Goal: Task Accomplishment & Management: Manage account settings

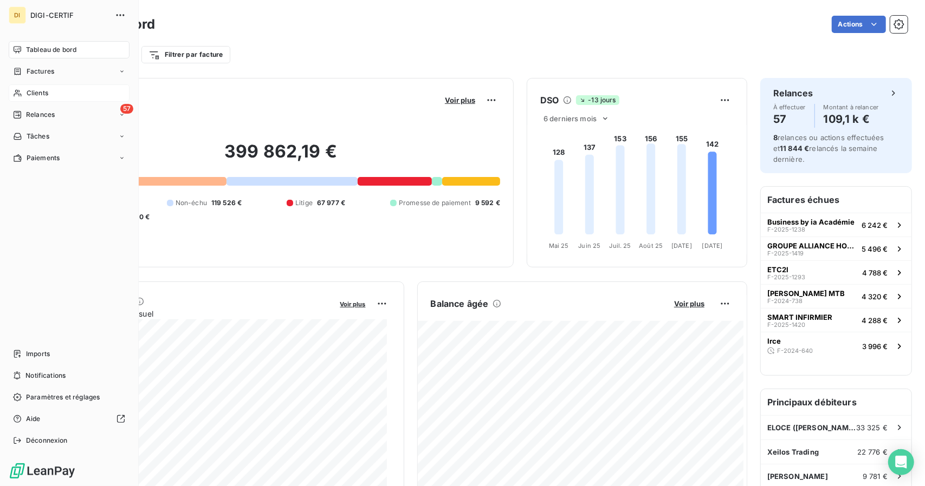
click at [19, 91] on icon at bounding box center [17, 93] width 9 height 9
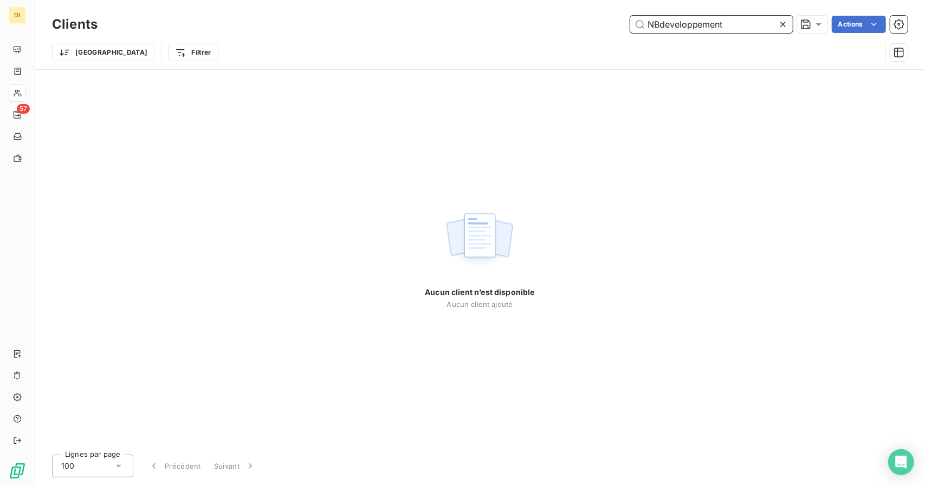
click at [672, 23] on input "NBdeveloppement" at bounding box center [711, 24] width 162 height 17
paste input "aim Bouazzaoui"
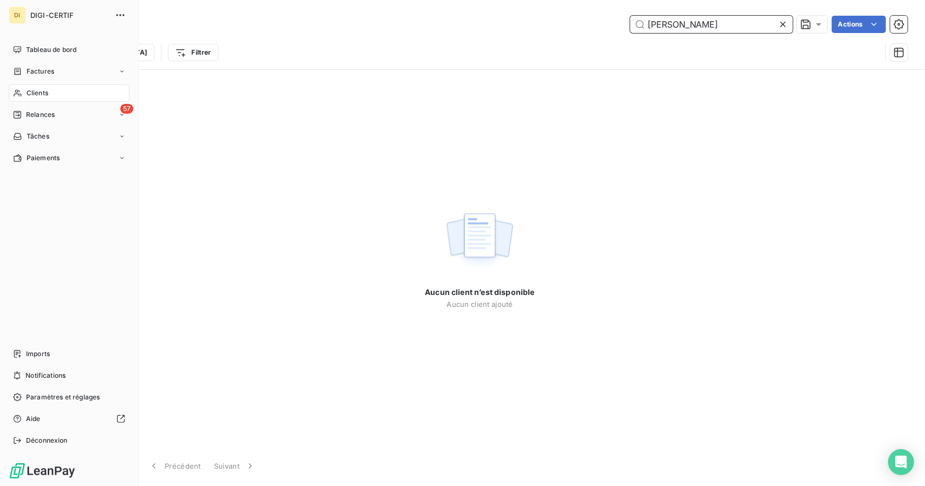
type input "Naim Bouazzaoui"
click at [42, 94] on span "Clients" at bounding box center [38, 93] width 22 height 10
click at [49, 42] on div "Tableau de bord" at bounding box center [69, 49] width 121 height 17
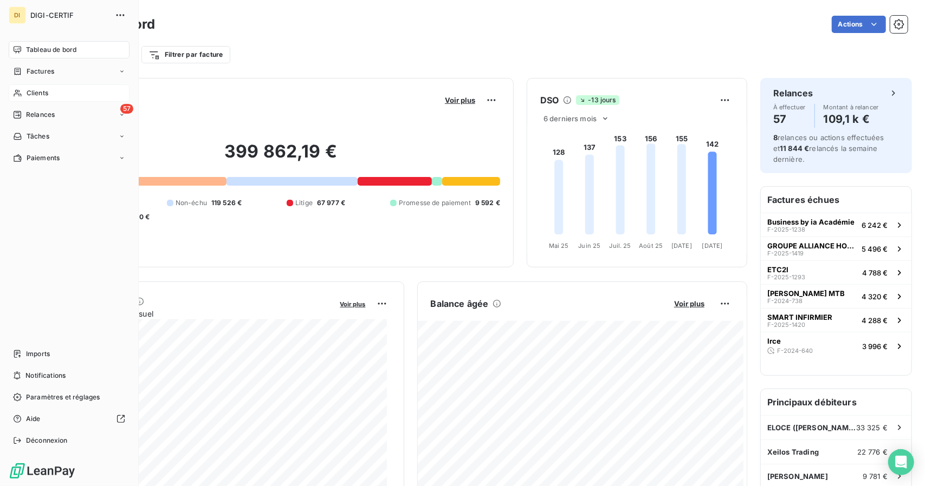
click at [20, 91] on icon at bounding box center [17, 93] width 9 height 9
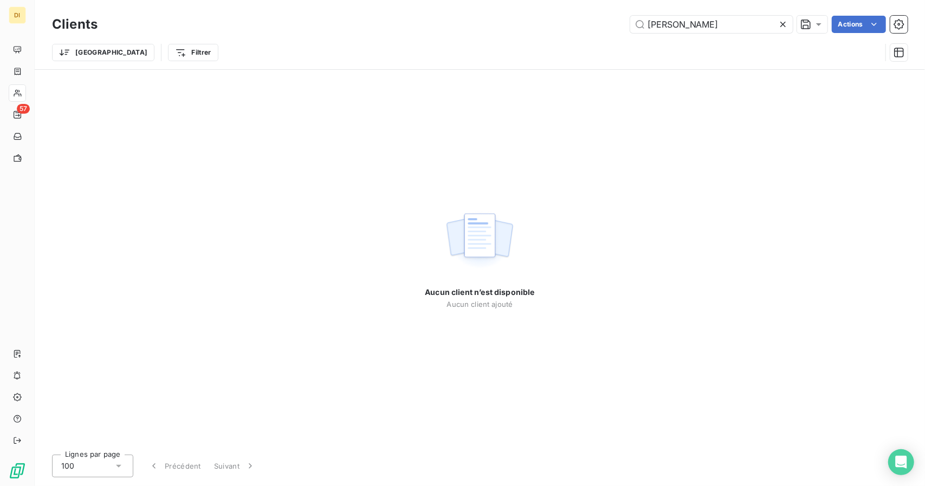
click at [696, 15] on div "Clients Naim Bouazzaoui Actions" at bounding box center [479, 24] width 855 height 23
click at [696, 16] on input "Naim Bouazzaoui" at bounding box center [711, 24] width 162 height 17
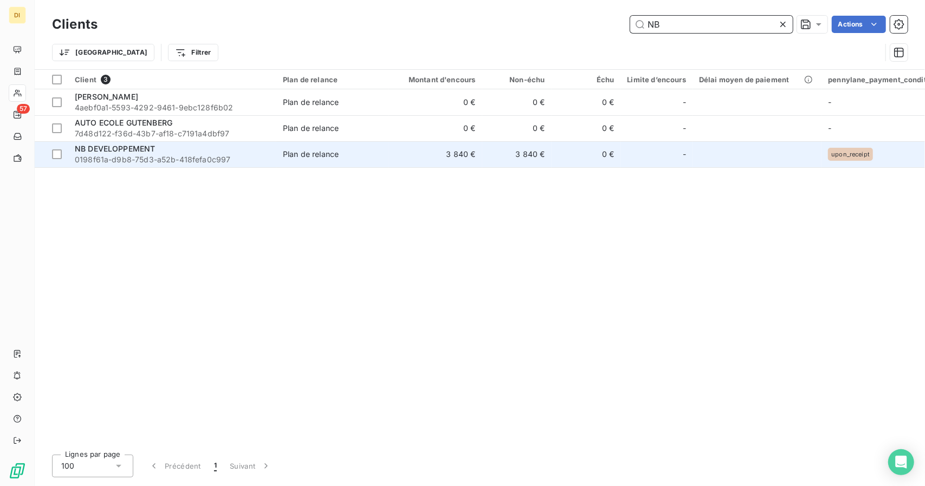
type input "NB"
click at [473, 161] on td "3 840 €" at bounding box center [435, 154] width 93 height 26
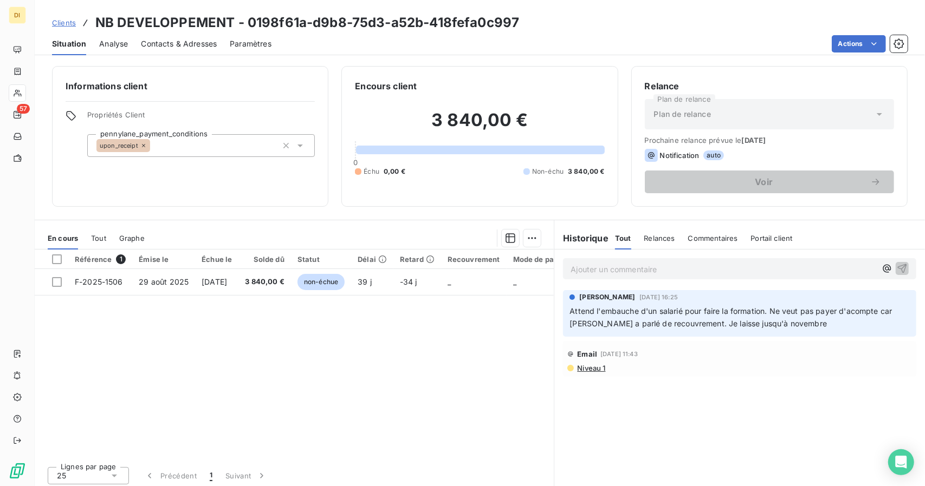
click at [69, 24] on span "Clients" at bounding box center [64, 22] width 24 height 9
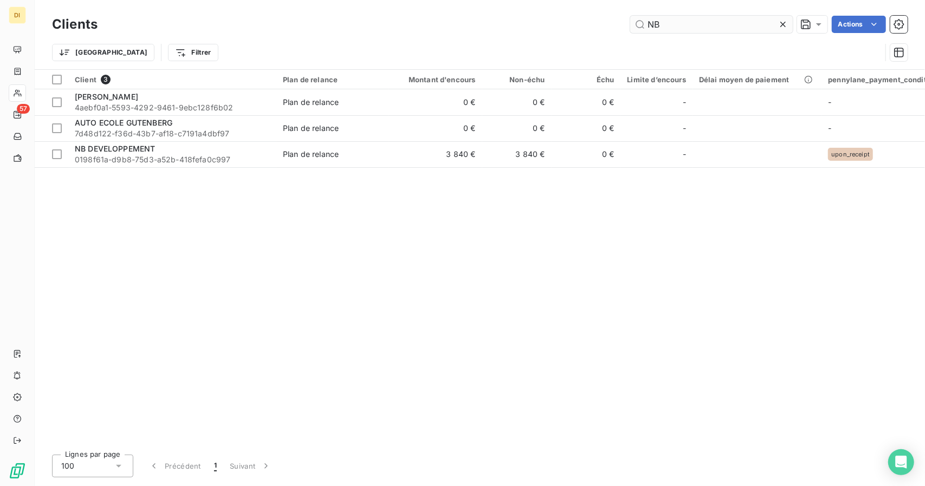
click at [664, 27] on input "NB" at bounding box center [711, 24] width 162 height 17
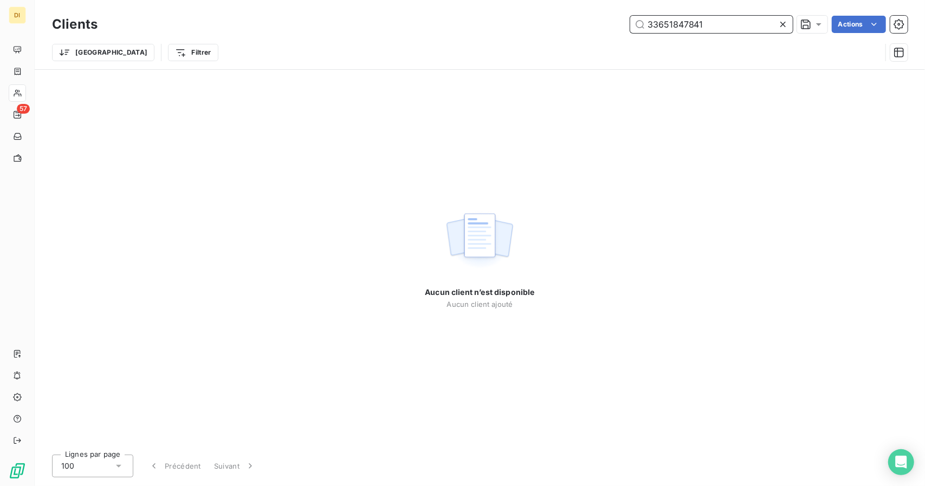
click at [661, 22] on input "33651847841" at bounding box center [711, 24] width 162 height 17
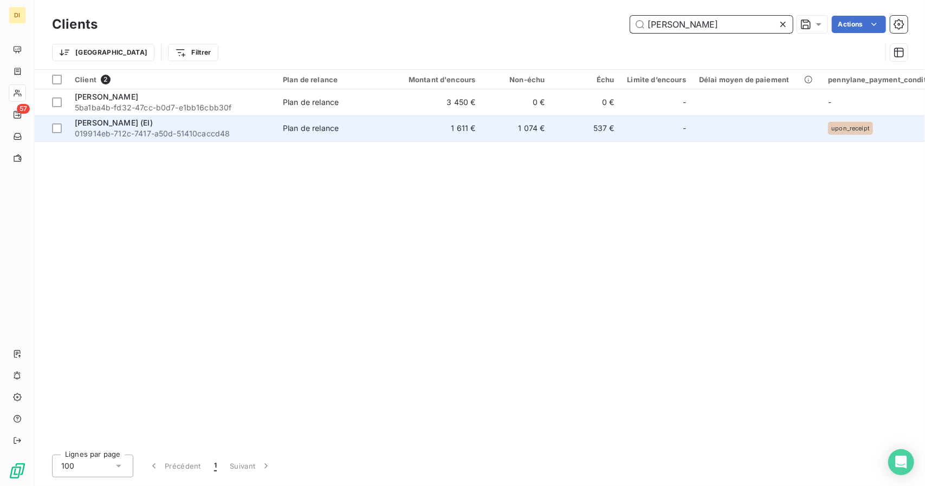
type input "Antoine"
click at [335, 121] on td "Plan de relance" at bounding box center [332, 128] width 113 height 26
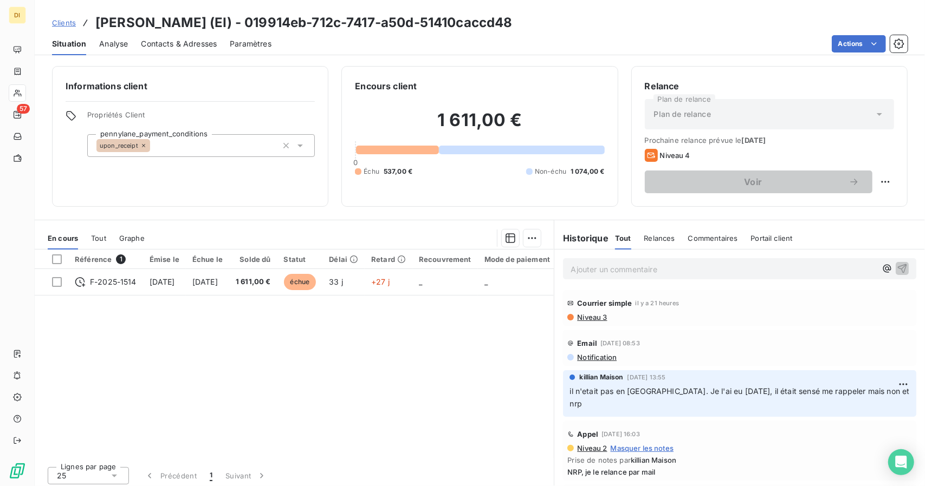
click at [394, 51] on div "Actions" at bounding box center [595, 43] width 623 height 17
click at [196, 50] on div "Contacts & Adresses" at bounding box center [179, 43] width 76 height 23
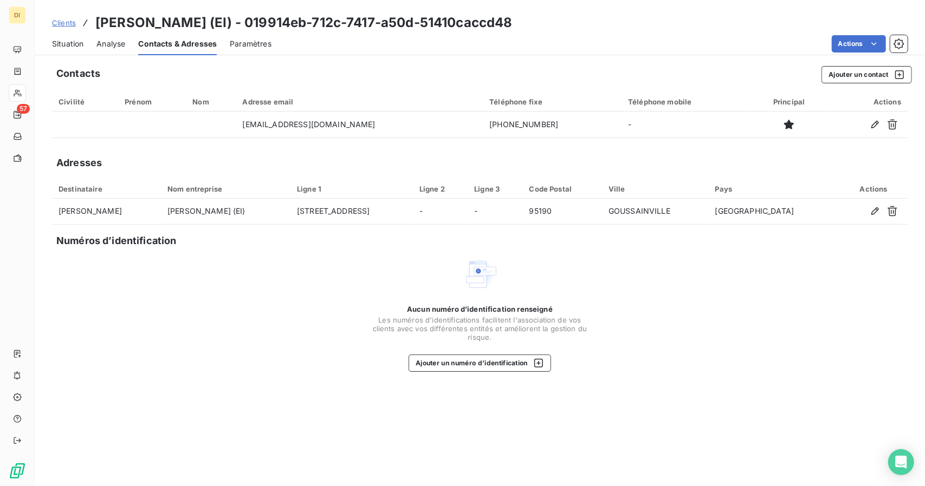
click at [52, 45] on span "Situation" at bounding box center [67, 43] width 31 height 11
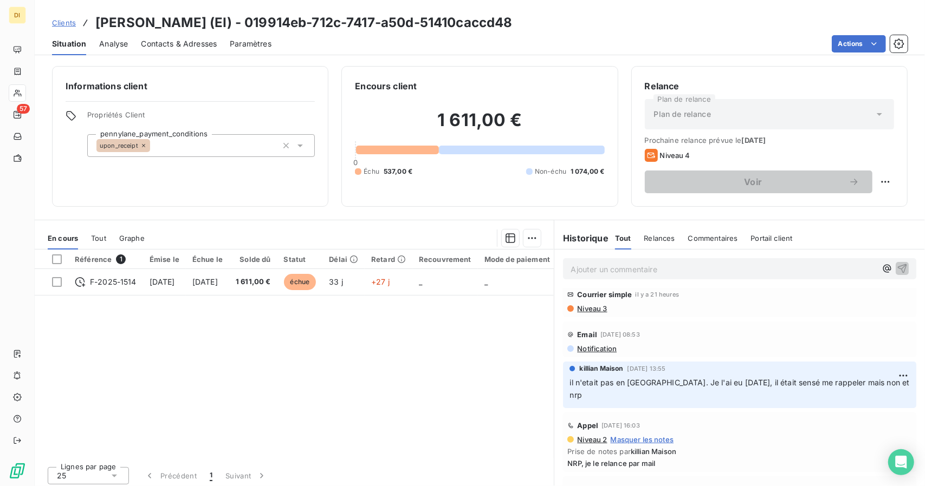
scroll to position [8, 0]
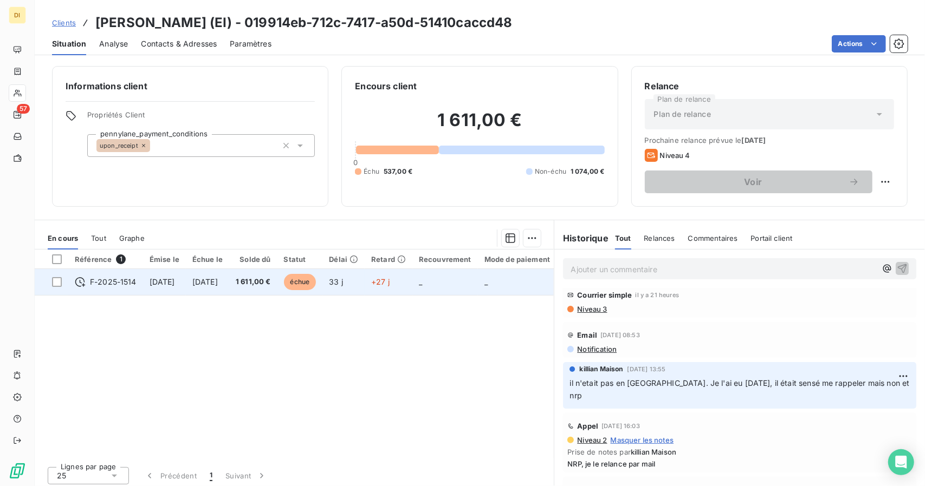
click at [403, 284] on td "+27 j" at bounding box center [389, 282] width 48 height 26
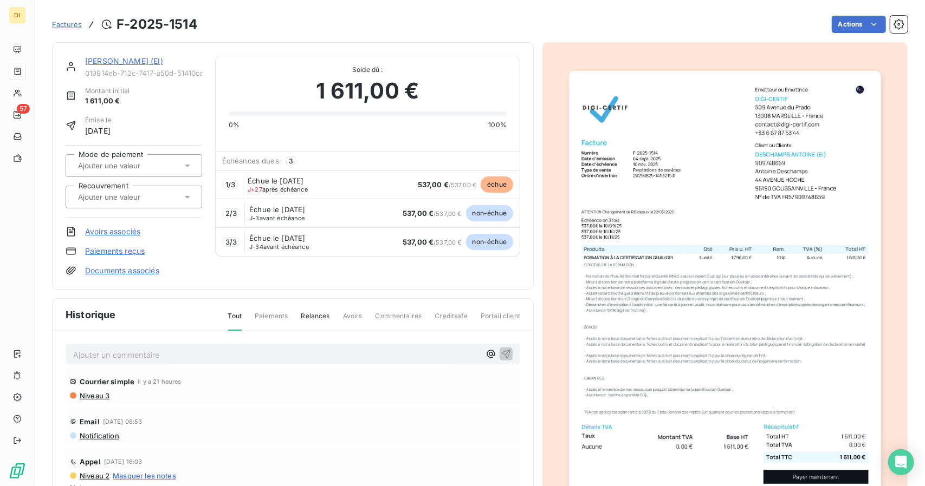
click at [148, 56] on div "[PERSON_NAME] (EI)" at bounding box center [143, 61] width 117 height 11
click at [146, 59] on link "[PERSON_NAME] (EI)" at bounding box center [124, 60] width 78 height 9
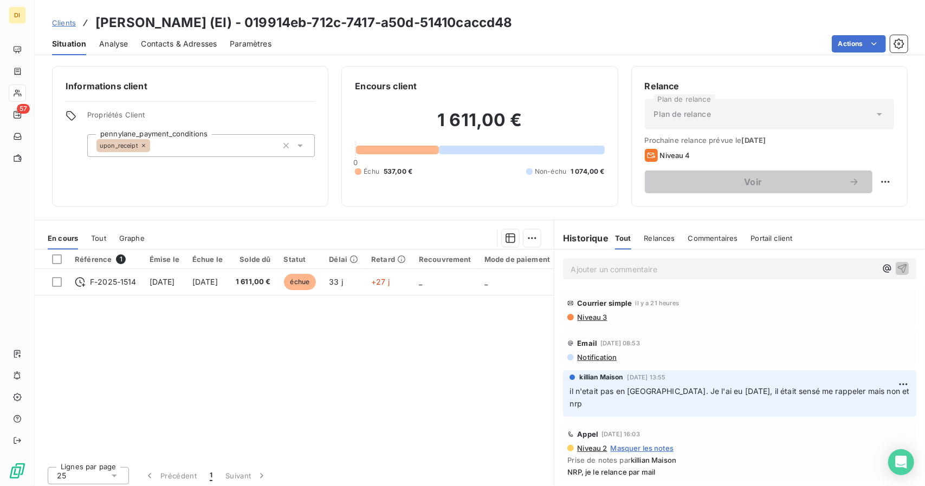
click at [631, 268] on p "Ajouter un commentaire ﻿" at bounding box center [722, 270] width 305 height 14
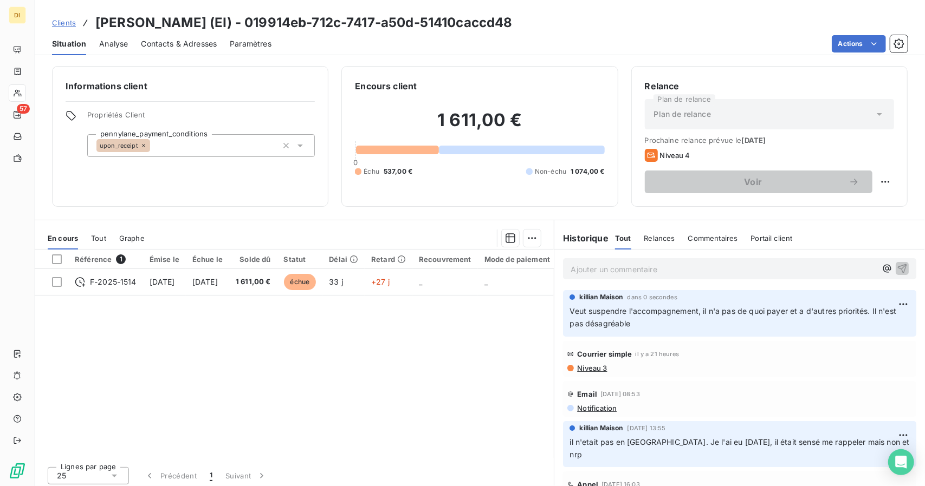
click at [63, 23] on span "Clients" at bounding box center [64, 22] width 24 height 9
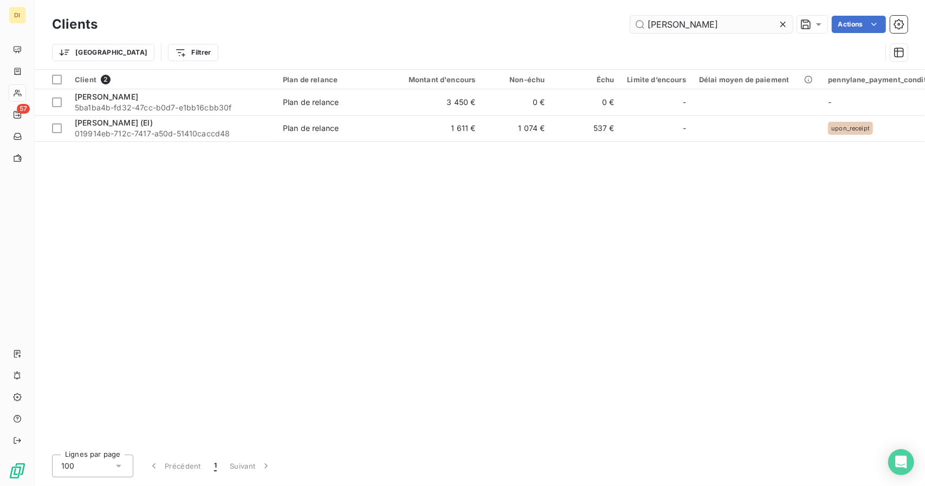
click at [662, 17] on input "Antoine" at bounding box center [711, 24] width 162 height 17
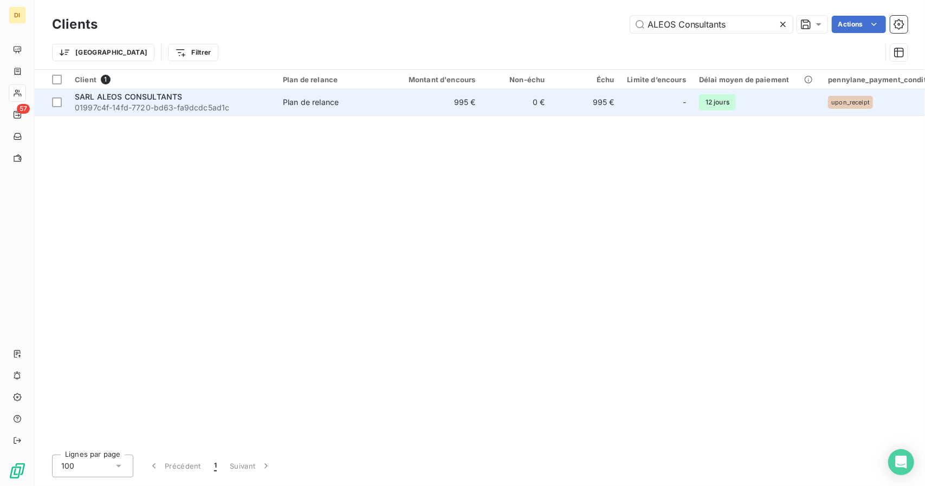
type input "ALEOS Consultants"
click at [340, 112] on td "Plan de relance" at bounding box center [332, 102] width 113 height 26
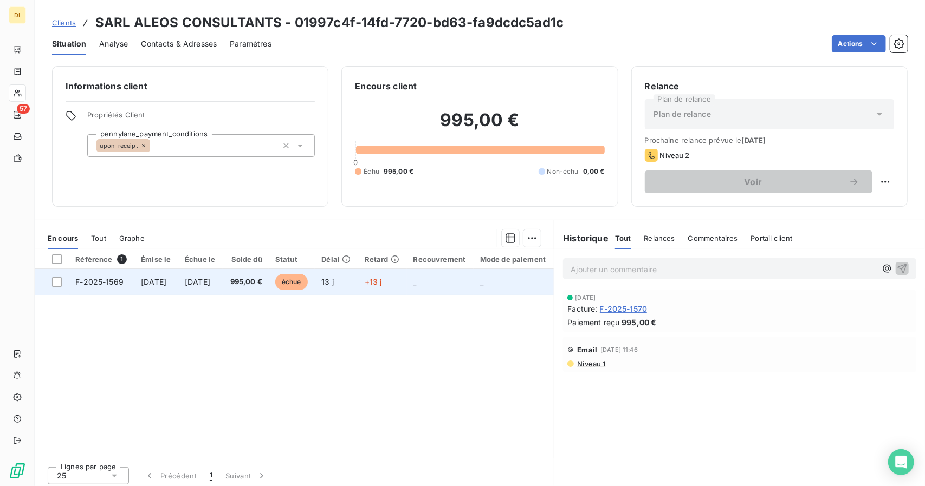
click at [269, 288] on td "995,00 €" at bounding box center [246, 282] width 46 height 26
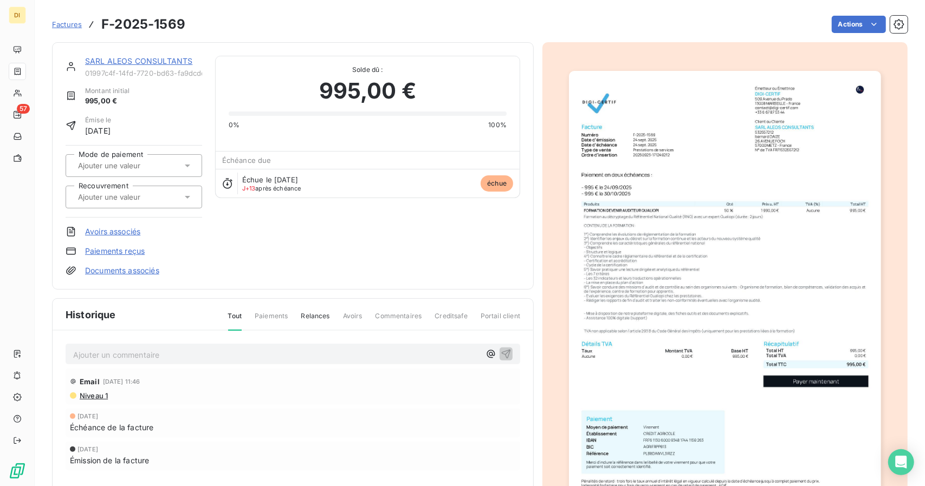
click at [115, 62] on link "SARL ALEOS CONSULTANTS" at bounding box center [138, 60] width 107 height 9
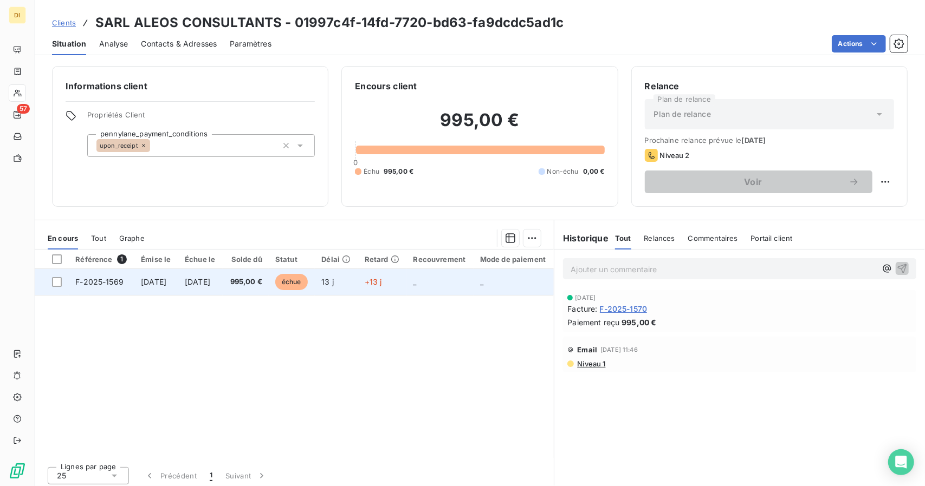
click at [334, 277] on span "13 j" at bounding box center [327, 281] width 12 height 9
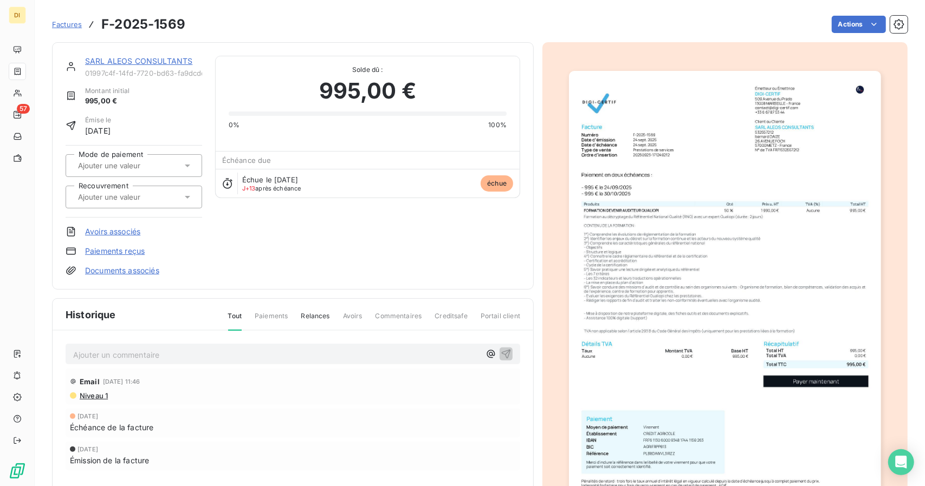
click at [366, 277] on div "SARL ALEOS CONSULTANTS 01997c4f-14fd-7720-bd63-fa9dcdc5ad1c Montant initial 995…" at bounding box center [293, 166] width 482 height 248
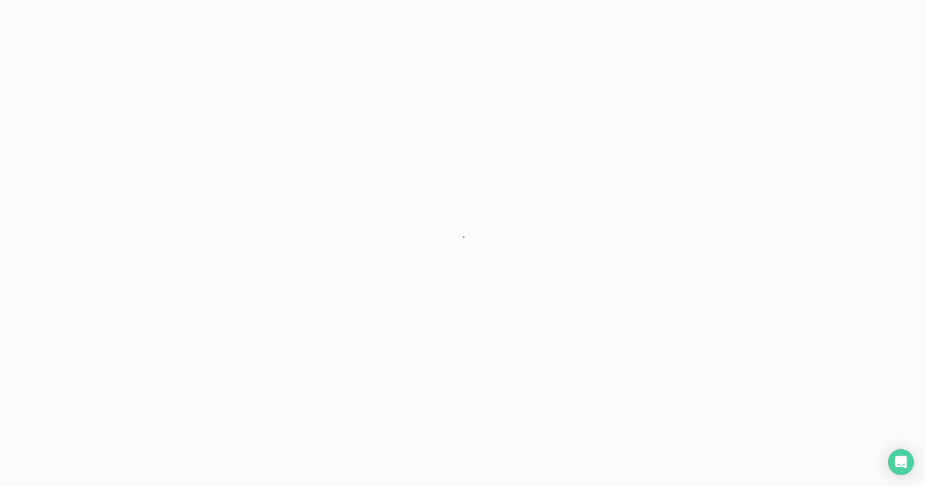
drag, startPoint x: 0, startPoint y: 0, endPoint x: 409, endPoint y: 181, distance: 447.7
click at [409, 181] on div at bounding box center [462, 243] width 925 height 486
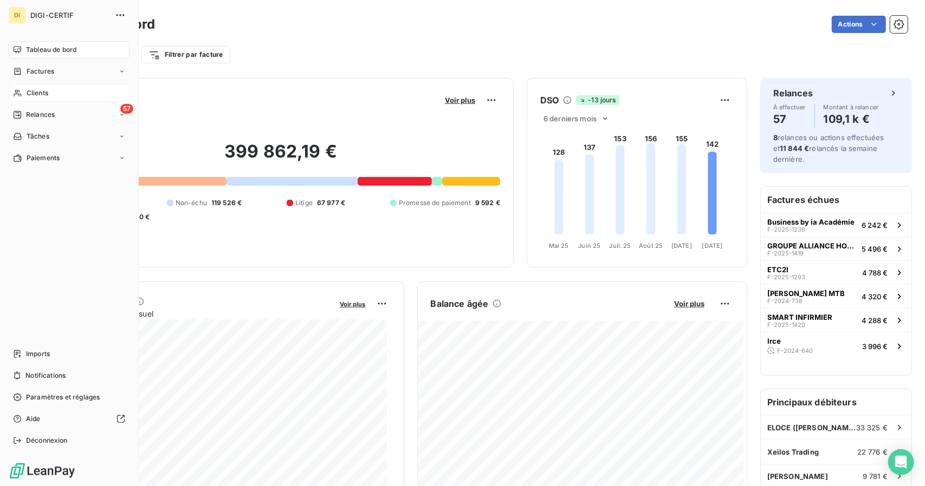
click at [22, 96] on div "Clients" at bounding box center [69, 92] width 121 height 17
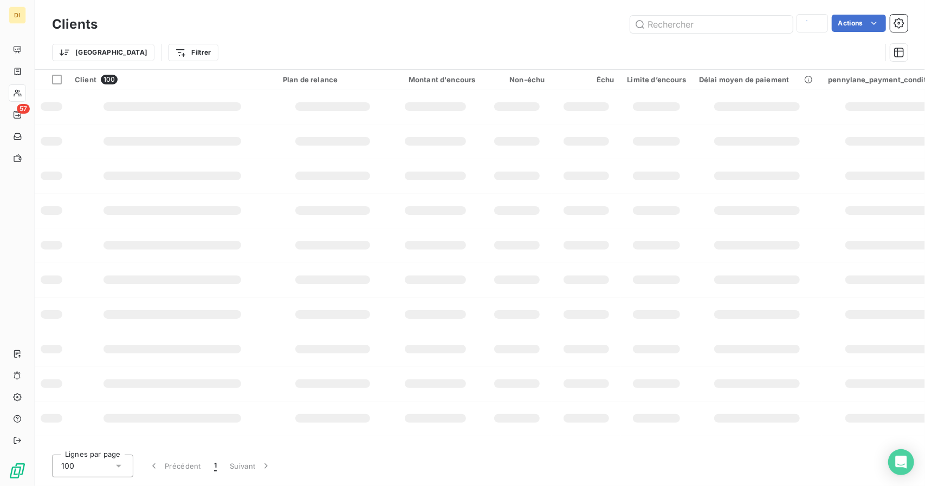
type input "ALEOS Consultants"
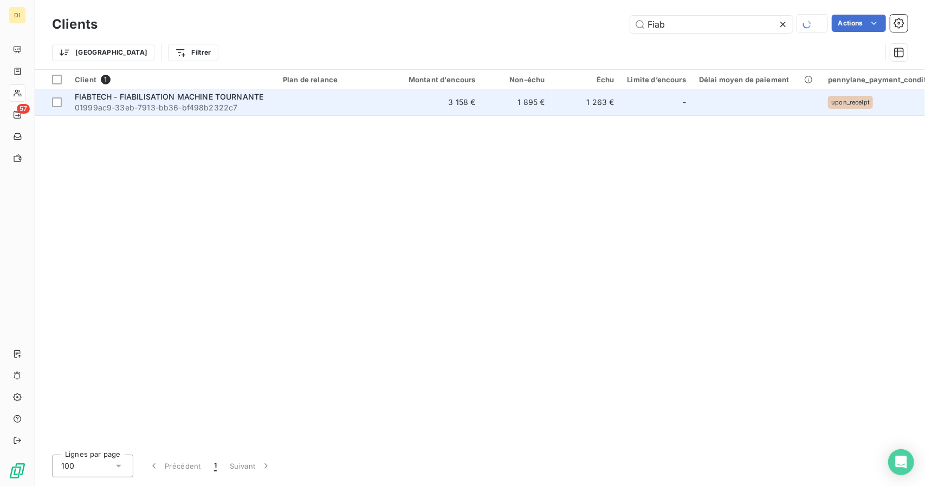
type input "Fiab"
click at [396, 113] on td "3 158 €" at bounding box center [435, 102] width 93 height 26
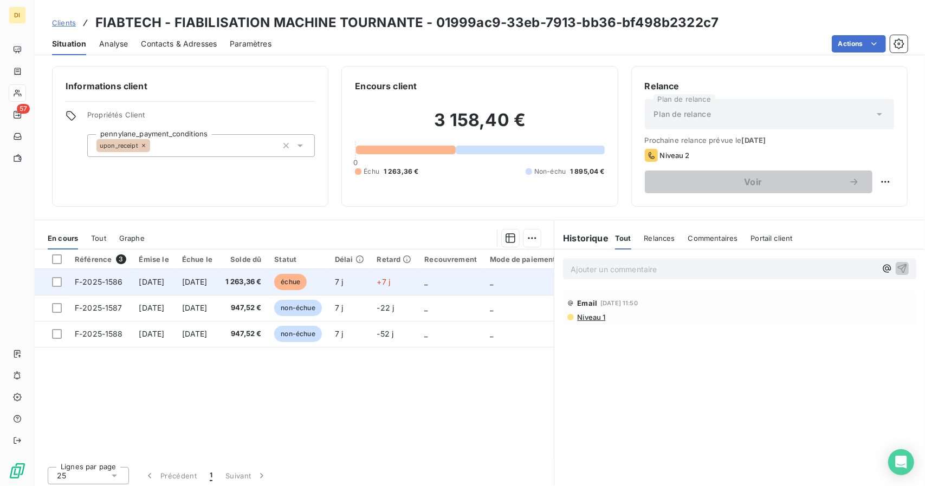
click at [268, 287] on td "1 263,36 €" at bounding box center [243, 282] width 49 height 26
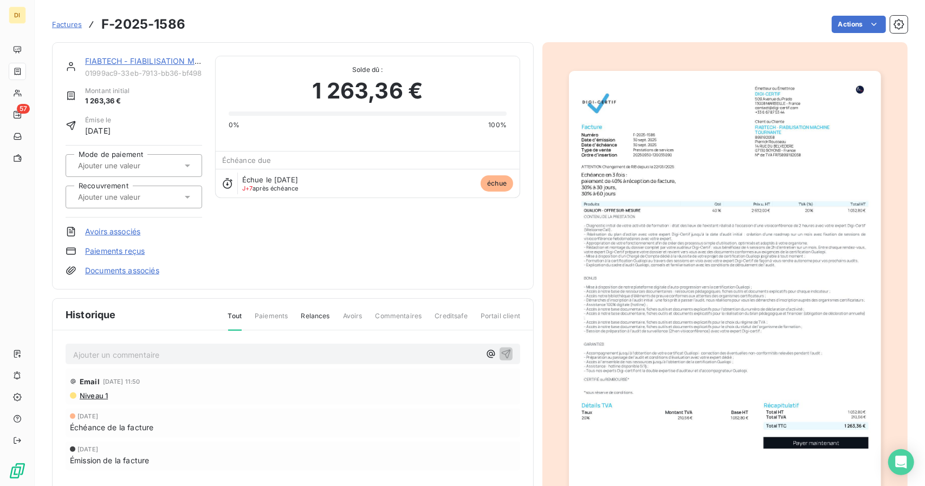
click at [723, 144] on img "button" at bounding box center [724, 291] width 311 height 441
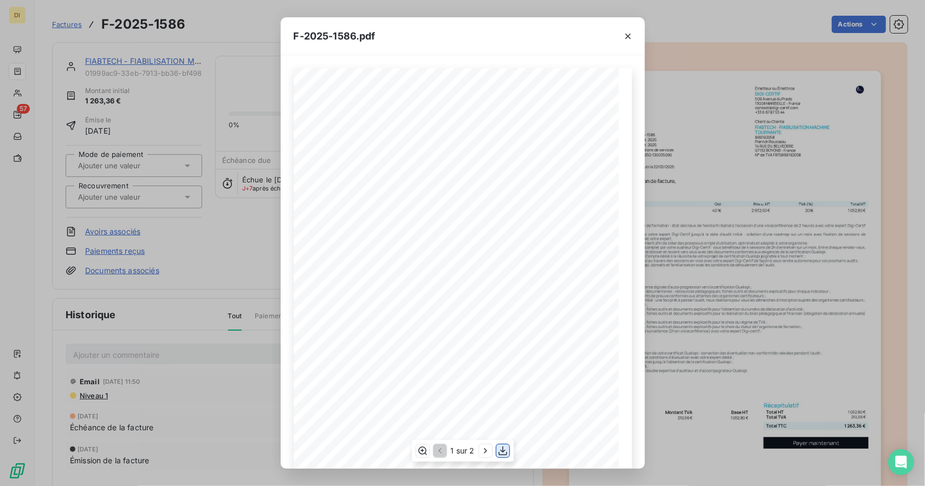
click at [500, 447] on icon "button" at bounding box center [502, 451] width 11 height 11
click at [625, 43] on button "button" at bounding box center [627, 36] width 17 height 17
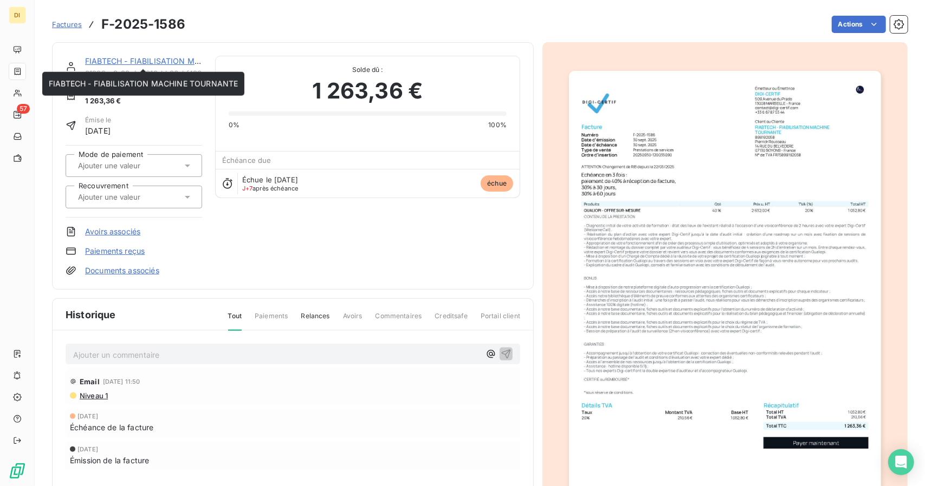
click at [102, 63] on link "FIABTECH - FIABILISATION MACHINE TOURNANTE" at bounding box center [179, 60] width 189 height 9
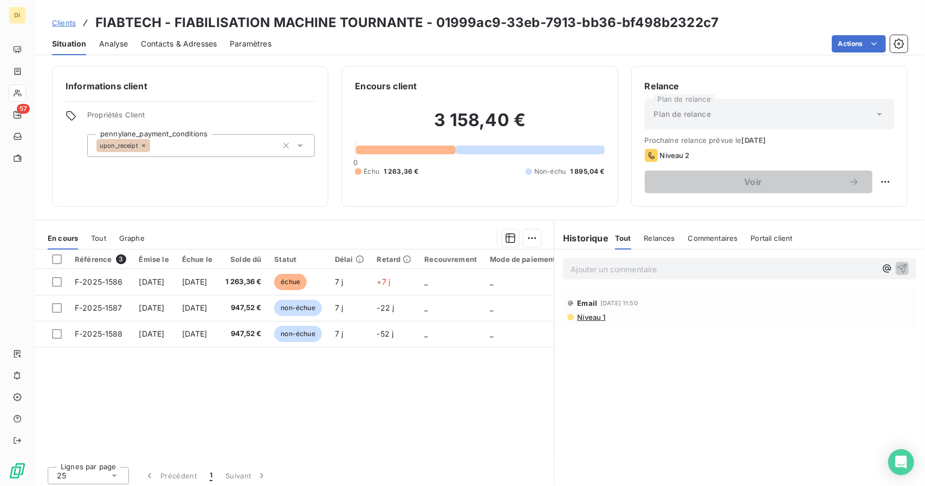
click at [65, 21] on span "Clients" at bounding box center [64, 22] width 24 height 9
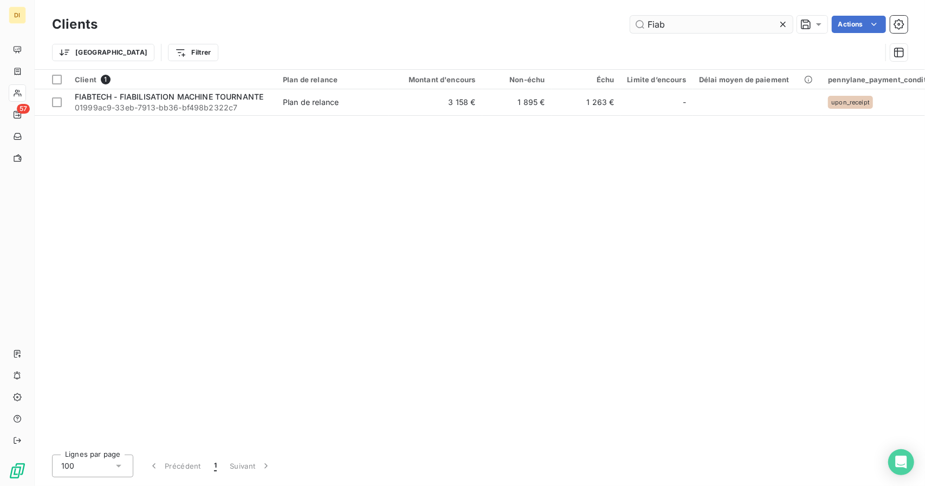
click at [678, 28] on input "Fiab" at bounding box center [711, 24] width 162 height 17
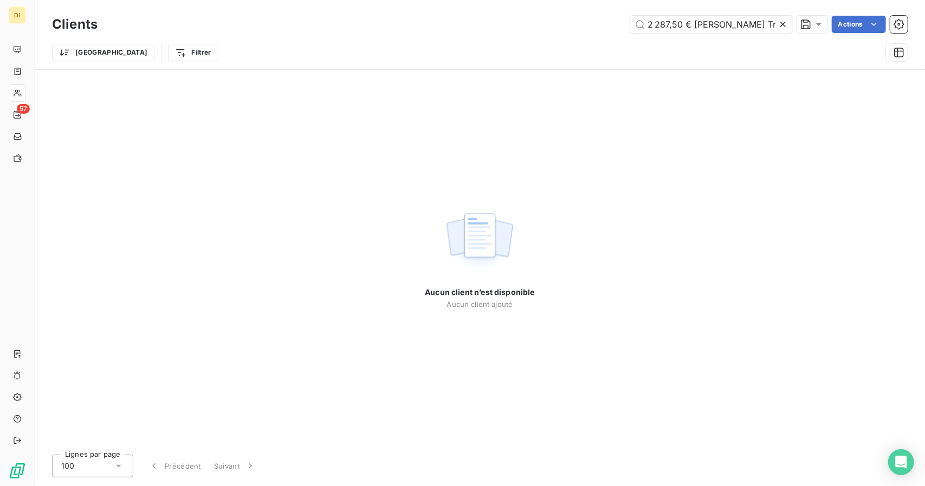
drag, startPoint x: 694, startPoint y: 22, endPoint x: 594, endPoint y: 28, distance: 99.8
click at [594, 28] on div "2 287,50 € [PERSON_NAME] Transactions Actions [PERSON_NAME] Actions" at bounding box center [508, 24] width 797 height 17
drag, startPoint x: 734, startPoint y: 22, endPoint x: 554, endPoint y: -6, distance: 182.6
click at [554, 0] on html "DI 57 Clients [PERSON_NAME] Actions Trier Filtrer Aucun client n’est disponible…" at bounding box center [462, 243] width 925 height 486
paste input "EDERATION UNAFORMEC ILE DE [GEOGRAPHIC_DATA]"
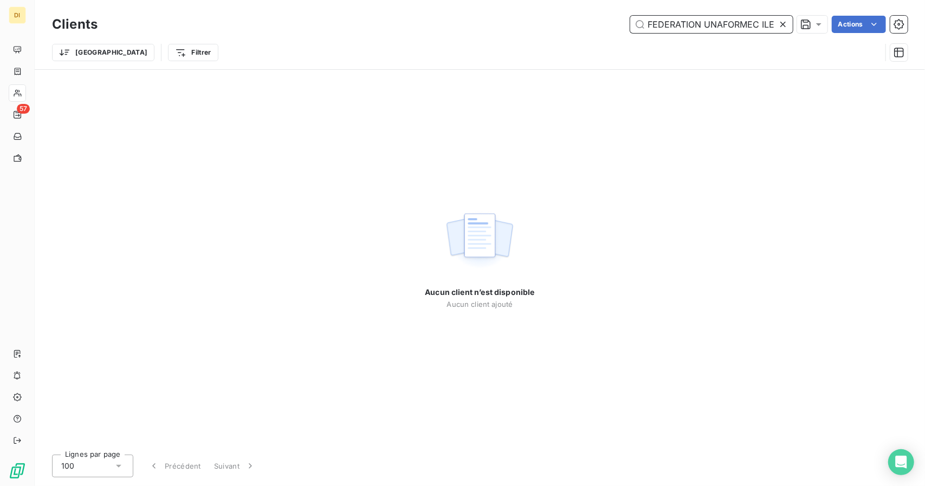
scroll to position [0, 50]
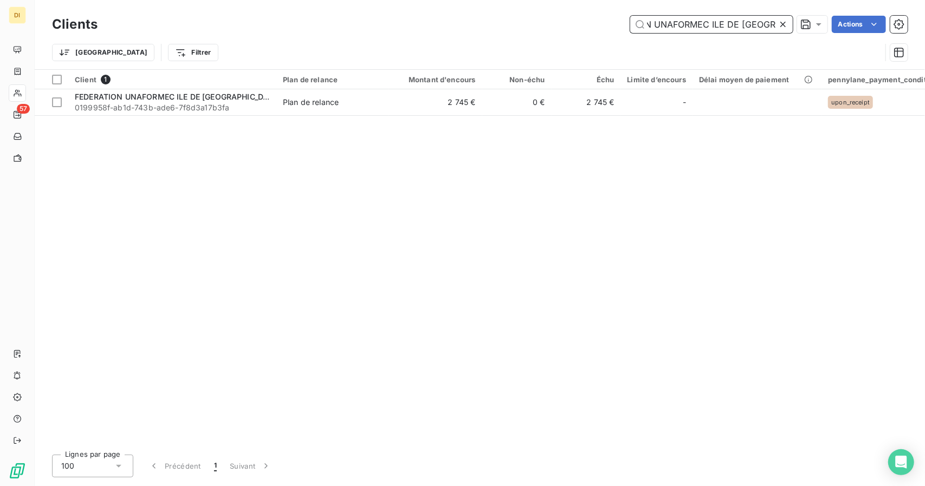
type input "FEDERATION UNAFORMEC ILE DE [GEOGRAPHIC_DATA]"
click at [375, 101] on span "Plan de relance" at bounding box center [333, 102] width 100 height 11
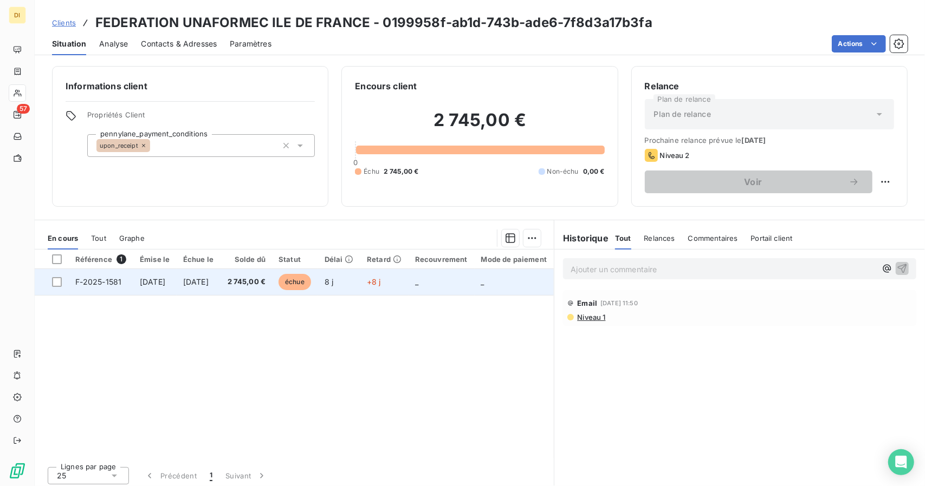
click at [265, 279] on span "2 745,00 €" at bounding box center [246, 282] width 38 height 11
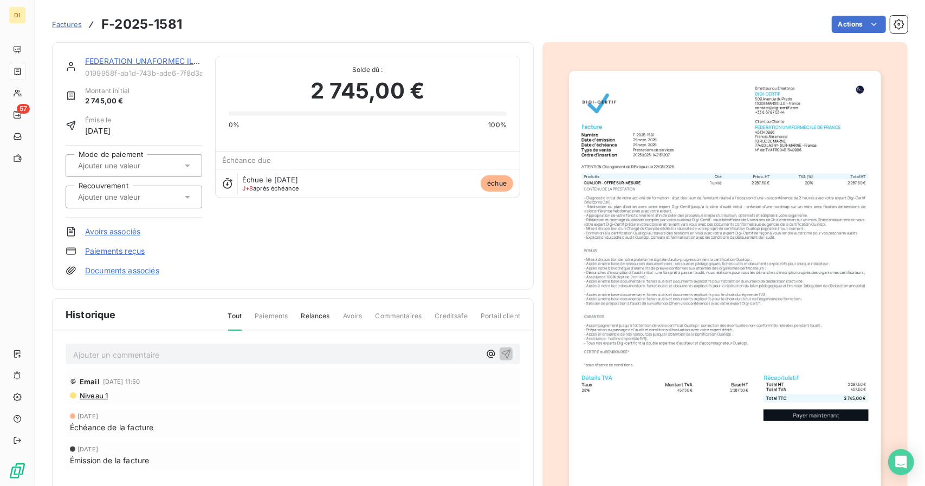
click at [129, 62] on link "FEDERATION UNAFORMEC ILE DE [GEOGRAPHIC_DATA]" at bounding box center [188, 60] width 206 height 9
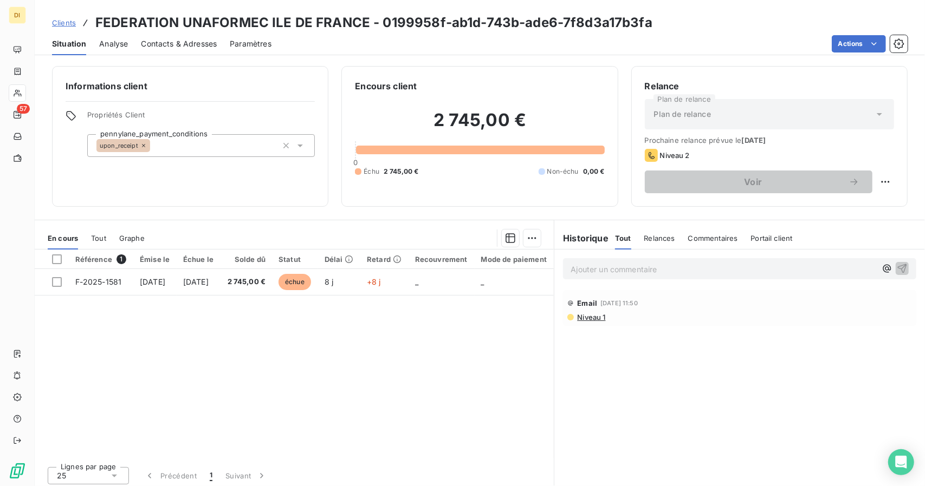
click at [186, 46] on span "Contacts & Adresses" at bounding box center [179, 43] width 76 height 11
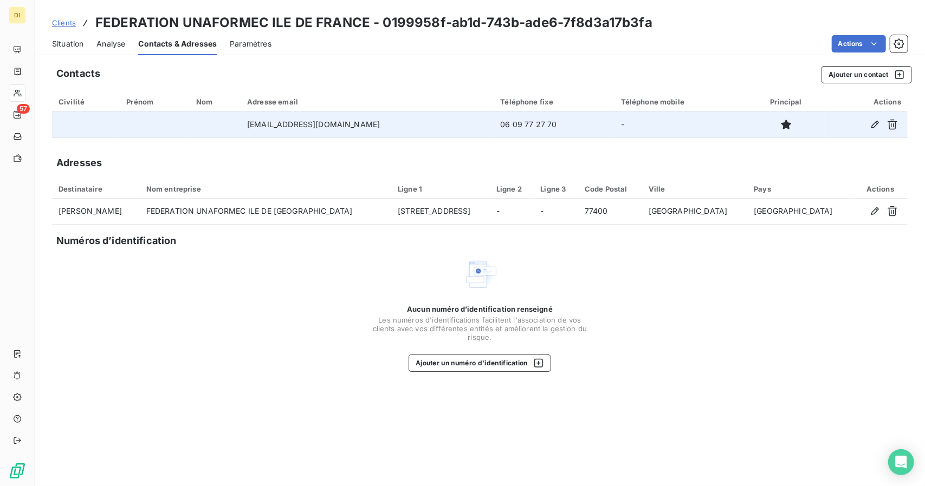
click at [511, 121] on td "06 09 77 27 70" at bounding box center [553, 125] width 120 height 26
copy td "06 09 77 27 70"
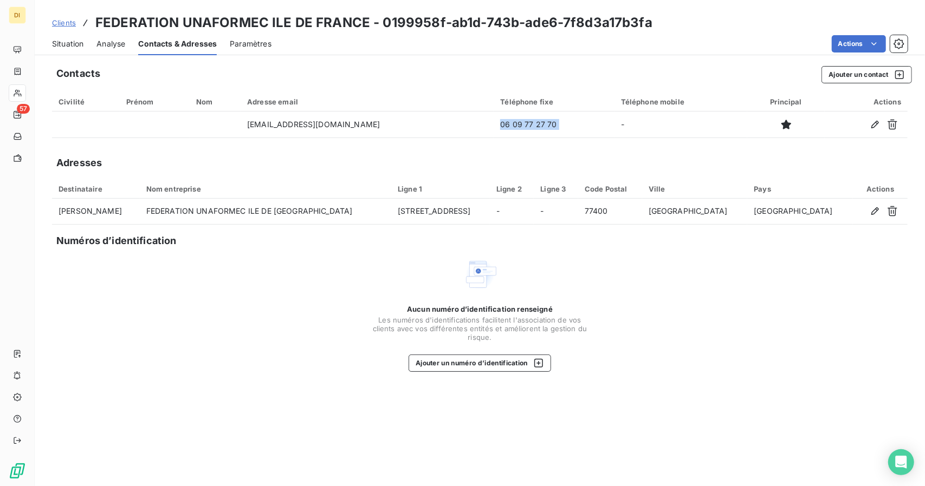
click at [80, 41] on span "Situation" at bounding box center [67, 43] width 31 height 11
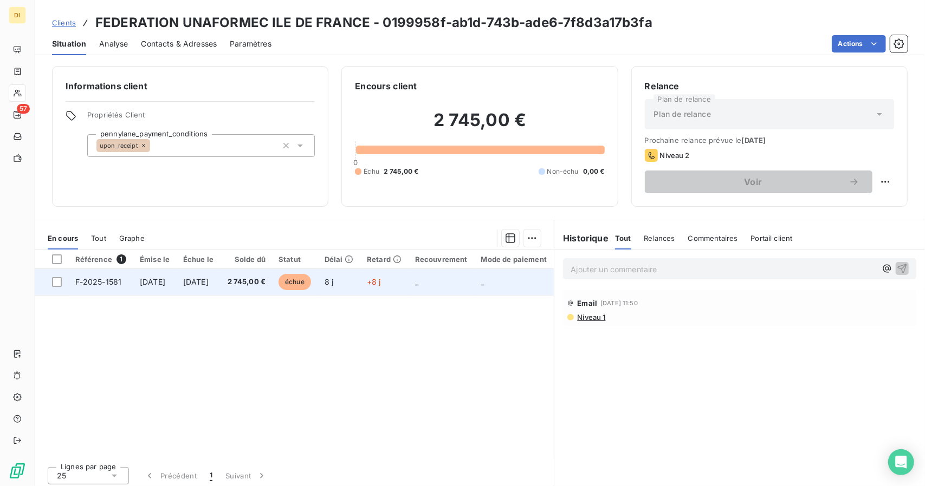
click at [220, 275] on td "[DATE]" at bounding box center [199, 282] width 44 height 26
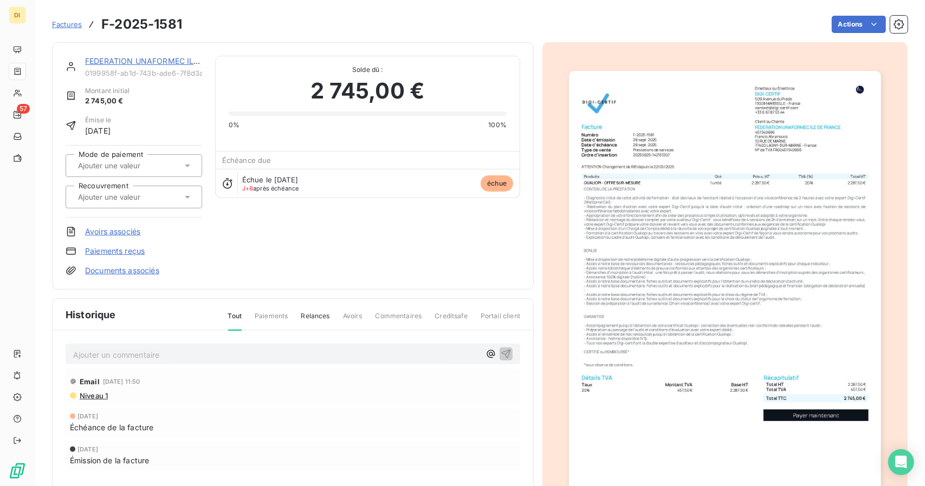
click at [639, 137] on img "button" at bounding box center [724, 291] width 311 height 441
click at [639, 137] on div "F-2025-1581.pdf" at bounding box center [462, 243] width 925 height 486
click at [639, 137] on img "button" at bounding box center [724, 291] width 311 height 441
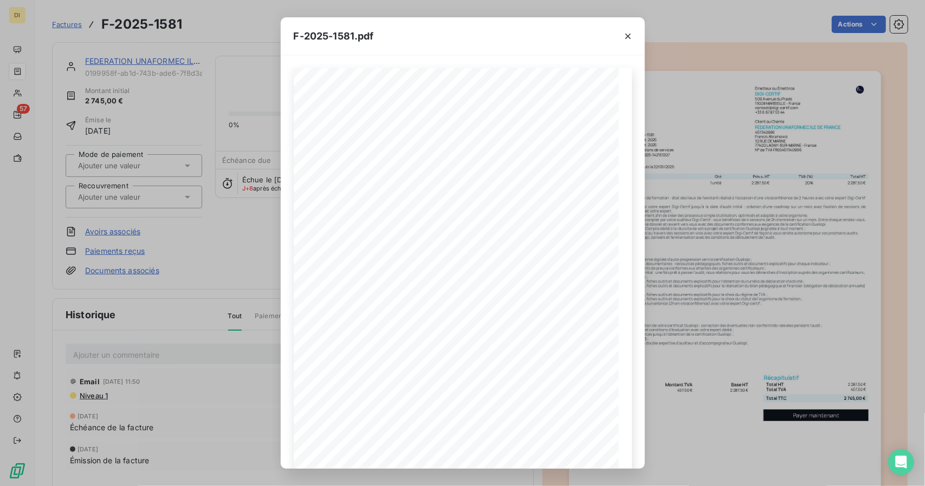
click at [768, 149] on div "F-2025-1581.pdf 2 287,50 € 457,50 € 2 745,00 € 01999592- 9b4b- 7560- 81bd- 0a9c…" at bounding box center [462, 243] width 925 height 486
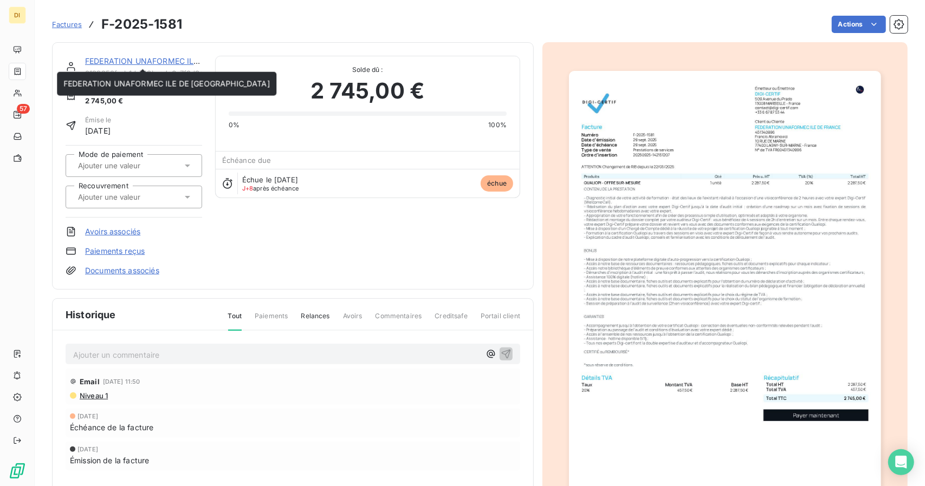
click at [115, 61] on link "FEDERATION UNAFORMEC ILE DE [GEOGRAPHIC_DATA]" at bounding box center [188, 60] width 206 height 9
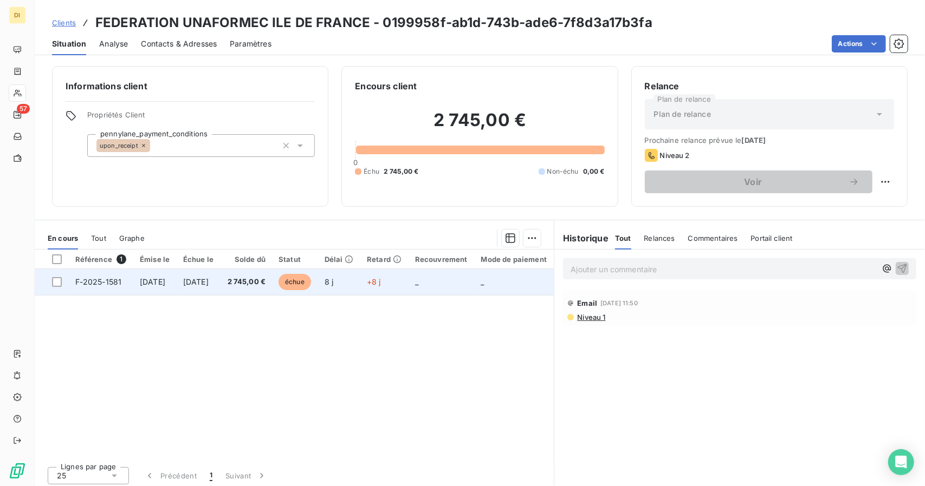
click at [270, 289] on td "2 745,00 €" at bounding box center [245, 282] width 51 height 26
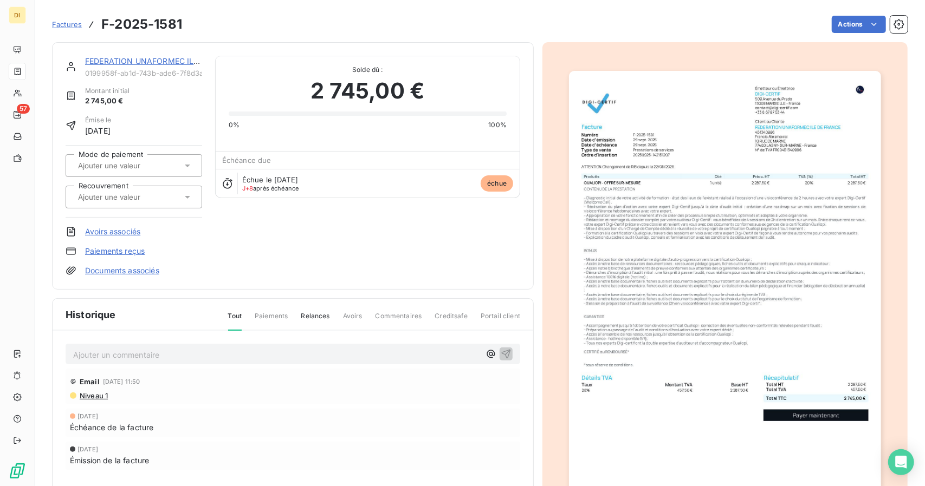
click at [590, 211] on img "button" at bounding box center [724, 291] width 311 height 441
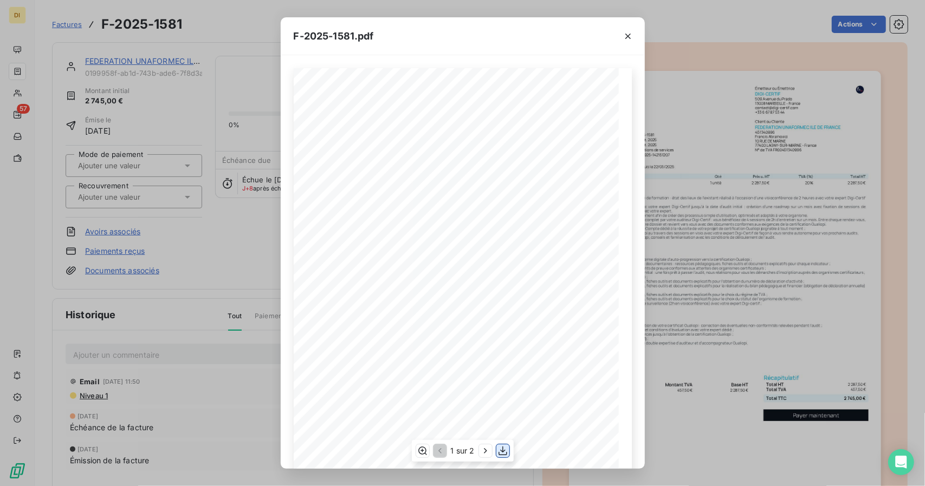
click at [503, 453] on icon "button" at bounding box center [502, 451] width 11 height 11
click at [742, 309] on div "F-2025-1581.pdf 2 287,50 € 457,50 € 2 745,00 € 01999592- 9b4b- 7560- 81bd- 0a9c…" at bounding box center [462, 243] width 925 height 486
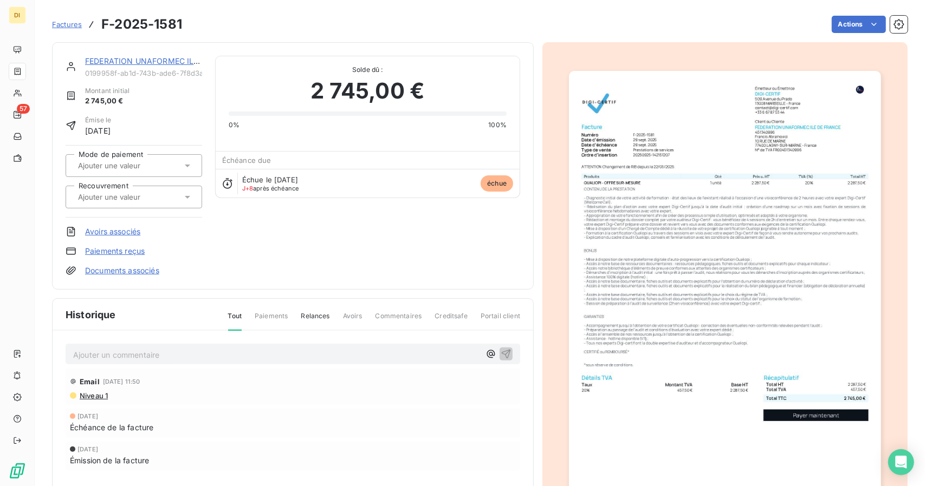
click at [127, 54] on div "FEDERATION UNAFORMEC ILE DE FRANCE 0199958f-ab1d-743b-ade6-7f8d3a17b3fa Montant…" at bounding box center [293, 166] width 482 height 248
click at [127, 60] on link "FEDERATION UNAFORMEC ILE DE [GEOGRAPHIC_DATA]" at bounding box center [188, 60] width 206 height 9
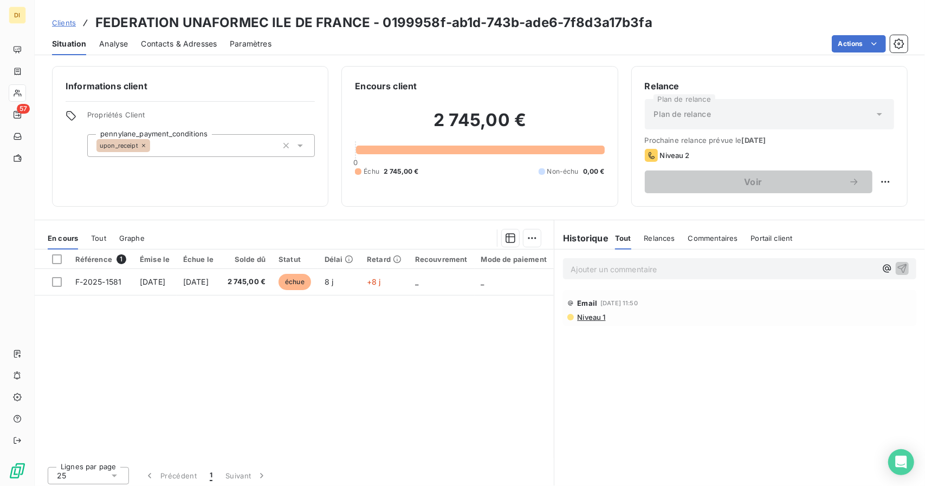
click at [67, 23] on span "Clients" at bounding box center [64, 22] width 24 height 9
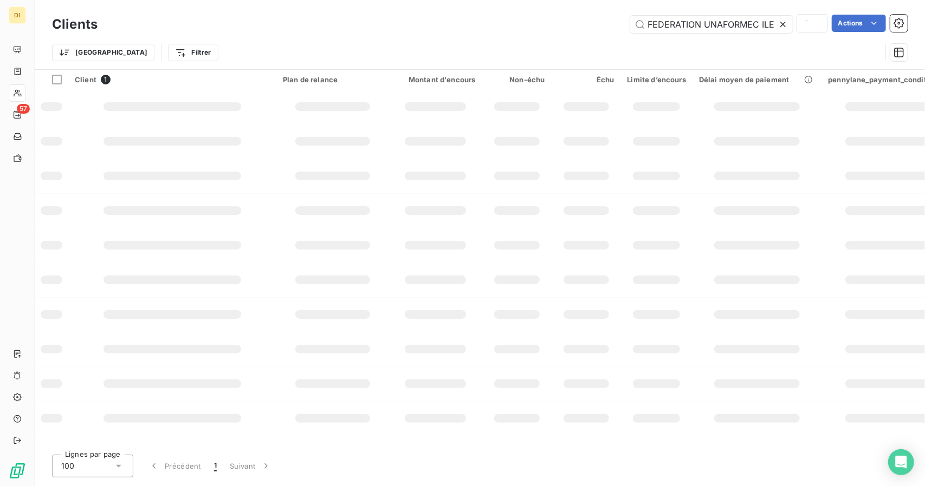
scroll to position [0, 50]
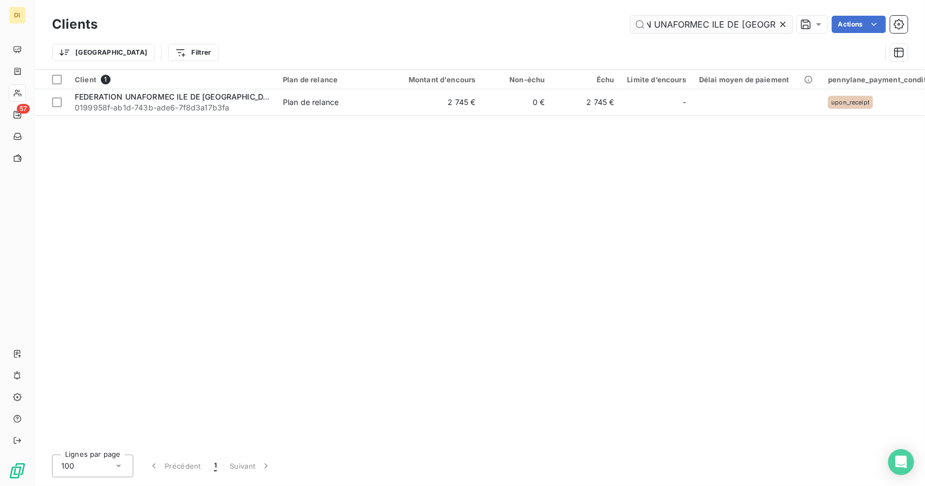
click at [664, 19] on input "FEDERATION UNAFORMEC ILE DE [GEOGRAPHIC_DATA]" at bounding box center [711, 24] width 162 height 17
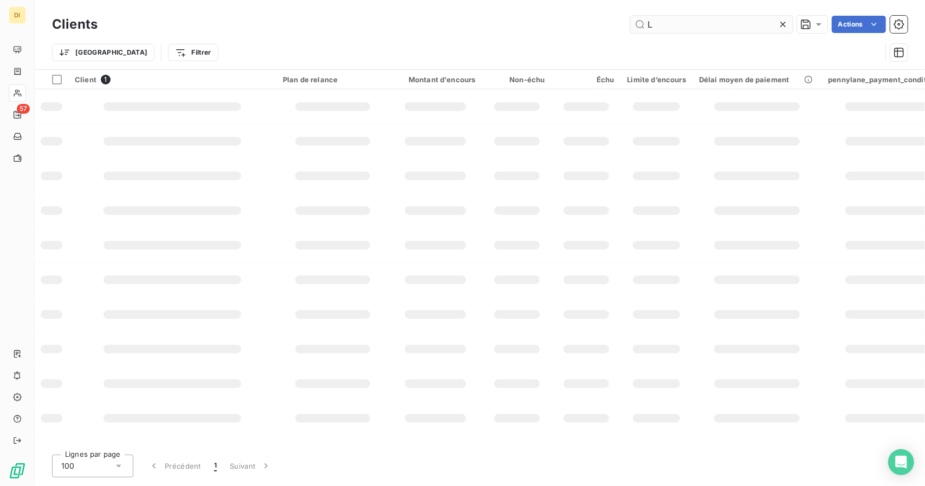
scroll to position [0, 0]
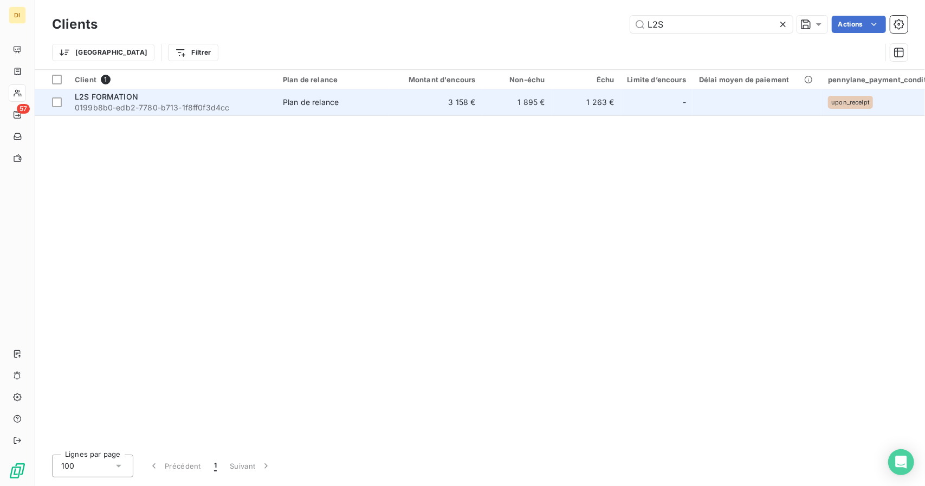
type input "L2S"
click at [373, 101] on span "Plan de relance" at bounding box center [333, 102] width 100 height 11
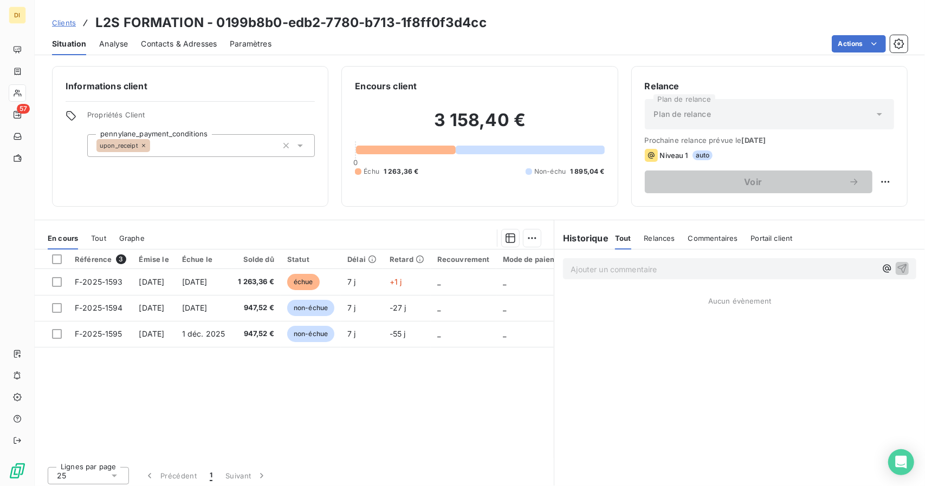
click at [64, 19] on span "Clients" at bounding box center [64, 22] width 24 height 9
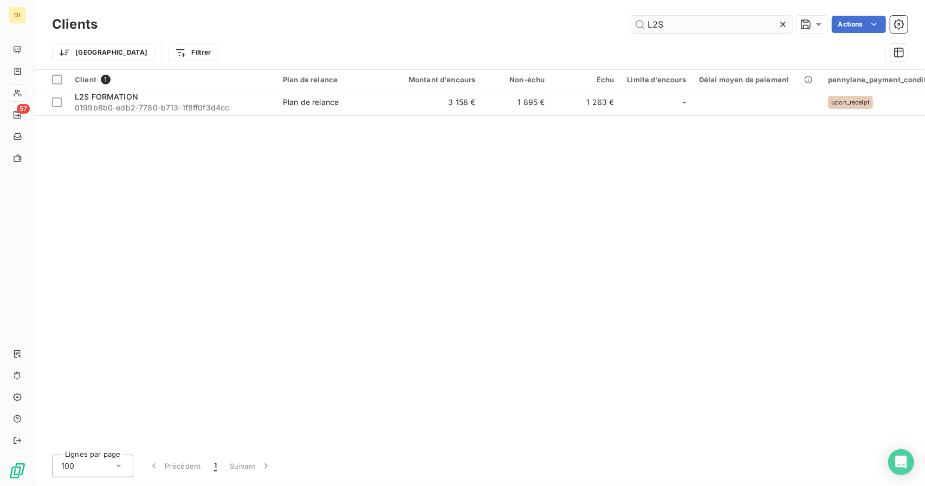
click at [657, 25] on input "L2S" at bounding box center [711, 24] width 162 height 17
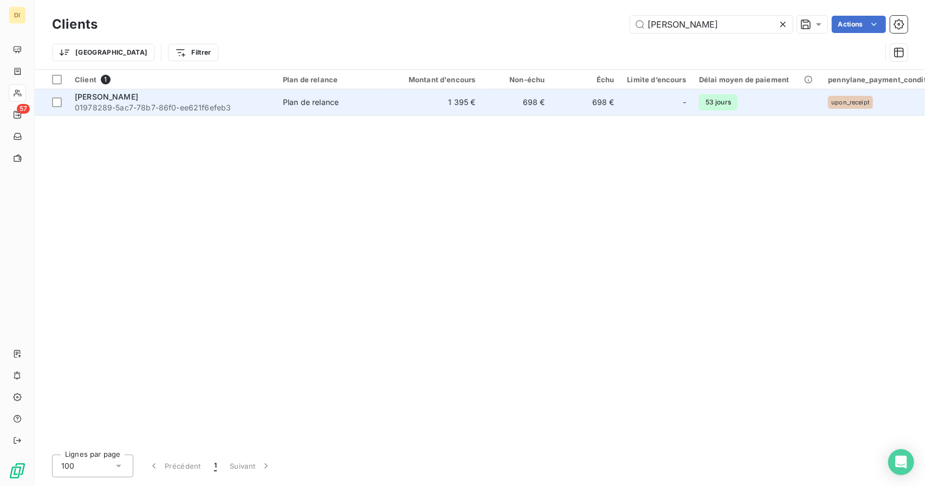
type input "[PERSON_NAME]"
click at [432, 111] on td "1 395 €" at bounding box center [435, 102] width 93 height 26
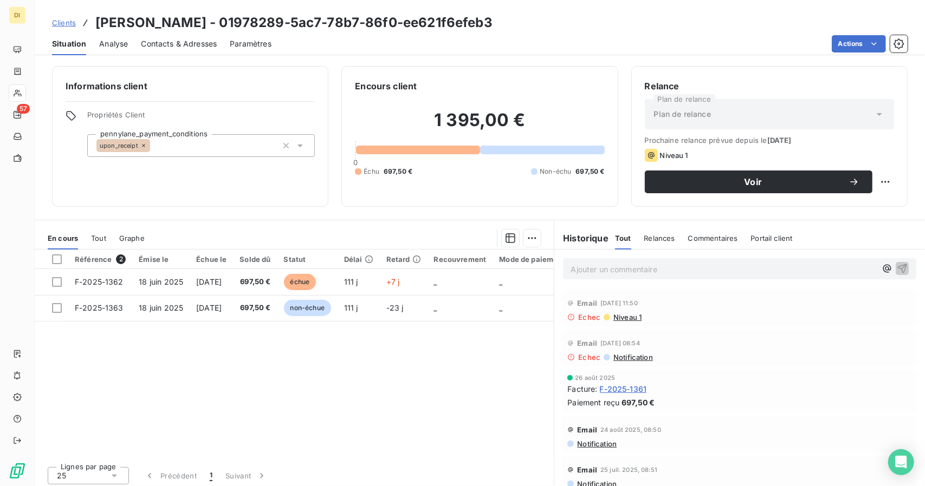
click at [567, 318] on icon at bounding box center [571, 318] width 8 height 8
click at [628, 317] on span "Niveau 1" at bounding box center [626, 317] width 29 height 9
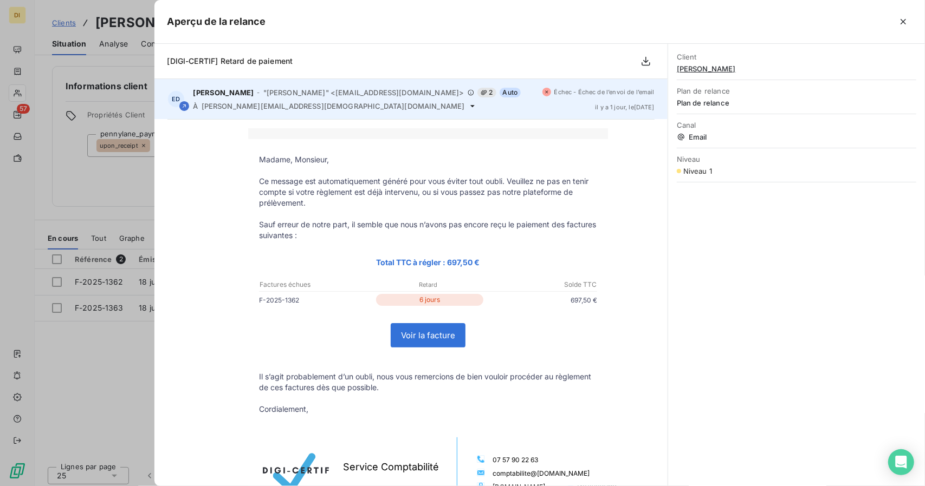
click at [590, 95] on span "Échec - Échec de l’envoi de l’email" at bounding box center [604, 92] width 100 height 6
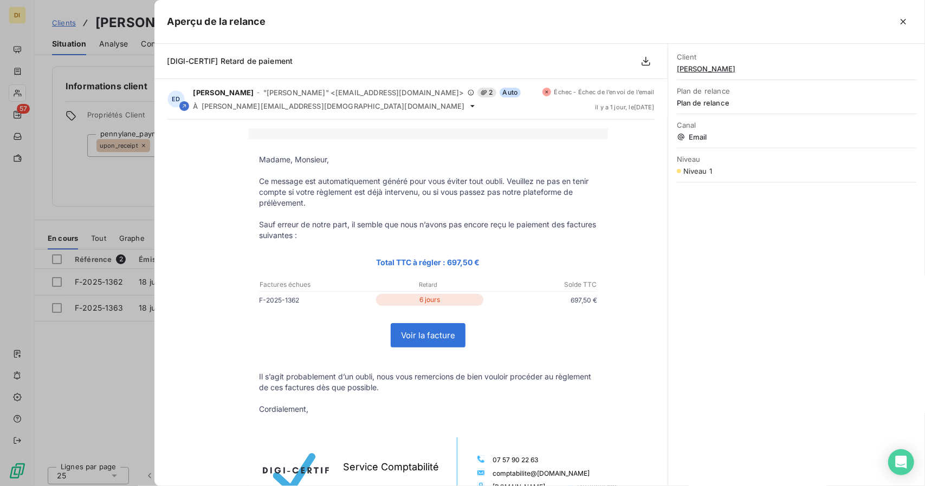
click at [120, 319] on div at bounding box center [462, 243] width 925 height 486
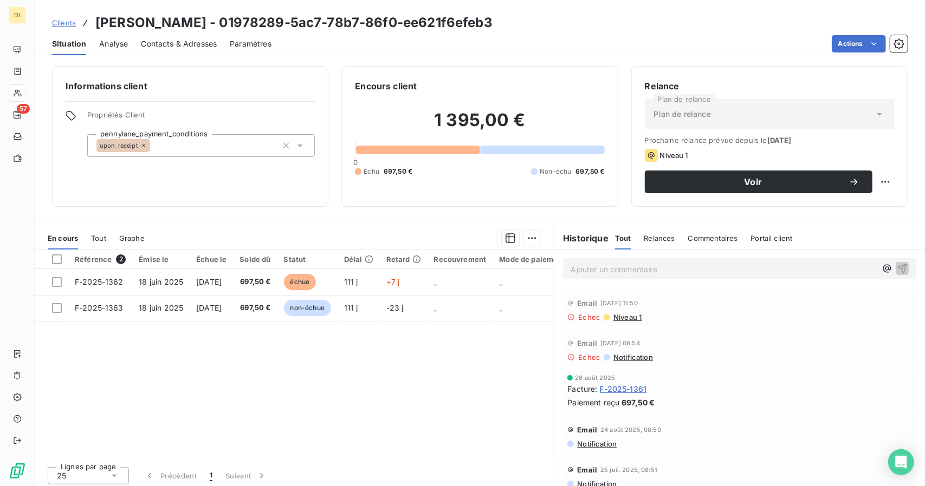
click at [173, 48] on span "Contacts & Adresses" at bounding box center [179, 43] width 76 height 11
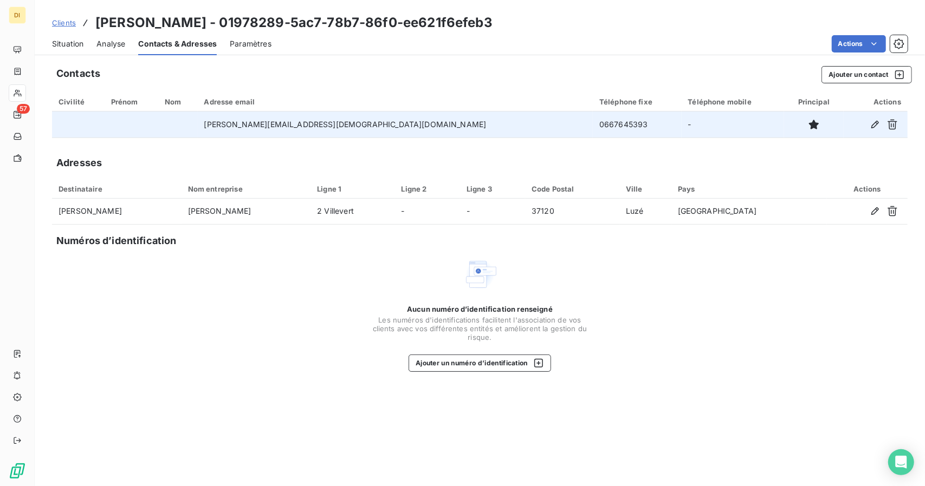
click at [593, 118] on td "0667645393" at bounding box center [637, 125] width 88 height 26
copy td "0667645393"
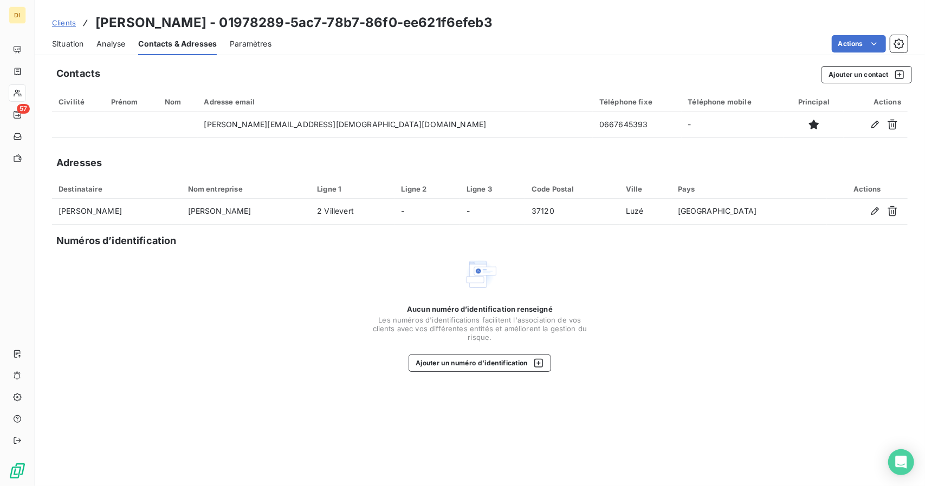
click at [548, 41] on div "Actions" at bounding box center [595, 43] width 623 height 17
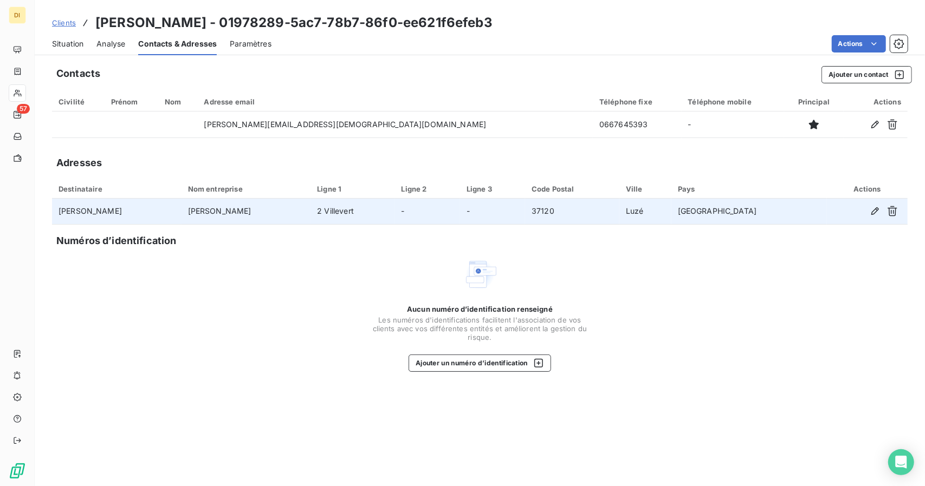
click at [80, 207] on td "[PERSON_NAME]" at bounding box center [116, 212] width 129 height 26
copy td "[PERSON_NAME]"
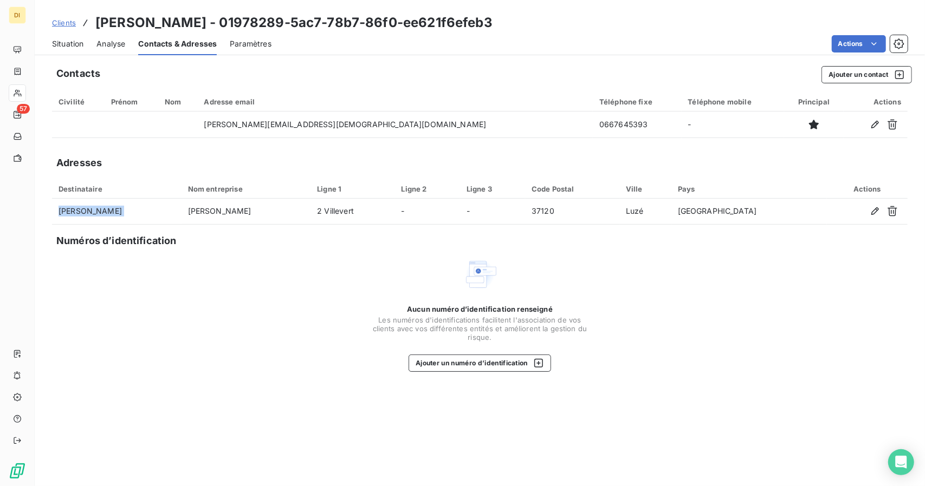
click at [57, 38] on span "Situation" at bounding box center [67, 43] width 31 height 11
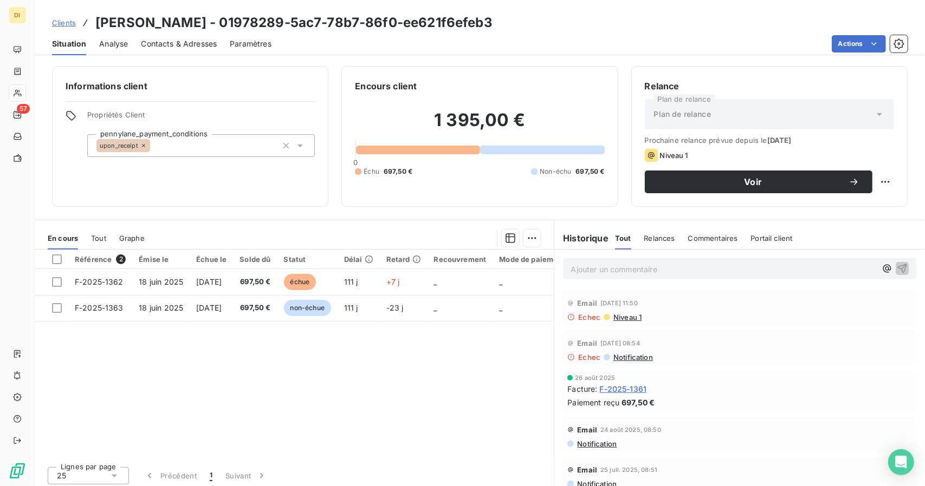
click at [352, 378] on div "Référence 2 Émise le Échue le Solde dû Statut Délai Retard Recouvrement Mode de…" at bounding box center [294, 354] width 519 height 209
click at [175, 42] on span "Contacts & Adresses" at bounding box center [179, 43] width 76 height 11
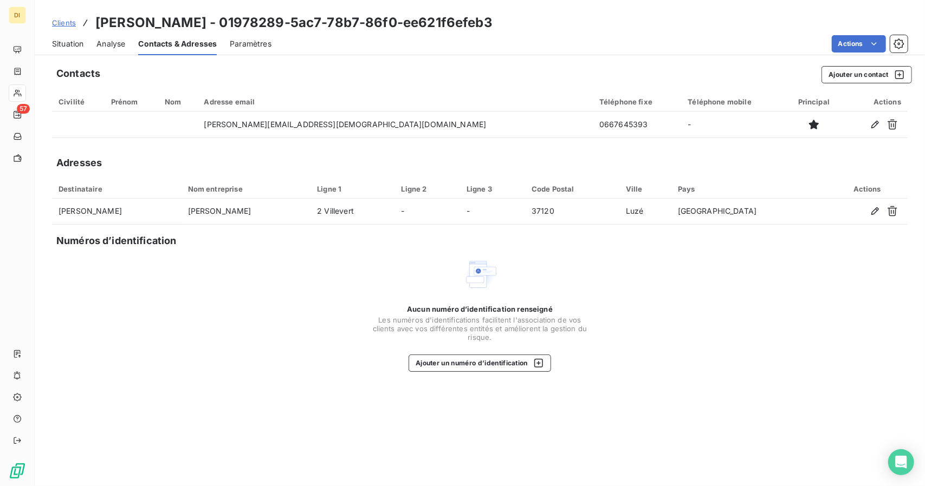
click at [76, 37] on div "Situation" at bounding box center [67, 43] width 31 height 23
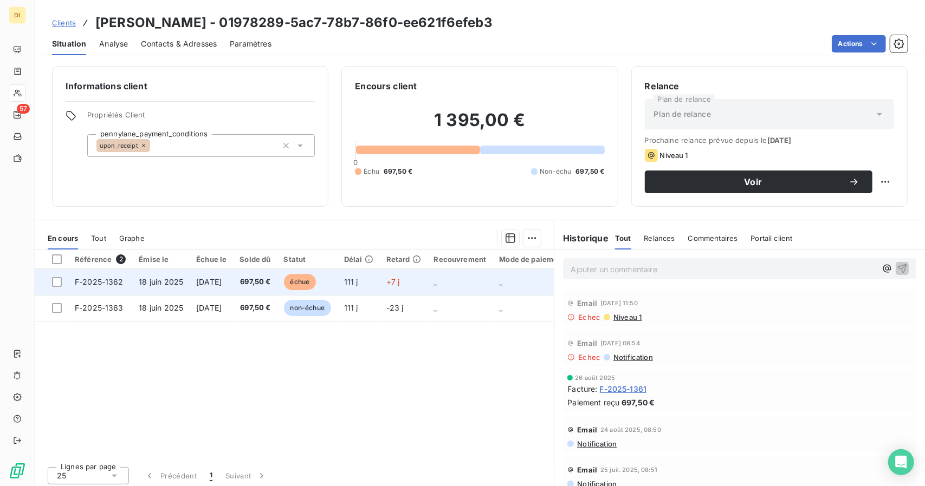
click at [427, 274] on td "+7 j" at bounding box center [404, 282] width 48 height 26
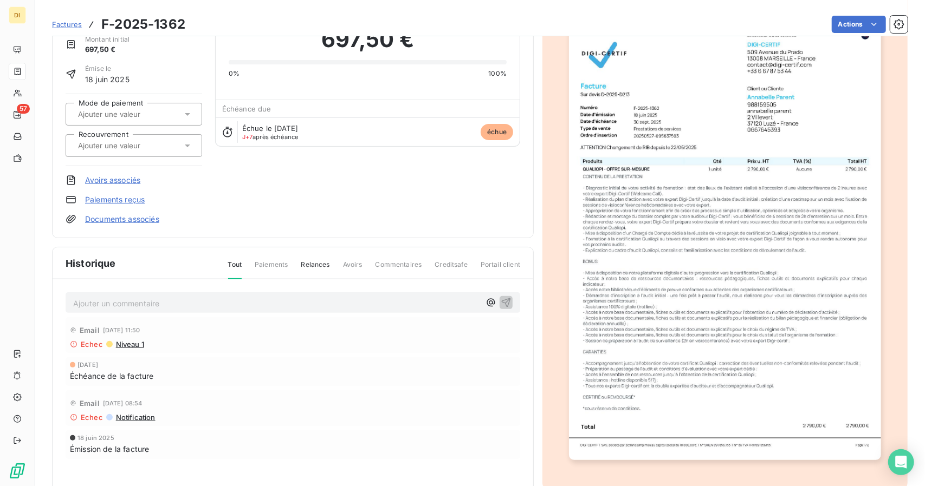
scroll to position [80, 0]
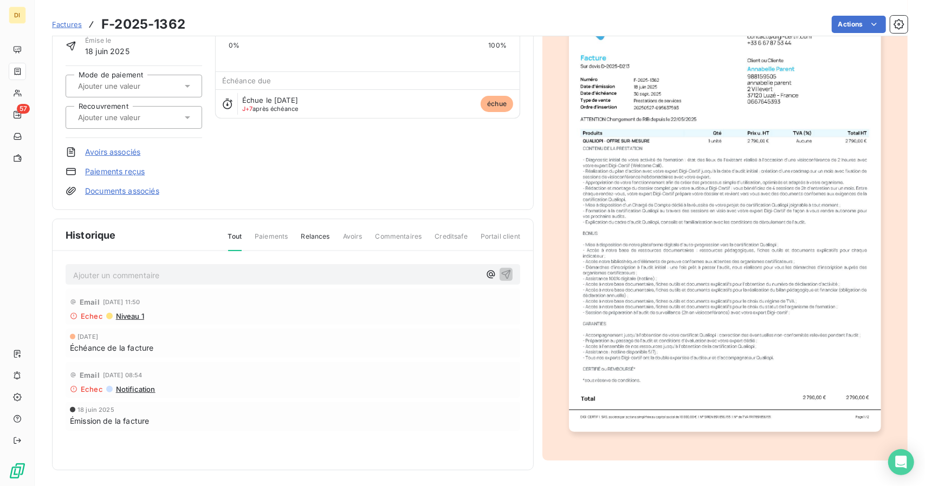
click at [74, 314] on icon at bounding box center [74, 317] width 8 height 8
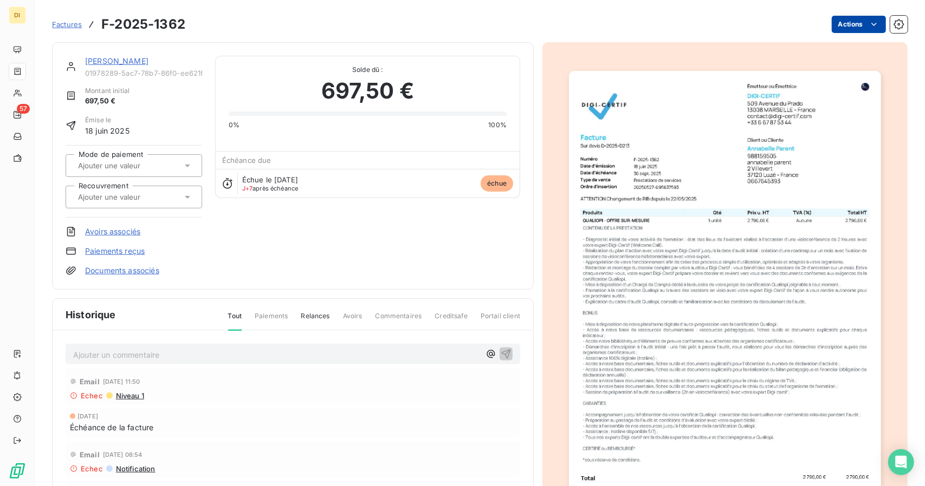
click at [856, 20] on html "DI 57 Factures F-2025-1362 Actions [PERSON_NAME] 01978289-5ac7-78b7-86f0-ee621f…" at bounding box center [462, 243] width 925 height 486
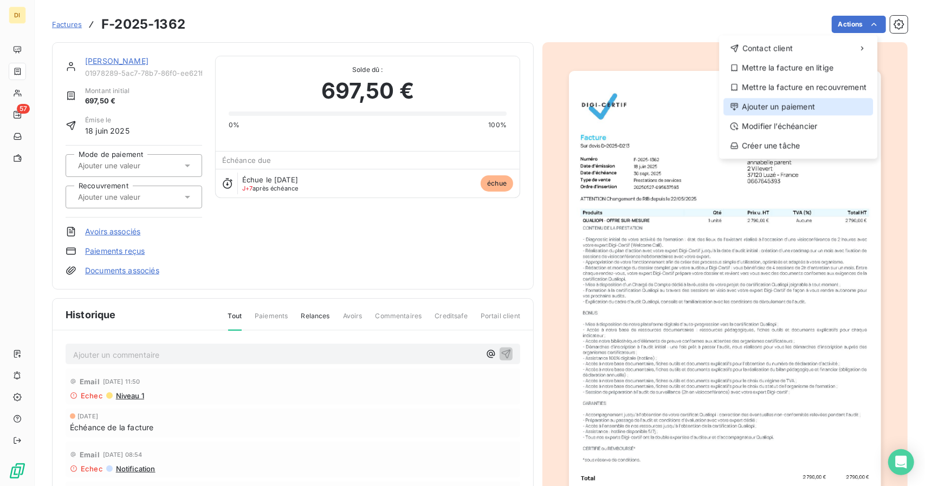
click at [782, 98] on div "Ajouter un paiement" at bounding box center [797, 106] width 149 height 17
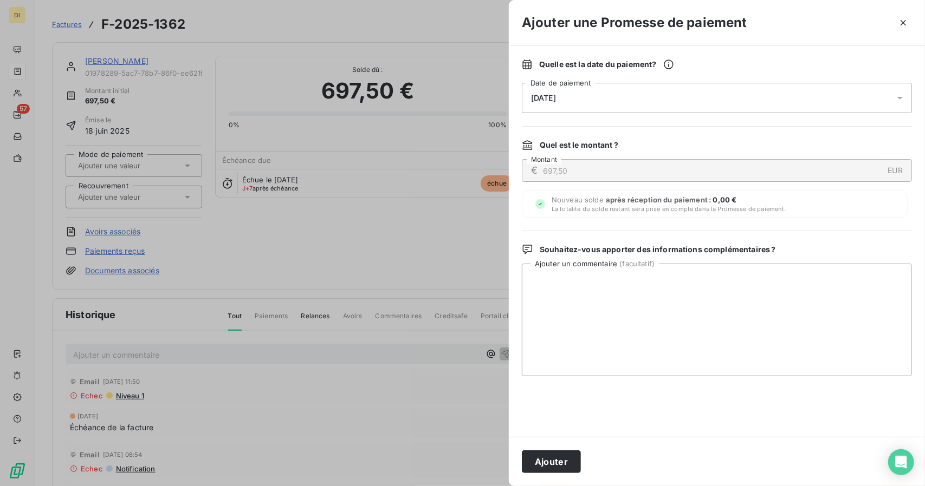
click at [656, 93] on div "[DATE]" at bounding box center [717, 98] width 390 height 30
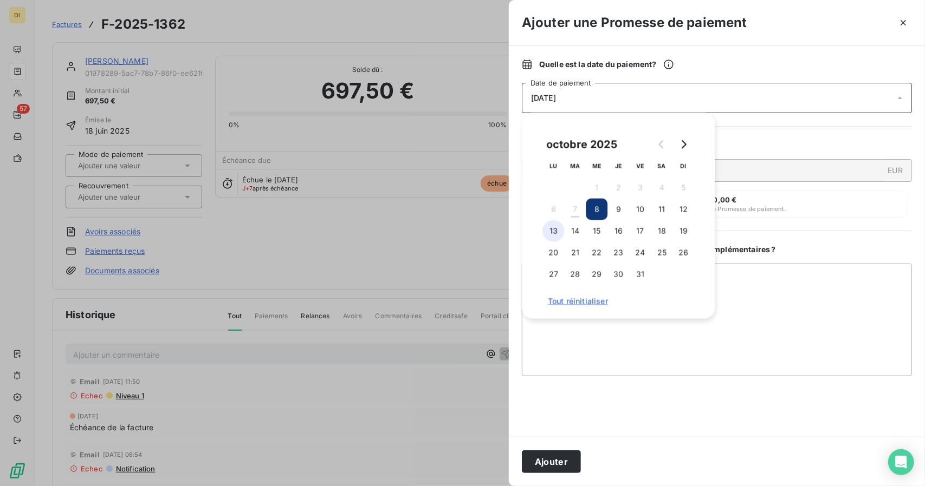
click at [554, 237] on button "13" at bounding box center [553, 231] width 22 height 22
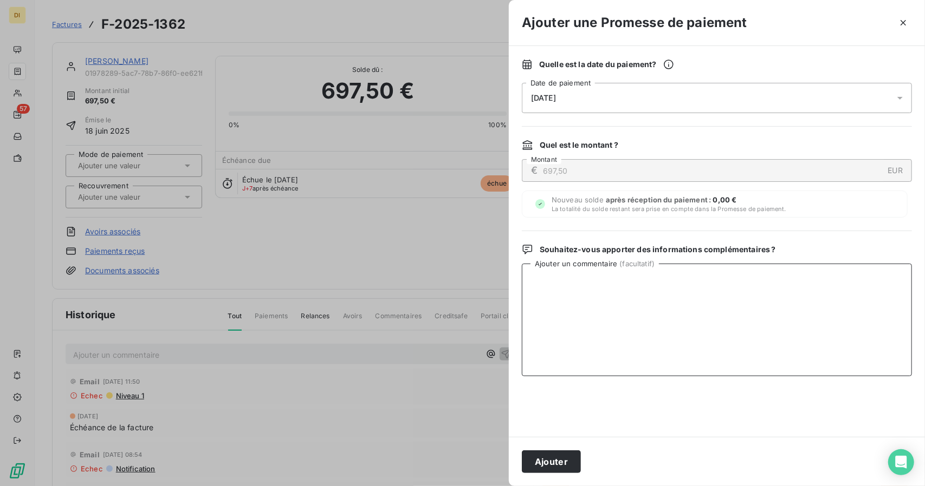
click at [788, 363] on textarea "Ajouter un commentaire ( facultatif )" at bounding box center [717, 320] width 390 height 113
click at [569, 455] on button "Ajouter" at bounding box center [551, 462] width 59 height 23
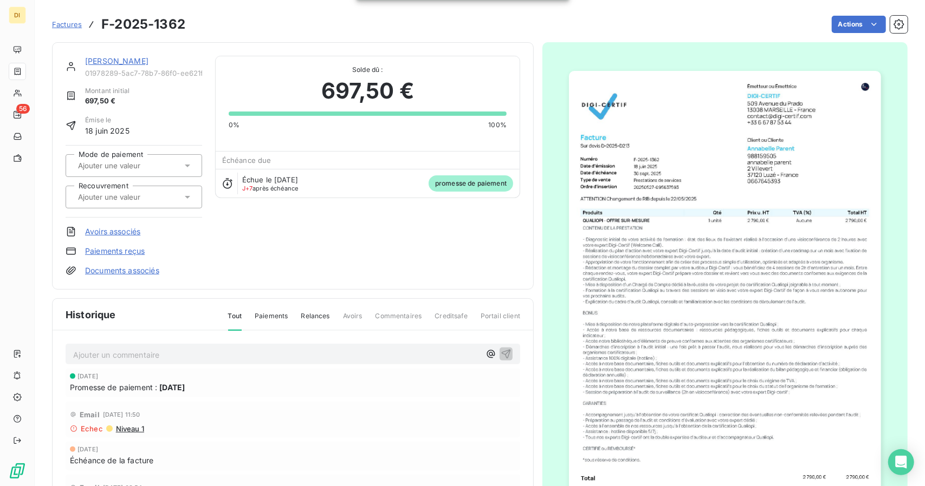
click at [102, 63] on link "[PERSON_NAME]" at bounding box center [116, 60] width 63 height 9
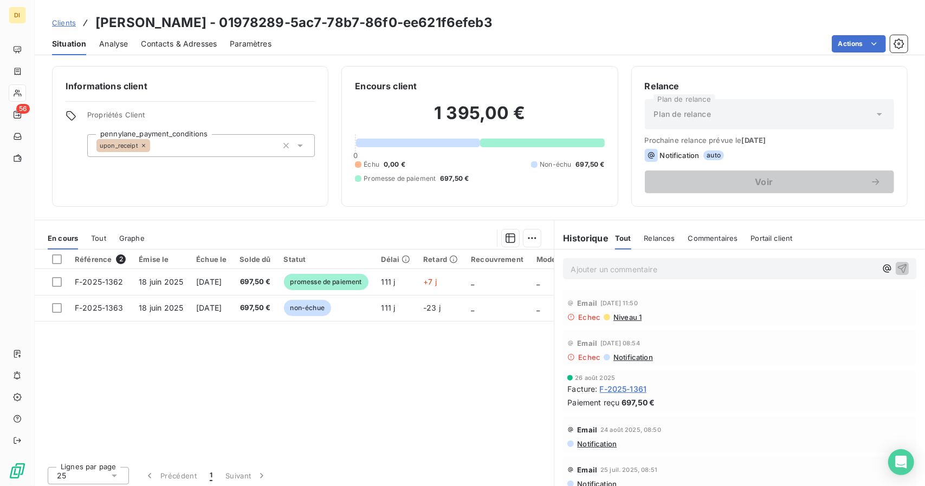
click at [56, 24] on span "Clients" at bounding box center [64, 22] width 24 height 9
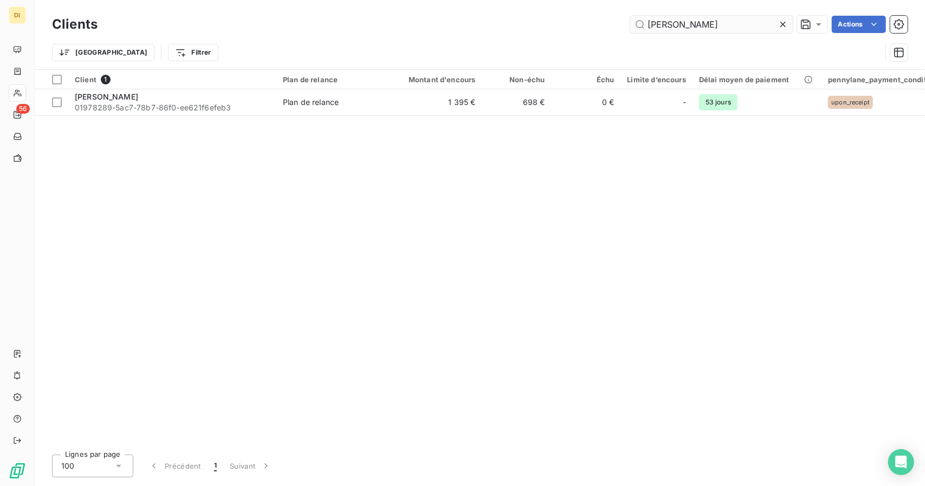
click at [710, 18] on input "[PERSON_NAME]" at bounding box center [711, 24] width 162 height 17
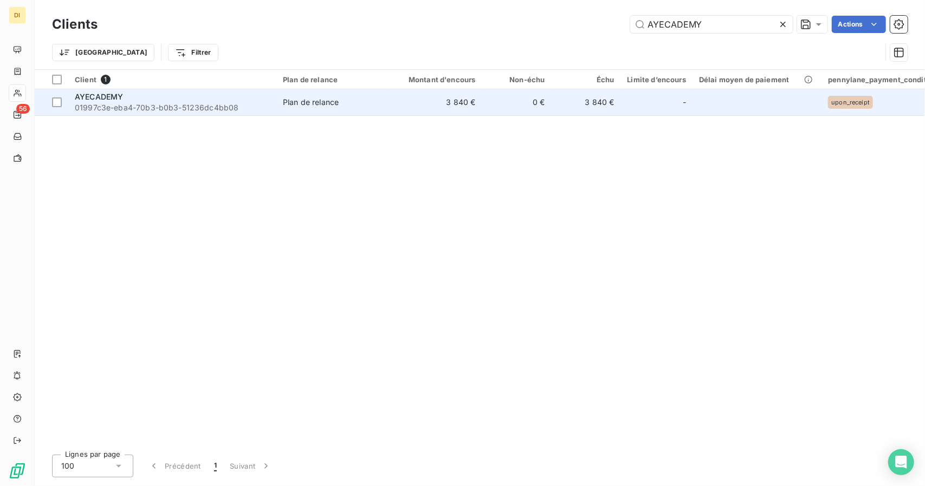
type input "AYECADEMY"
click at [430, 106] on td "3 840 €" at bounding box center [435, 102] width 93 height 26
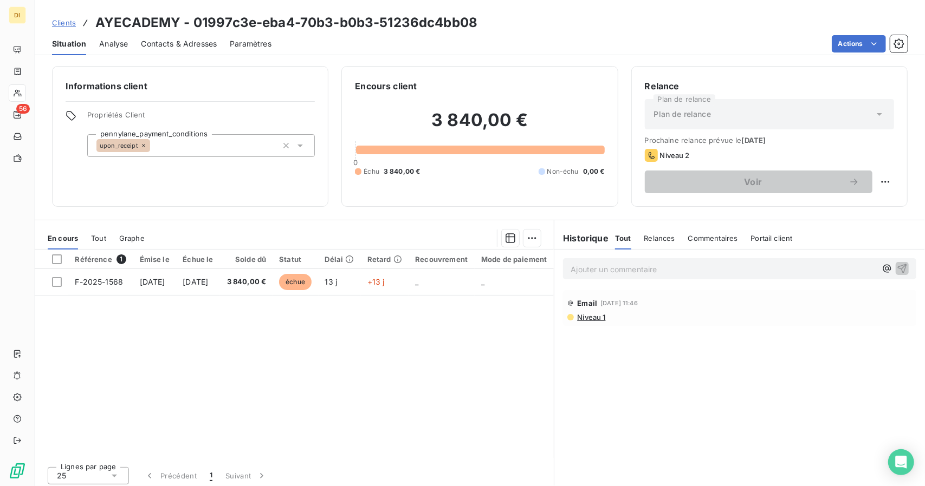
click at [188, 43] on span "Contacts & Adresses" at bounding box center [179, 43] width 76 height 11
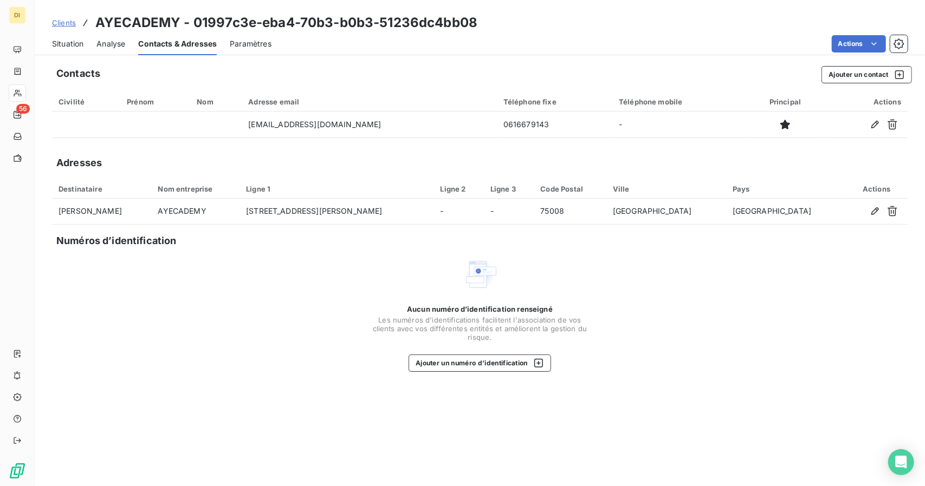
click at [76, 37] on div "Situation" at bounding box center [67, 43] width 31 height 23
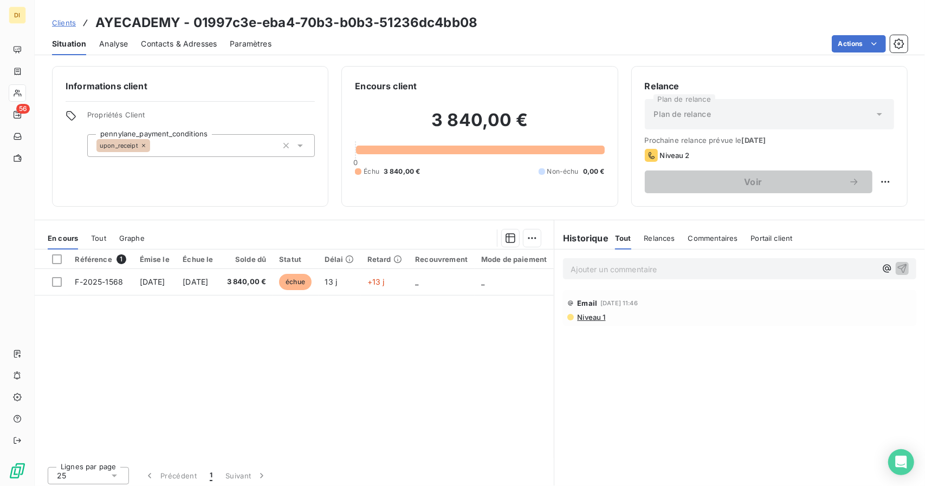
click at [134, 27] on h3 "AYECADEMY - 01997c3e-eba4-70b3-b0b3-51236dc4bb08" at bounding box center [286, 22] width 382 height 19
copy h3 "AYECADEMY"
click at [55, 19] on span "Clients" at bounding box center [64, 22] width 24 height 9
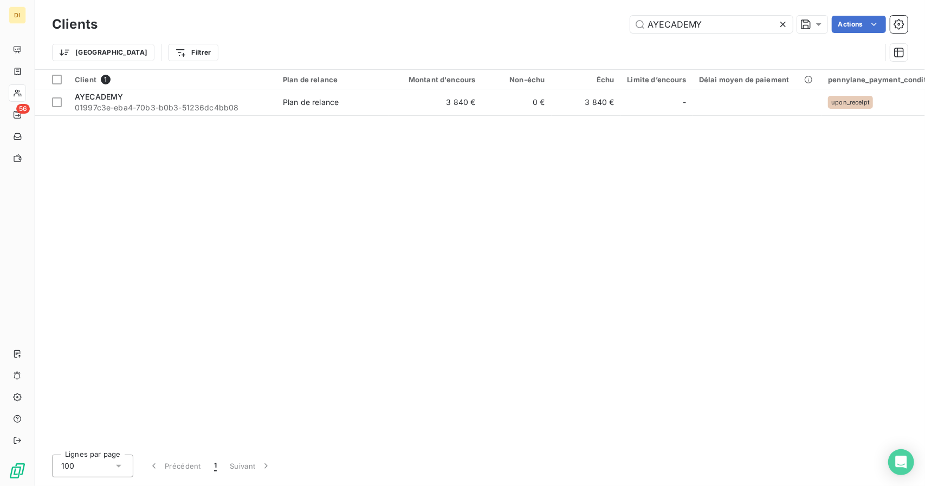
click at [294, 121] on div "Client 1 Plan de relance Montant d'encours Non-échu Échu Limite d’encours Délai…" at bounding box center [480, 258] width 890 height 376
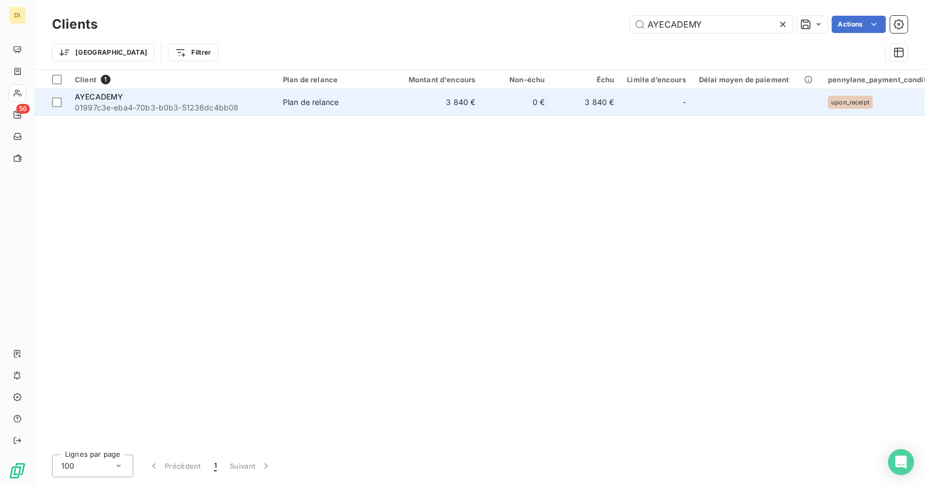
click at [318, 112] on td "Plan de relance" at bounding box center [332, 102] width 113 height 26
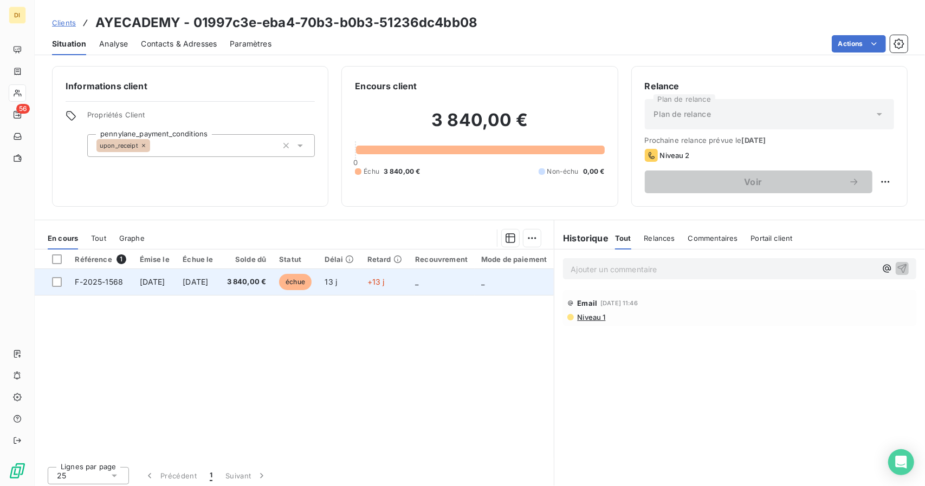
click at [220, 276] on td "[DATE]" at bounding box center [198, 282] width 44 height 26
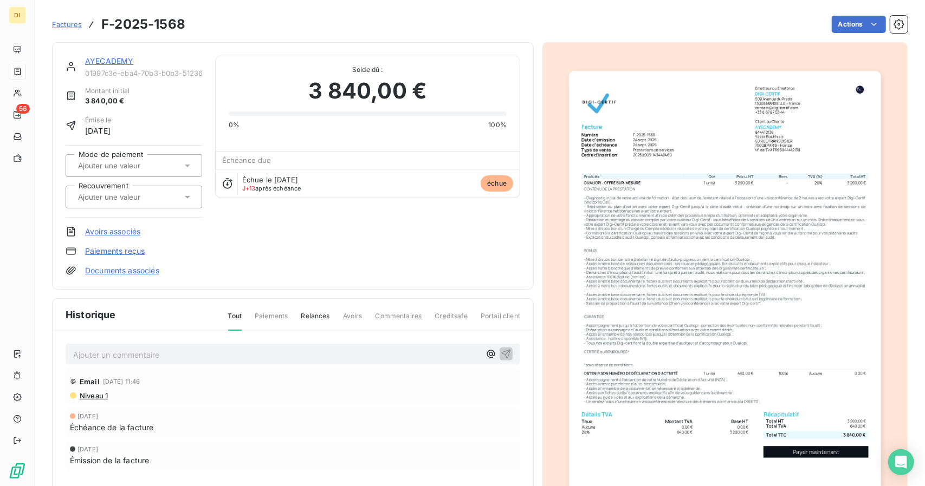
click at [715, 310] on img "button" at bounding box center [724, 291] width 311 height 441
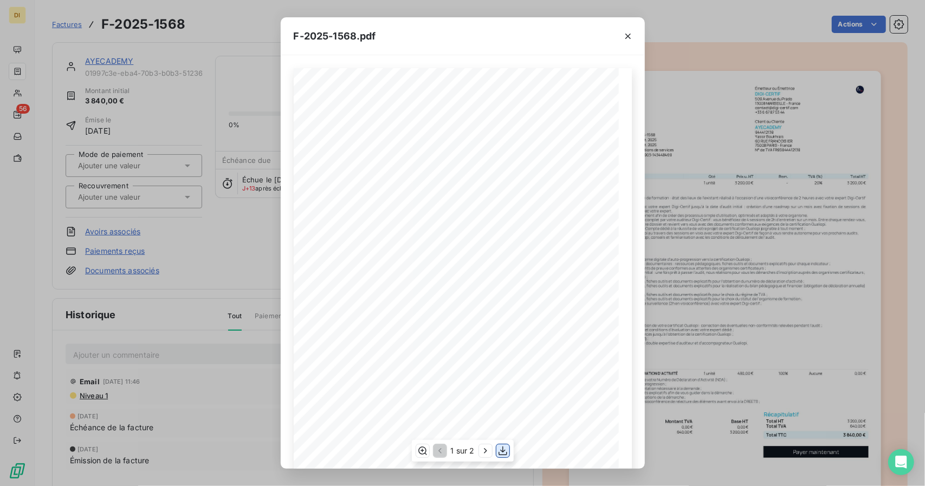
click at [508, 453] on icon "button" at bounding box center [502, 451] width 11 height 11
click at [679, 311] on div "F-2025-1568.pdf 3 200,00 € 640,00 € 3 840,00 € 01997c44- 6f47- 7ca9- 9454- f3e6…" at bounding box center [462, 243] width 925 height 486
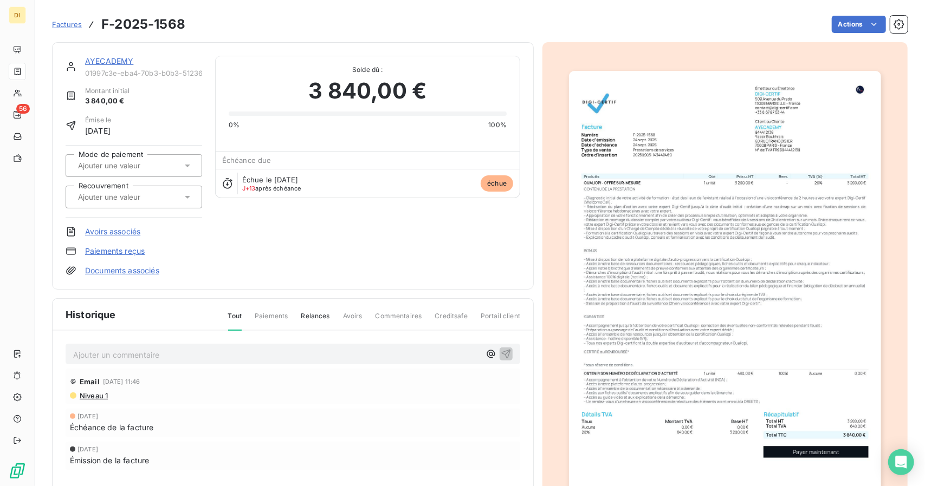
click at [625, 190] on img "button" at bounding box center [724, 291] width 311 height 441
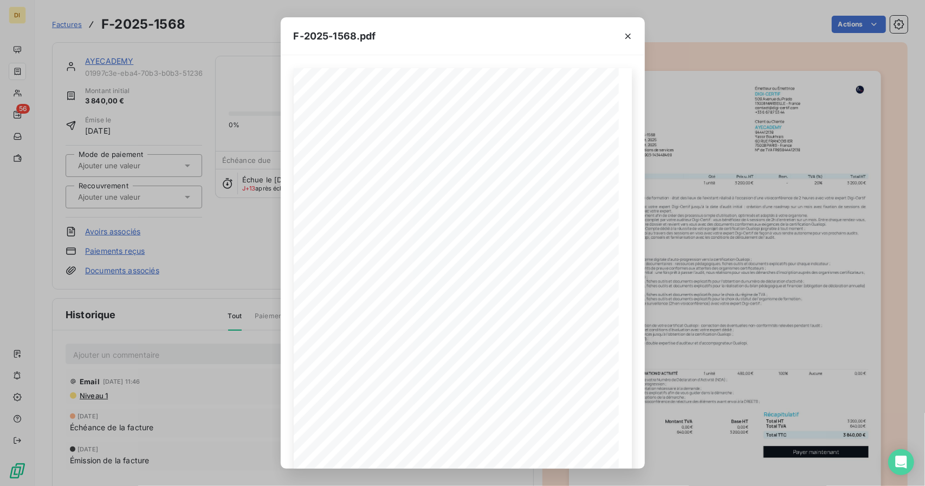
click at [234, 116] on div "F-2025-1568.pdf 3 200,00 € 640,00 € 3 840,00 € 01997c44- 6f47- 7ca9- 9454- f3e6…" at bounding box center [462, 243] width 925 height 486
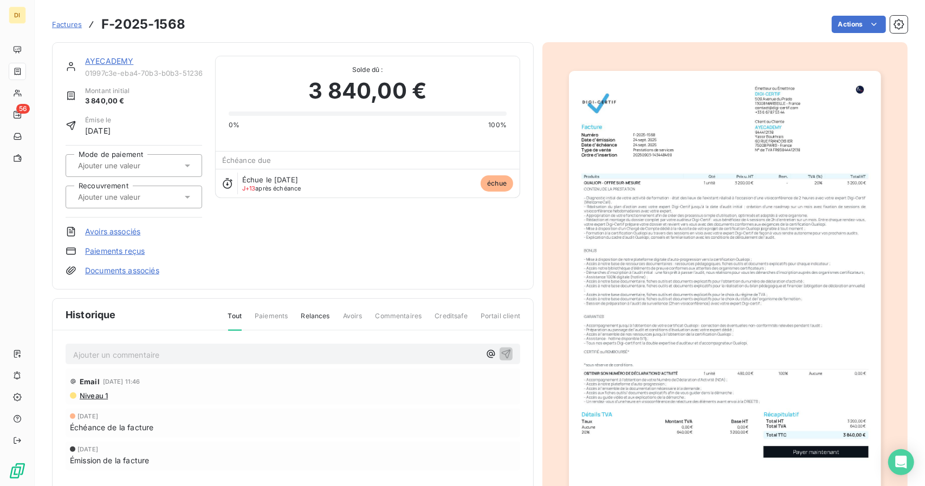
click at [93, 58] on link "AYECADEMY" at bounding box center [109, 60] width 48 height 9
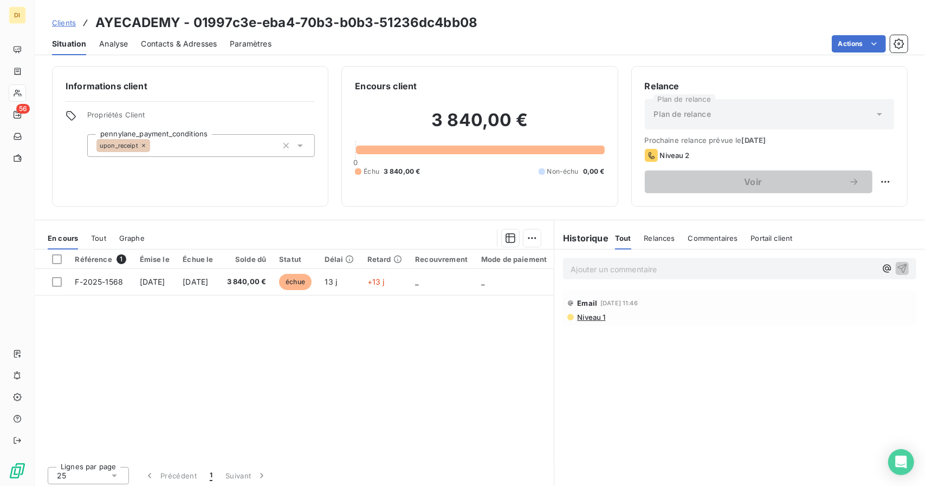
click at [60, 23] on span "Clients" at bounding box center [64, 22] width 24 height 9
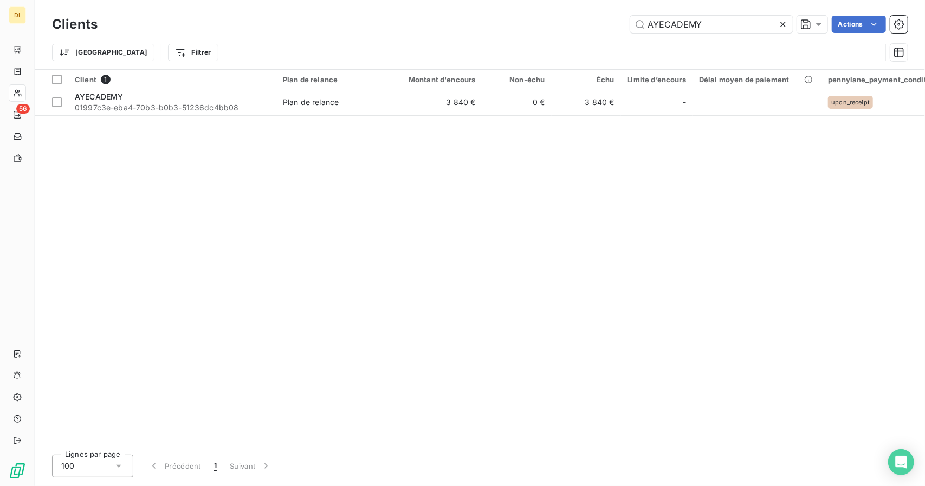
click at [655, 36] on div "Trier Filtrer" at bounding box center [479, 53] width 855 height 34
click at [662, 29] on input "AYECADEMY" at bounding box center [711, 24] width 162 height 17
paste input "ZUR COACHING"
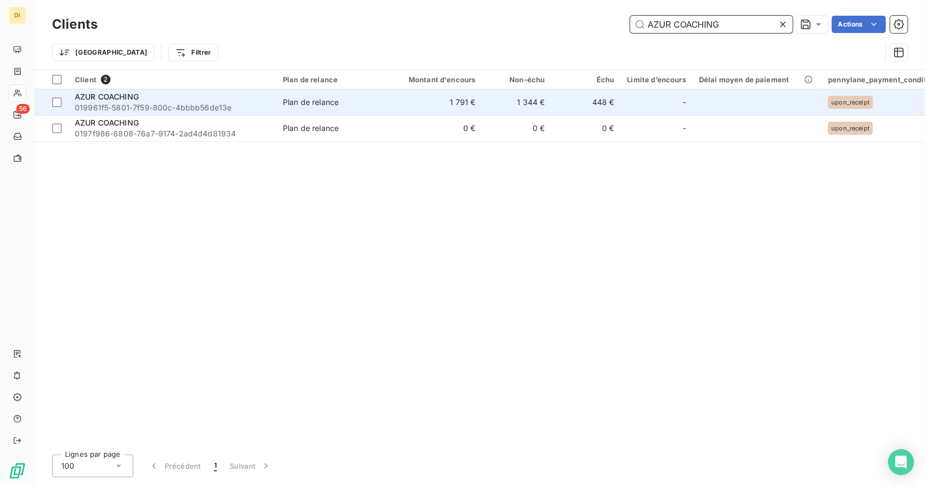
type input "AZUR COACHING"
click at [321, 105] on div "Plan de relance" at bounding box center [311, 102] width 56 height 11
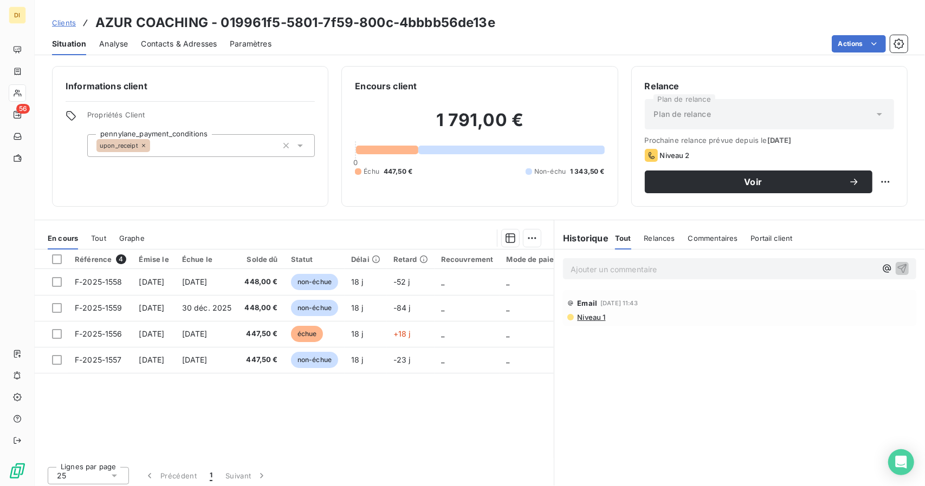
click at [161, 30] on h3 "AZUR COACHING - 019961f5-5801-7f59-800c-4bbbb56de13e" at bounding box center [295, 22] width 400 height 19
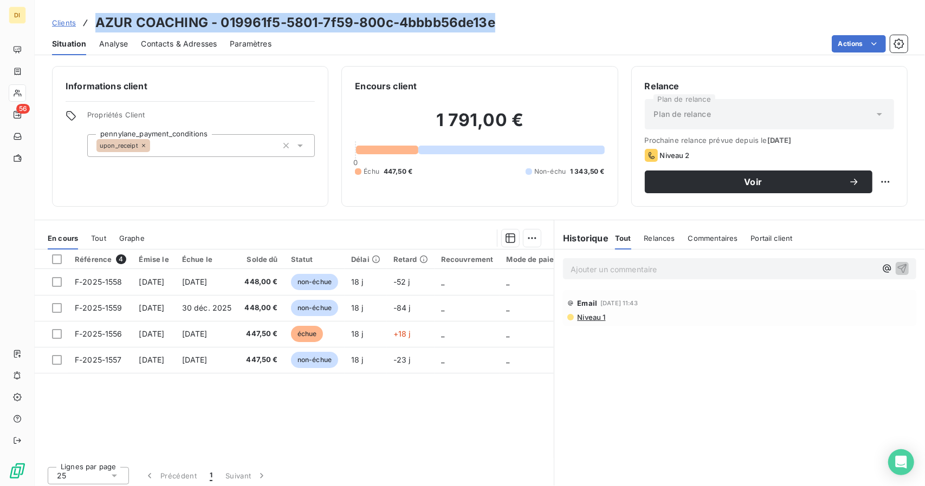
click at [161, 30] on h3 "AZUR COACHING - 019961f5-5801-7f59-800c-4bbbb56de13e" at bounding box center [295, 22] width 400 height 19
click at [184, 19] on h3 "AZUR COACHING - 019961f5-5801-7f59-800c-4bbbb56de13e" at bounding box center [295, 22] width 400 height 19
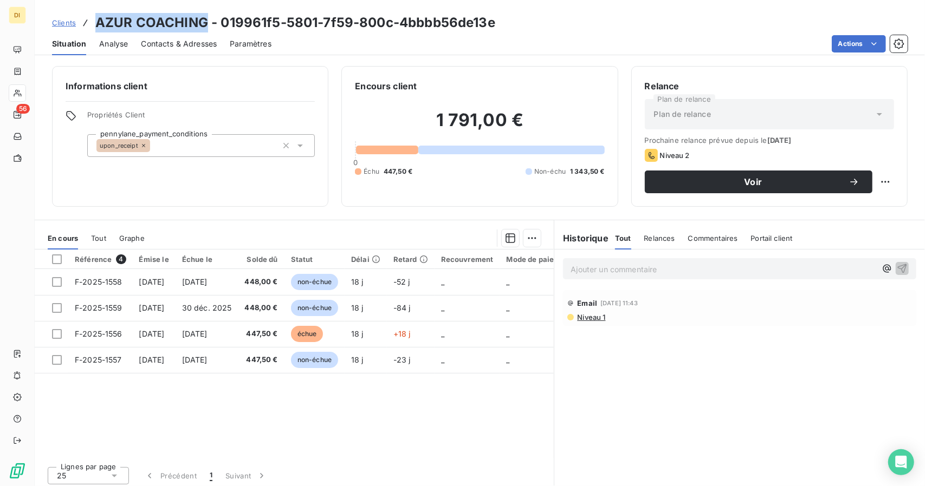
drag, startPoint x: 205, startPoint y: 19, endPoint x: 97, endPoint y: 10, distance: 107.6
click at [97, 10] on div "Clients AZUR COACHING - 019961f5-5801-7f59-800c-4bbbb56de13e Situation Analyse …" at bounding box center [480, 27] width 890 height 55
copy h3 "AZUR COACHING"
click at [601, 25] on div "Clients AZUR COACHING - 019961f5-5801-7f59-800c-4bbbb56de13e" at bounding box center [480, 22] width 890 height 19
click at [102, 41] on span "Analyse" at bounding box center [113, 43] width 29 height 11
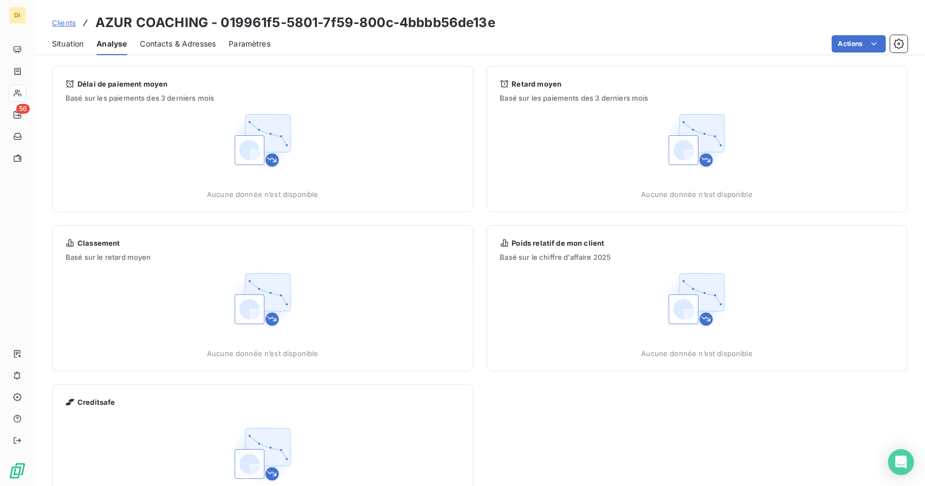
click at [175, 44] on span "Contacts & Adresses" at bounding box center [178, 43] width 76 height 11
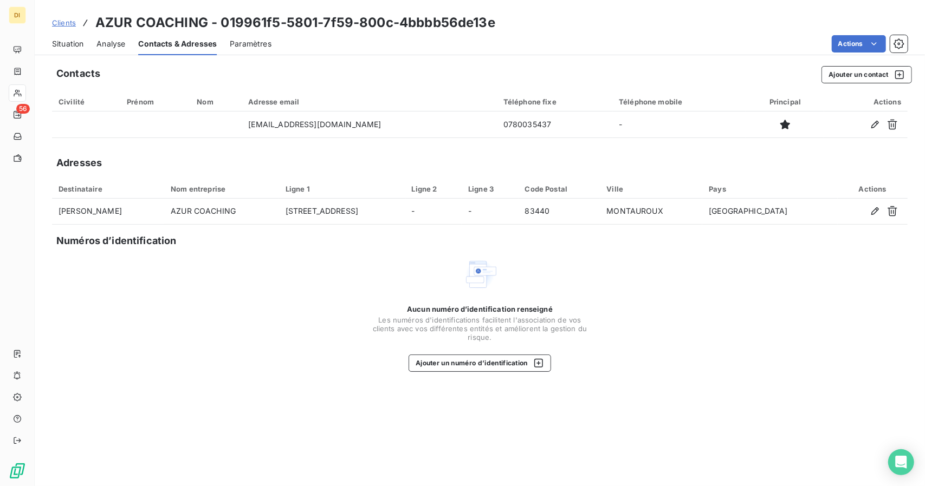
click at [107, 45] on span "Analyse" at bounding box center [110, 43] width 29 height 11
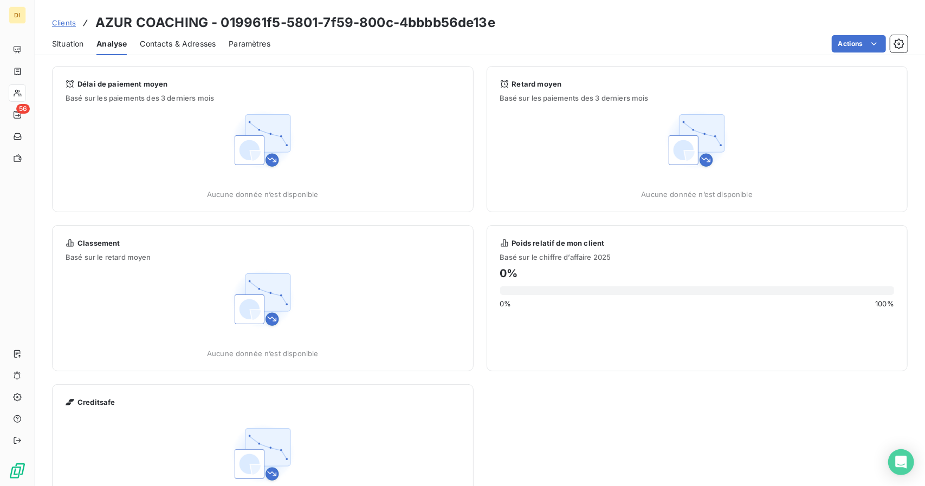
click at [77, 43] on span "Situation" at bounding box center [67, 43] width 31 height 11
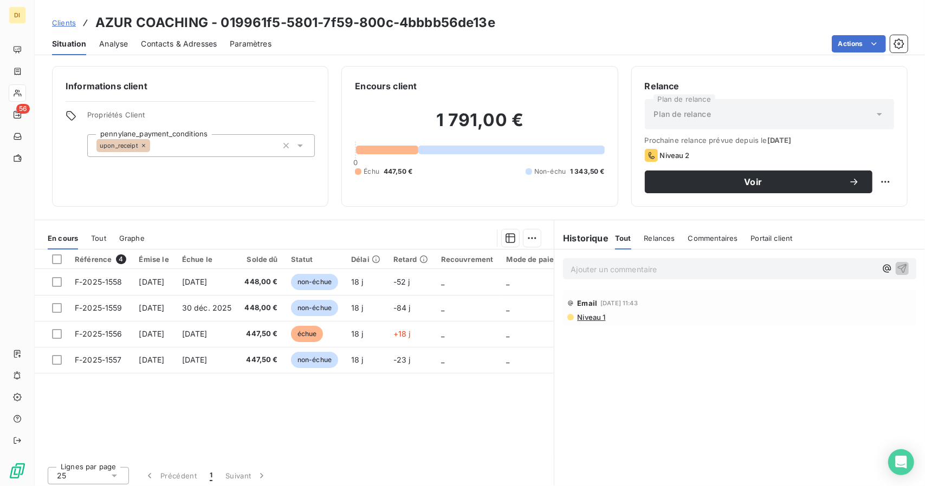
click at [107, 48] on span "Analyse" at bounding box center [113, 43] width 29 height 11
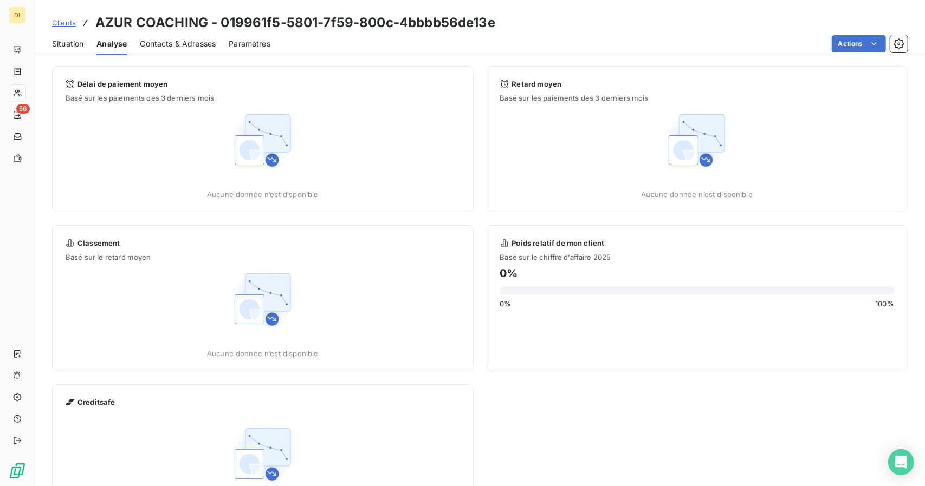
click at [171, 48] on span "Contacts & Adresses" at bounding box center [178, 43] width 76 height 11
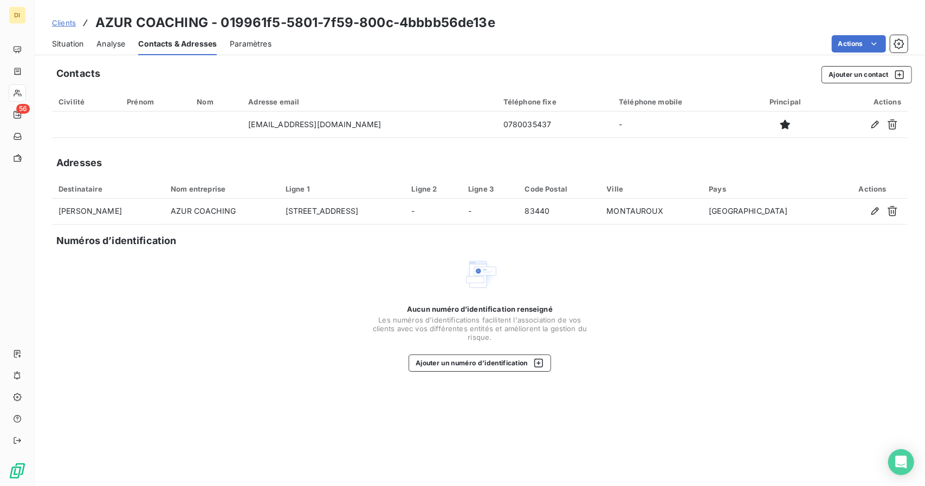
click at [249, 42] on span "Paramètres" at bounding box center [251, 43] width 42 height 11
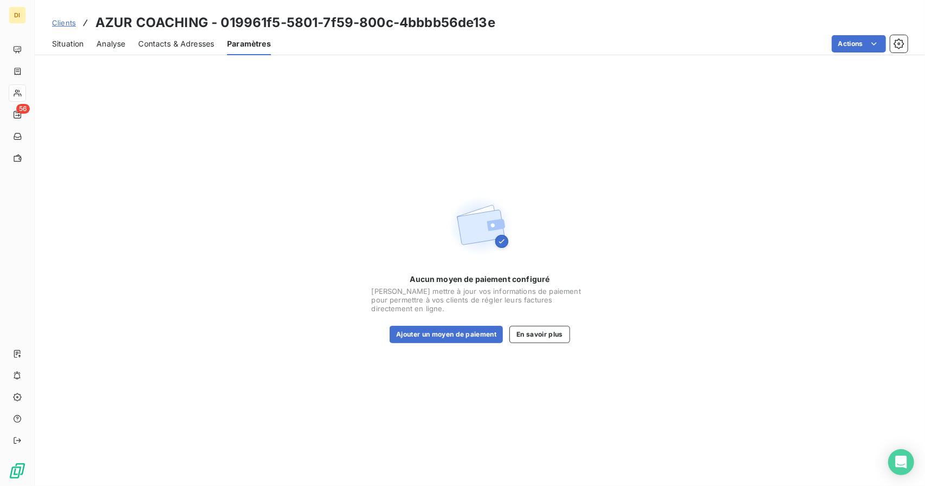
click at [119, 44] on span "Analyse" at bounding box center [110, 43] width 29 height 11
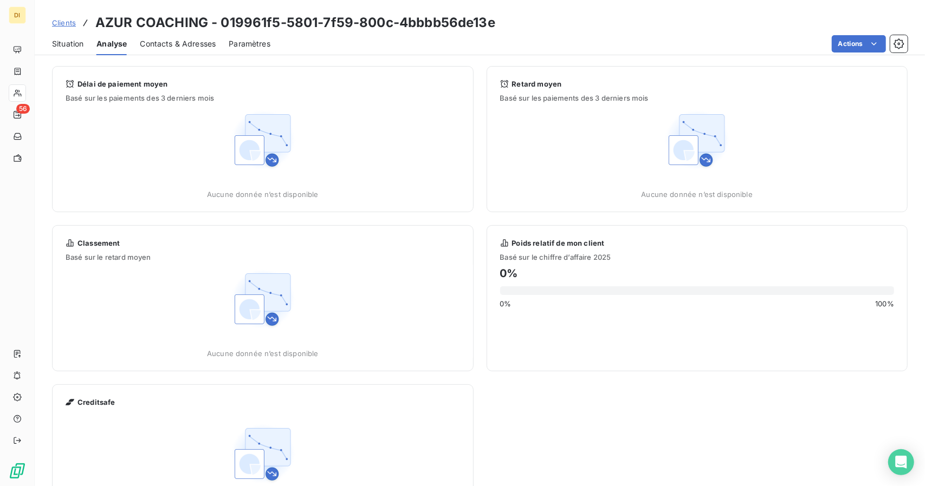
click at [77, 44] on span "Situation" at bounding box center [67, 43] width 31 height 11
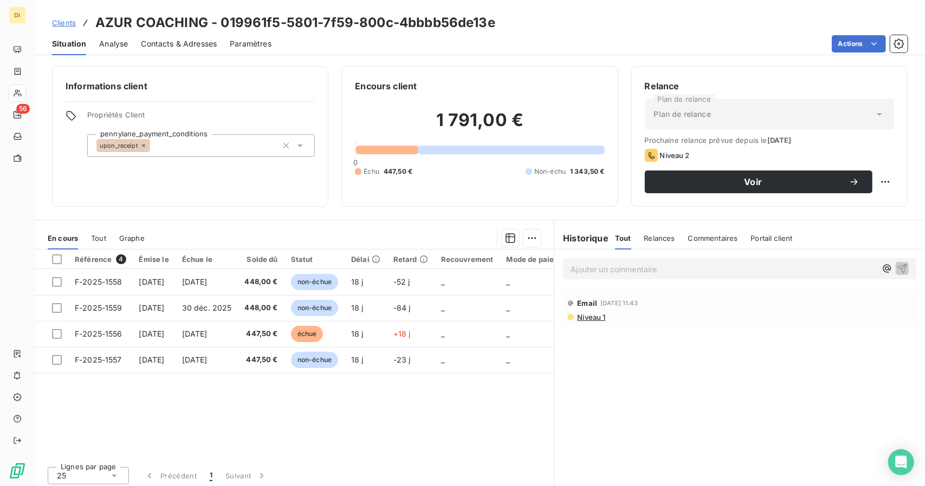
click at [121, 54] on div "Analyse" at bounding box center [113, 43] width 29 height 23
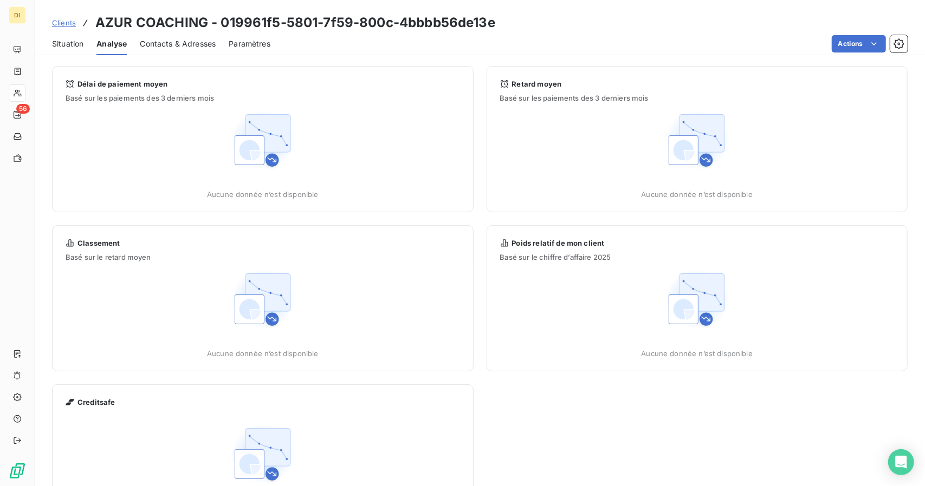
click at [159, 38] on span "Contacts & Adresses" at bounding box center [178, 43] width 76 height 11
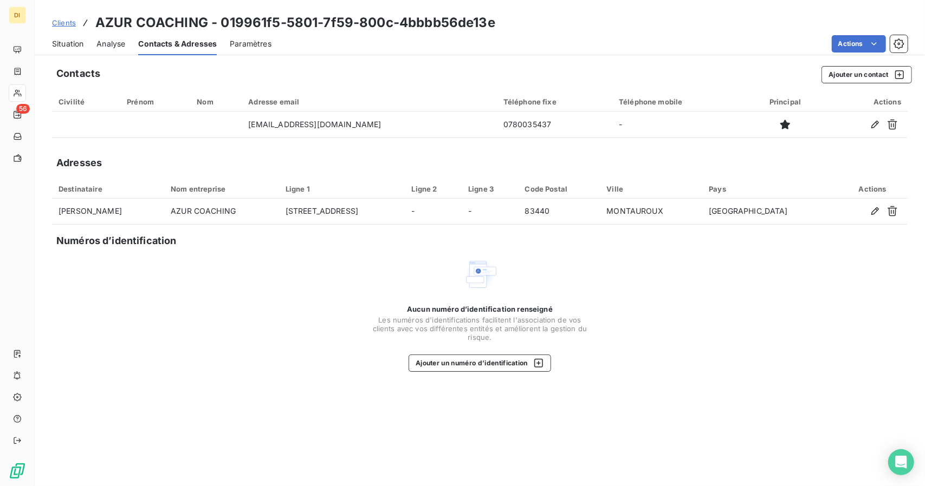
click at [116, 42] on span "Analyse" at bounding box center [110, 43] width 29 height 11
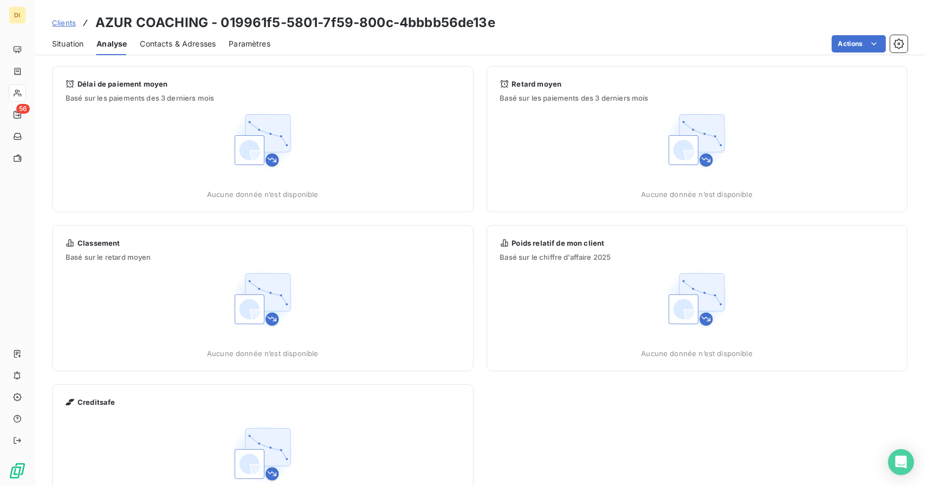
click at [86, 42] on div "Situation Analyse Contacts & Adresses Paramètres Actions" at bounding box center [480, 43] width 890 height 23
click at [81, 42] on span "Situation" at bounding box center [67, 43] width 31 height 11
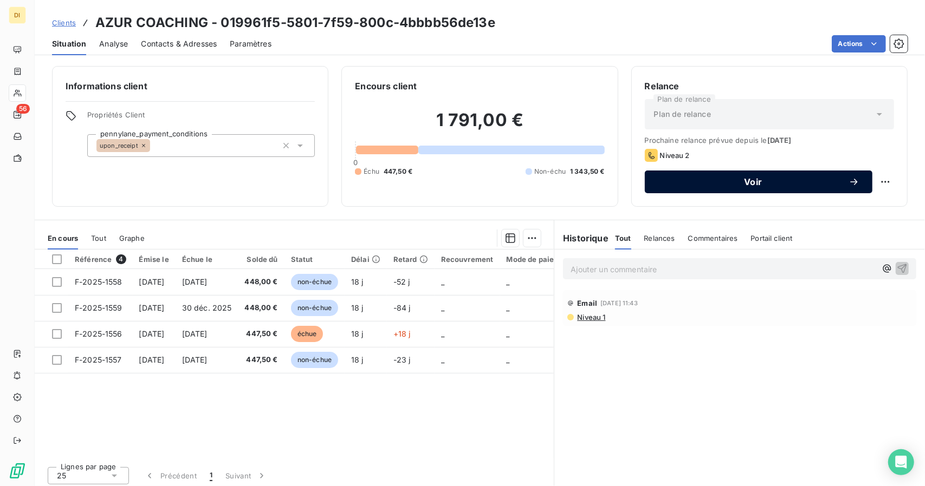
click at [771, 185] on span "Voir" at bounding box center [753, 182] width 191 height 9
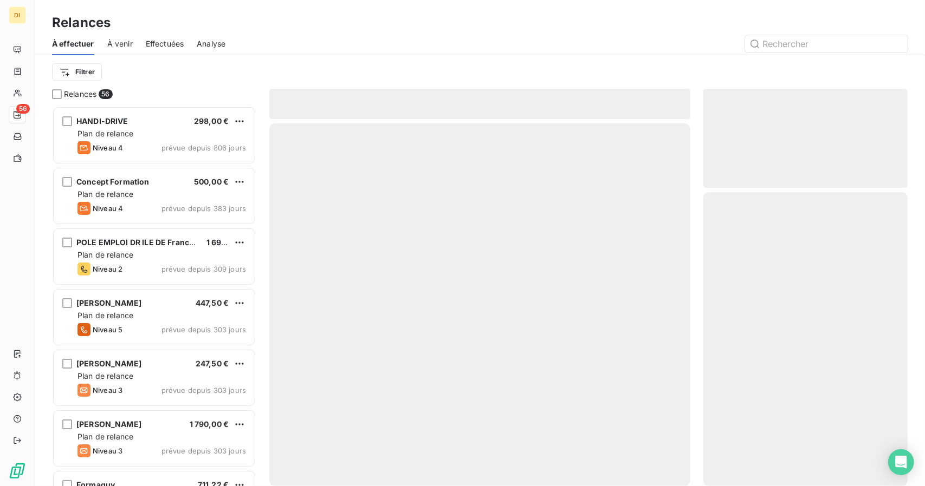
scroll to position [372, 196]
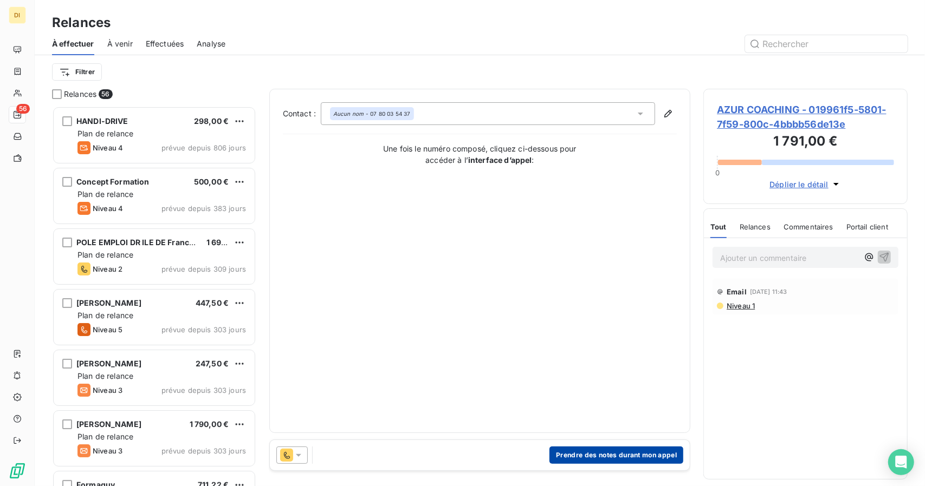
click at [588, 459] on button "Prendre des notes durant mon appel" at bounding box center [616, 455] width 134 height 17
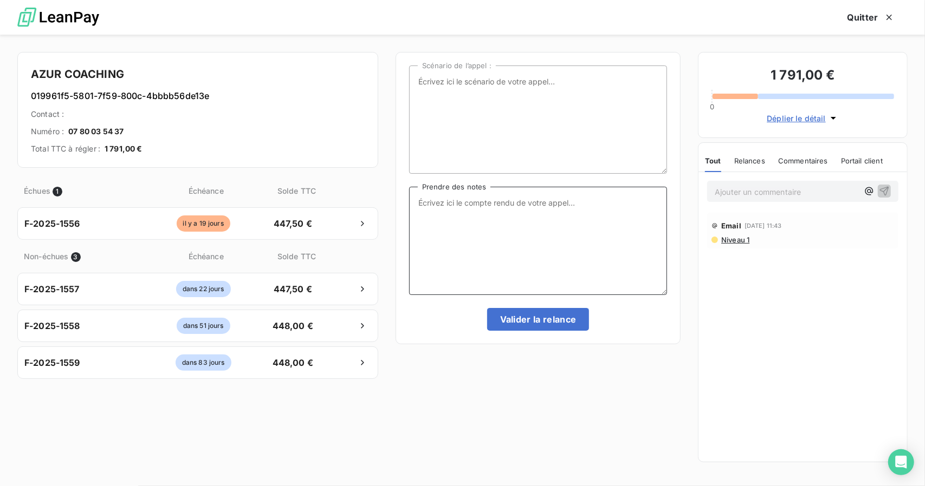
click at [475, 225] on textarea "Prendre des notes" at bounding box center [538, 241] width 258 height 108
type textarea "Elle veut décaler, max a [DATE], elle doit passer caliopi, baisse d'activité, e…"
click at [519, 311] on button "Valider la relance" at bounding box center [538, 319] width 102 height 23
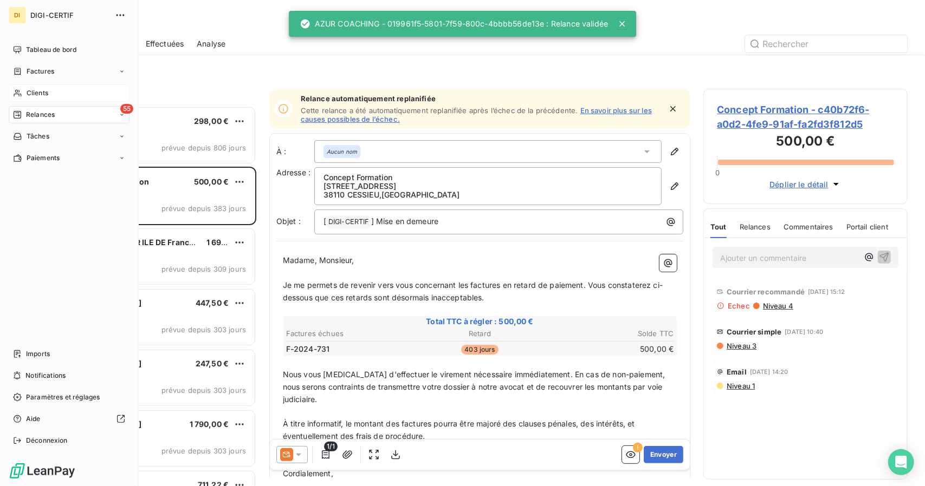
click at [29, 99] on div "Clients" at bounding box center [69, 92] width 121 height 17
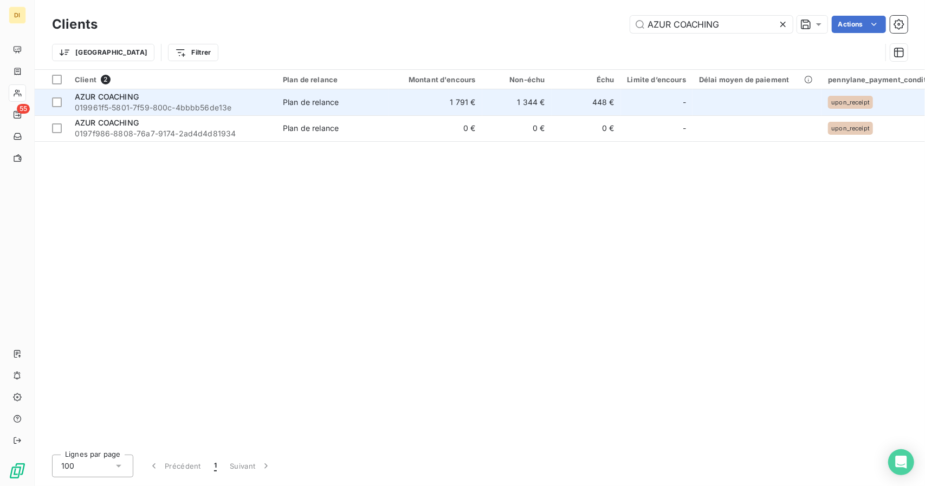
click at [193, 105] on span "019961f5-5801-7f59-800c-4bbbb56de13e" at bounding box center [172, 107] width 195 height 11
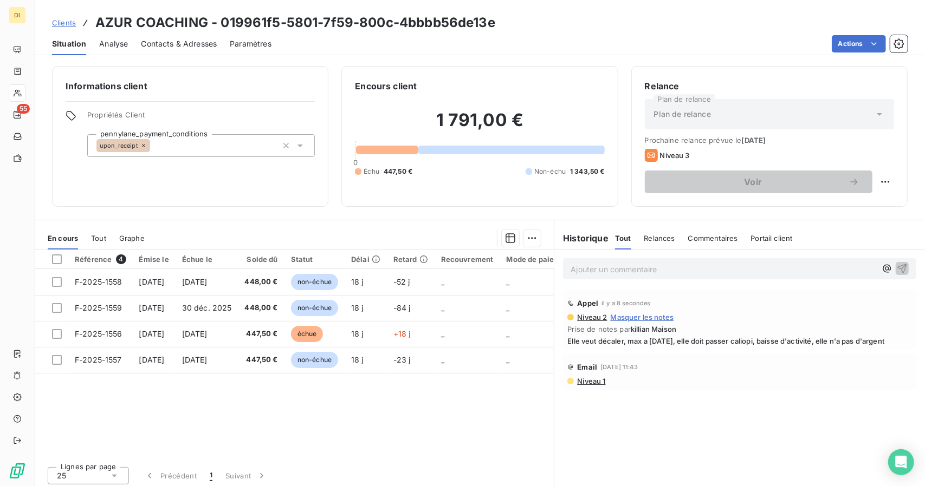
click at [736, 340] on span "Elle veut décaler, max a [DATE], elle doit passer caliopi, baisse d'activité, e…" at bounding box center [739, 341] width 344 height 9
copy div "Elle veut décaler, max a [DATE], elle doit passer caliopi, baisse d'activité, e…"
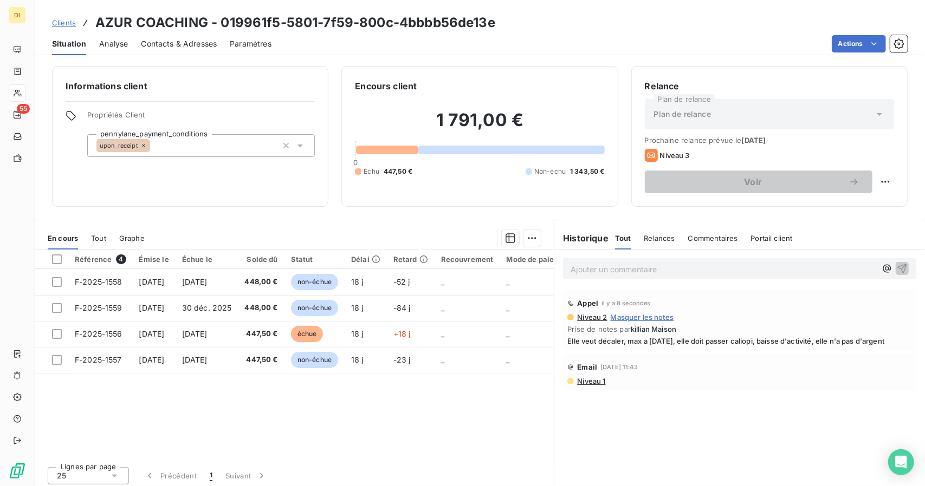
click at [63, 16] on div "Clients AZUR COACHING - 019961f5-5801-7f59-800c-4bbbb56de13e" at bounding box center [273, 22] width 443 height 19
click at [63, 20] on span "Clients" at bounding box center [64, 22] width 24 height 9
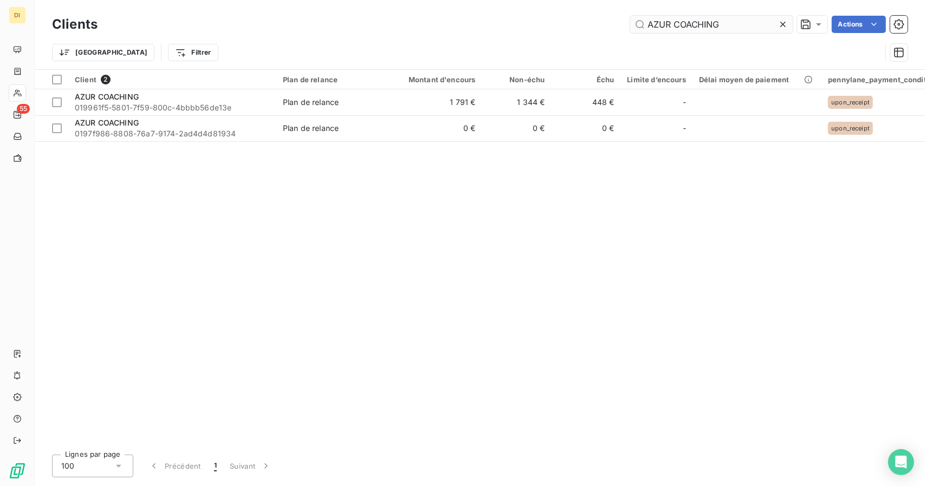
click at [667, 25] on input "AZUR COACHING" at bounding box center [711, 24] width 162 height 17
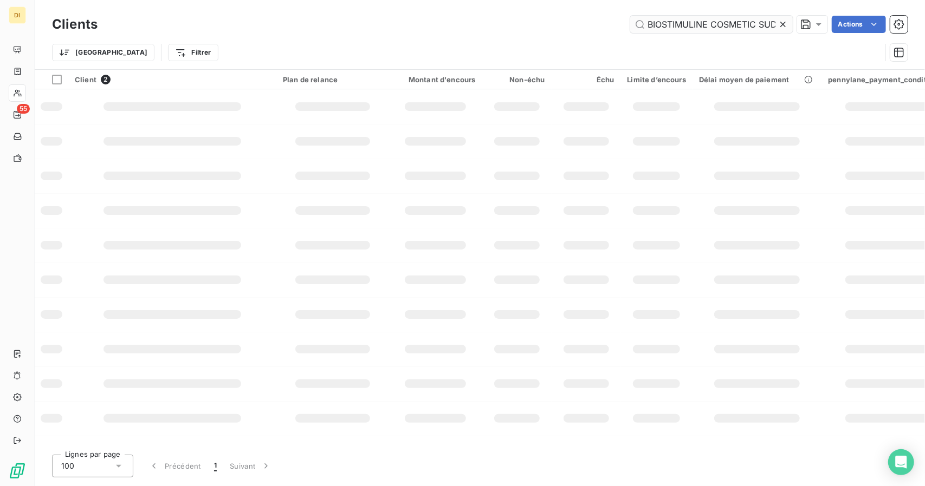
scroll to position [0, 40]
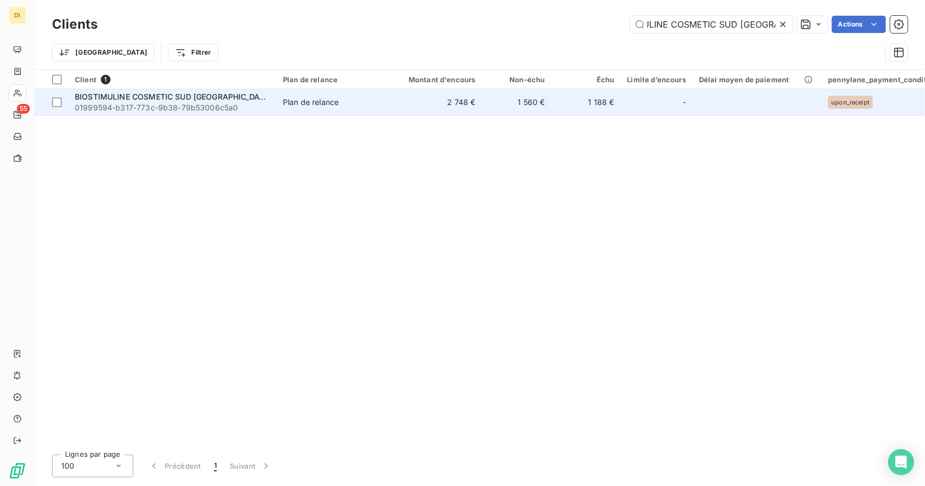
type input "BIOSTIMULINE COSMETIC SUD [GEOGRAPHIC_DATA]"
click at [349, 100] on span "Plan de relance" at bounding box center [333, 102] width 100 height 11
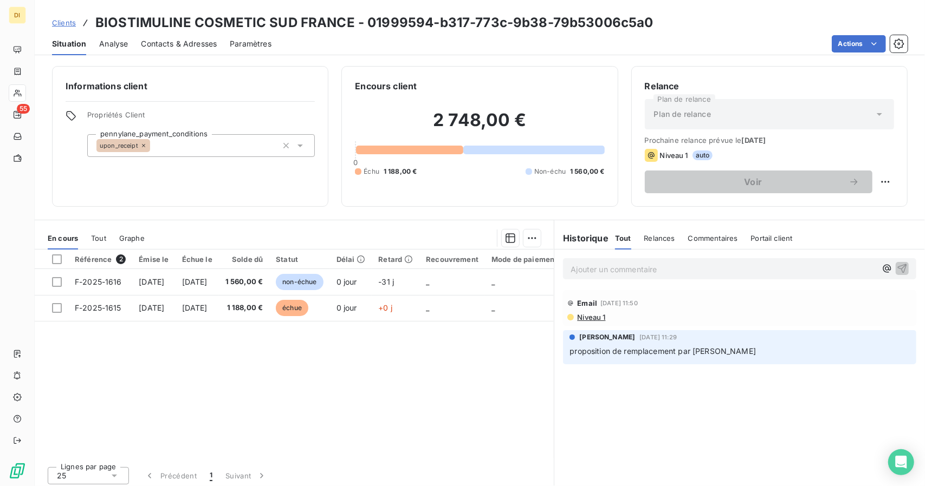
click at [67, 18] on span "Clients" at bounding box center [64, 22] width 24 height 9
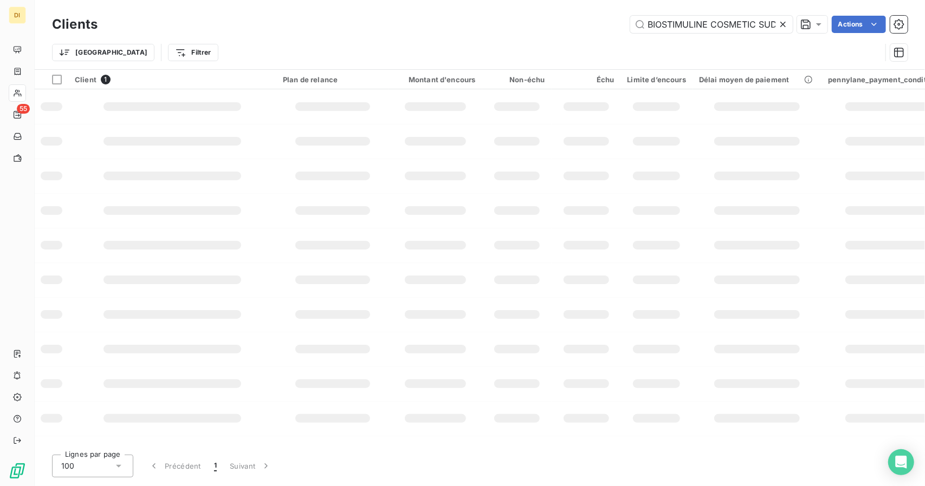
scroll to position [0, 40]
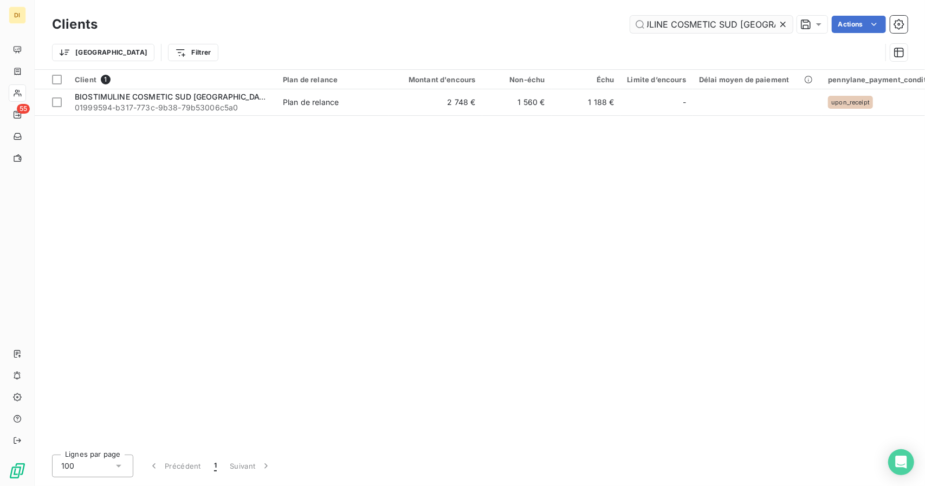
click at [674, 29] on input "BIOSTIMULINE COSMETIC SUD [GEOGRAPHIC_DATA]" at bounding box center [711, 24] width 162 height 17
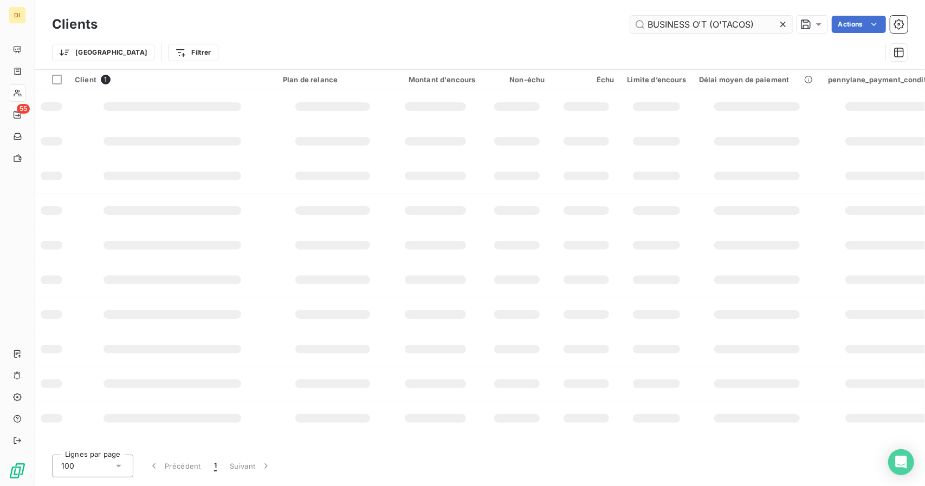
scroll to position [0, 0]
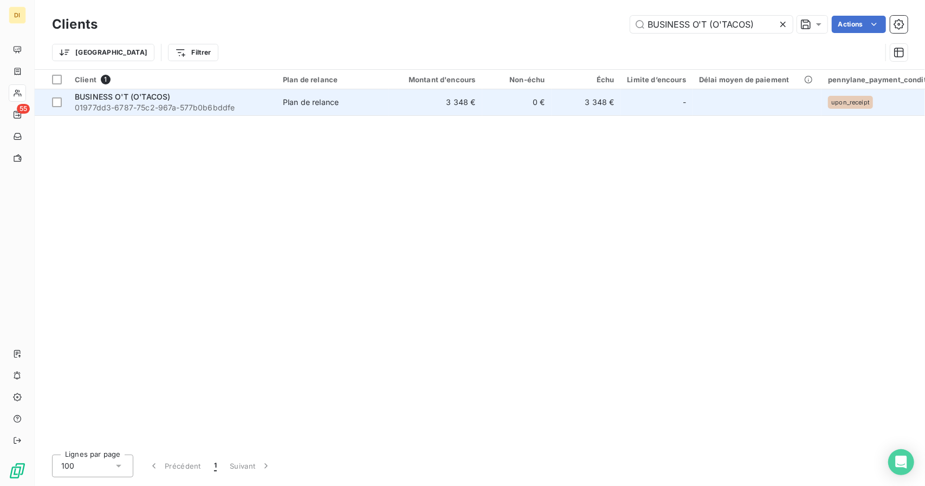
type input "BUSINESS O'T (O'TACOS)"
click at [425, 114] on td "3 348 €" at bounding box center [435, 102] width 93 height 26
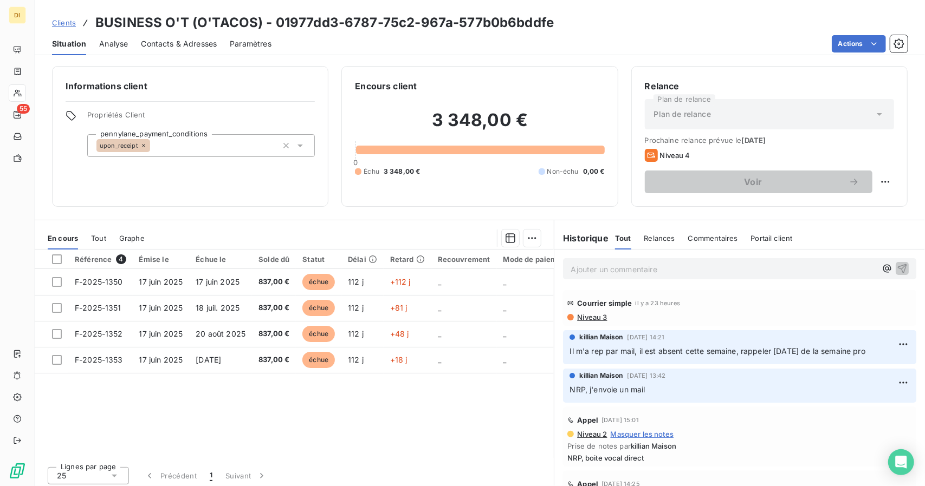
click at [183, 45] on span "Contacts & Adresses" at bounding box center [179, 43] width 76 height 11
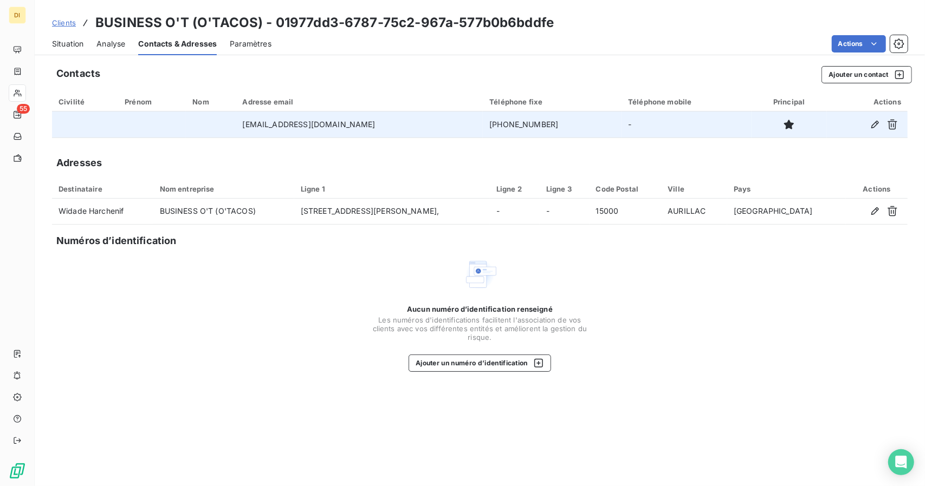
click at [492, 124] on td "[PHONE_NUMBER]" at bounding box center [552, 125] width 139 height 26
copy td "[PHONE_NUMBER]"
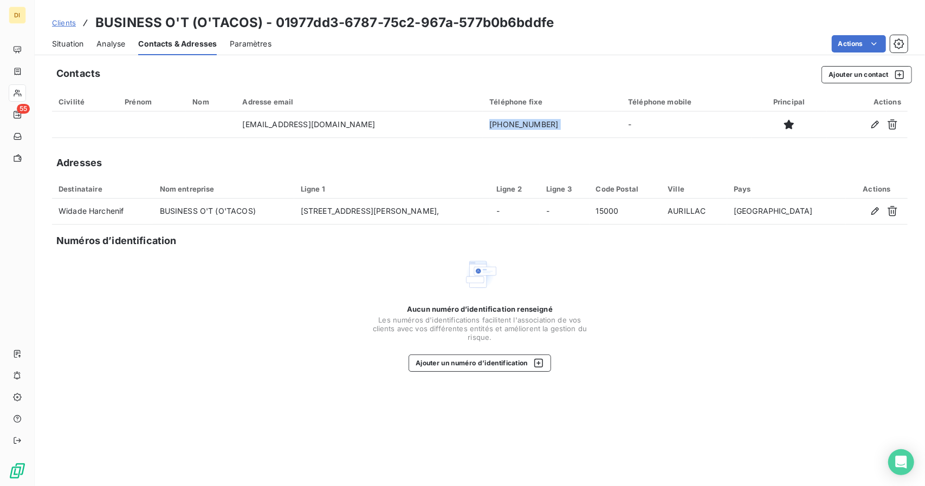
click at [82, 40] on span "Situation" at bounding box center [67, 43] width 31 height 11
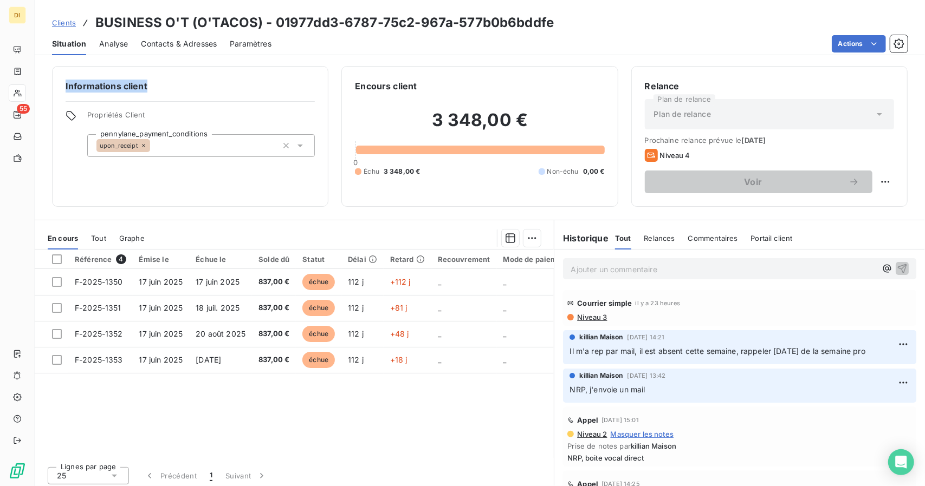
click at [316, 38] on div "Actions" at bounding box center [595, 43] width 623 height 17
click at [154, 37] on div "Contacts & Adresses" at bounding box center [179, 43] width 76 height 23
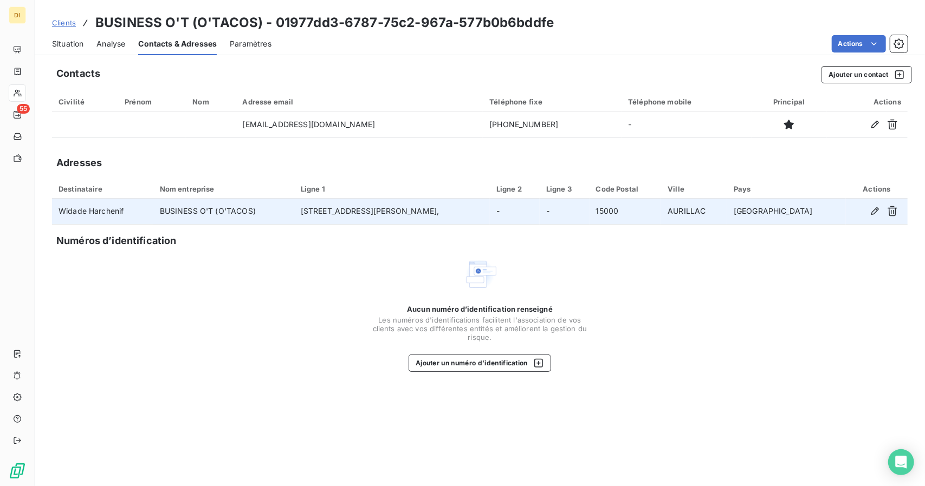
click at [105, 206] on td "Widade Harchenif" at bounding box center [102, 212] width 101 height 26
copy td "Harchenif"
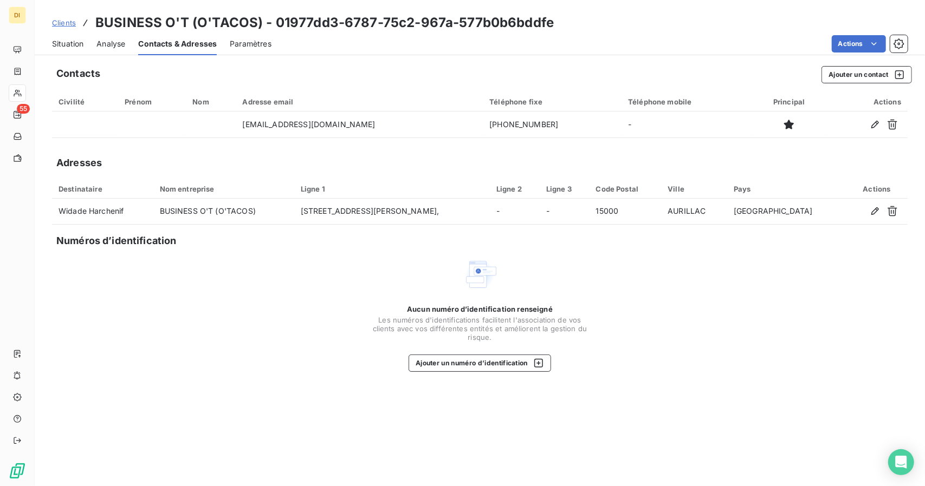
click at [600, 401] on div "Contacts Ajouter un contact Civilité Prénom Nom Adresse email Téléphone fixe Té…" at bounding box center [480, 273] width 890 height 427
click at [615, 29] on div "Clients BUSINESS O'T (O'TACOS) - 01977dd3-6787-75c2-967a-577b0b6bddfe" at bounding box center [480, 22] width 890 height 19
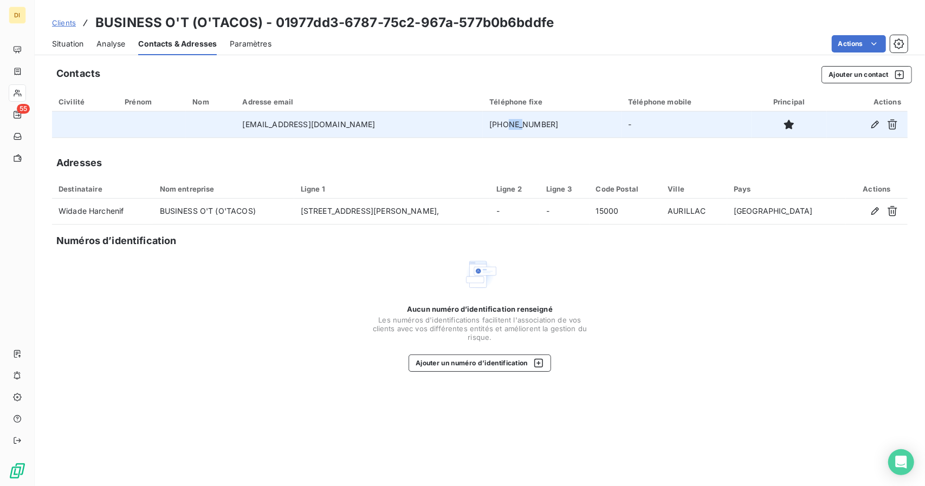
drag, startPoint x: 498, startPoint y: 115, endPoint x: 489, endPoint y: 122, distance: 12.4
click at [489, 122] on td "[PHONE_NUMBER]" at bounding box center [552, 125] width 139 height 26
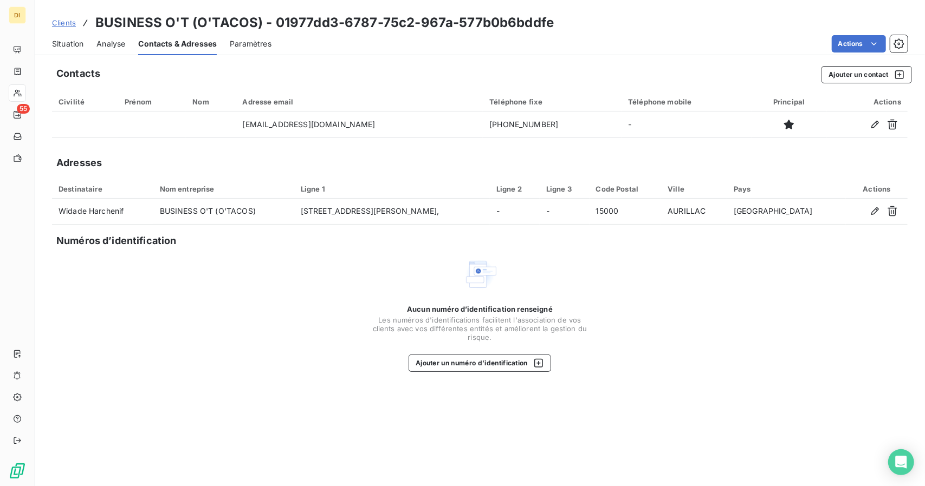
click at [626, 330] on div "Aucun numéro d’identification renseigné Les numéros d'identifications faciliten…" at bounding box center [479, 314] width 855 height 115
click at [626, 334] on div "Aucun numéro d’identification renseigné Les numéros d'identifications faciliten…" at bounding box center [479, 314] width 855 height 115
click at [396, 55] on div "Clients BUSINESS O'T (O'TACOS) - 01977dd3-6787-75c2-967a-577b0b6bddfe Situation…" at bounding box center [480, 243] width 890 height 486
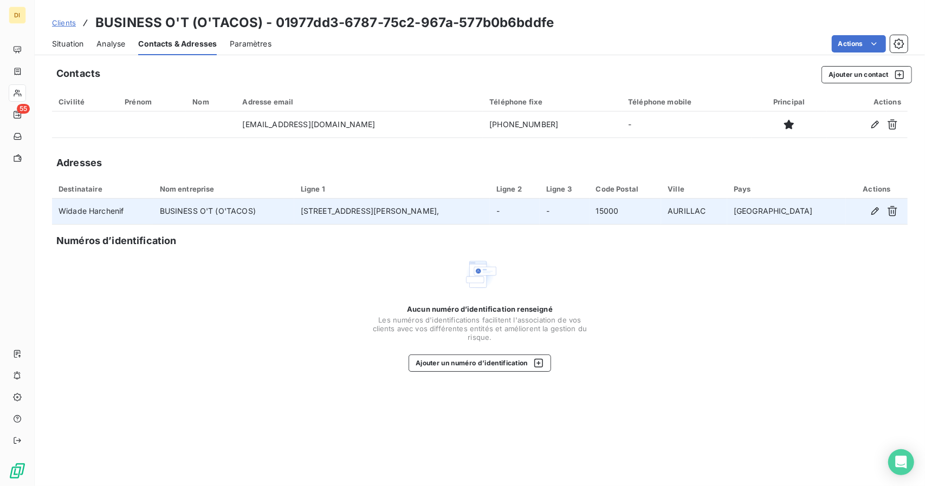
click at [101, 213] on td "Widade Harchenif" at bounding box center [102, 212] width 101 height 26
copy td "Harchenif"
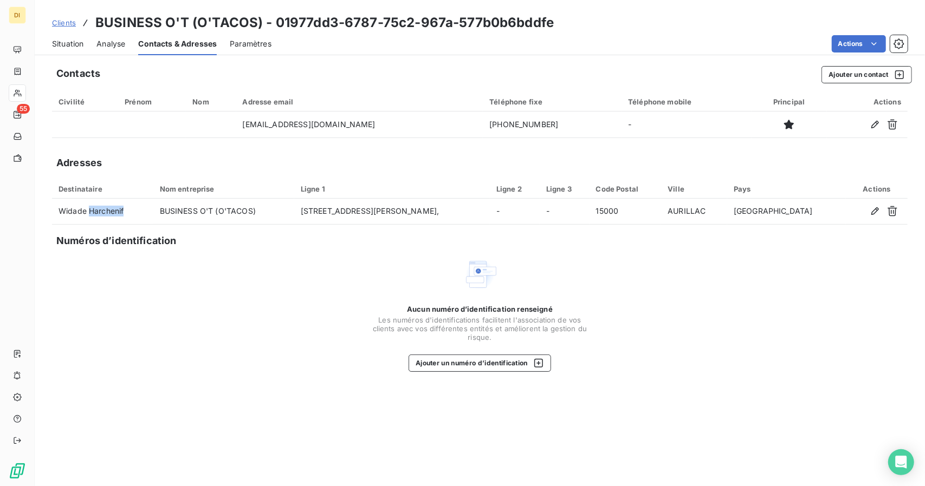
click at [55, 19] on span "Clients" at bounding box center [64, 22] width 24 height 9
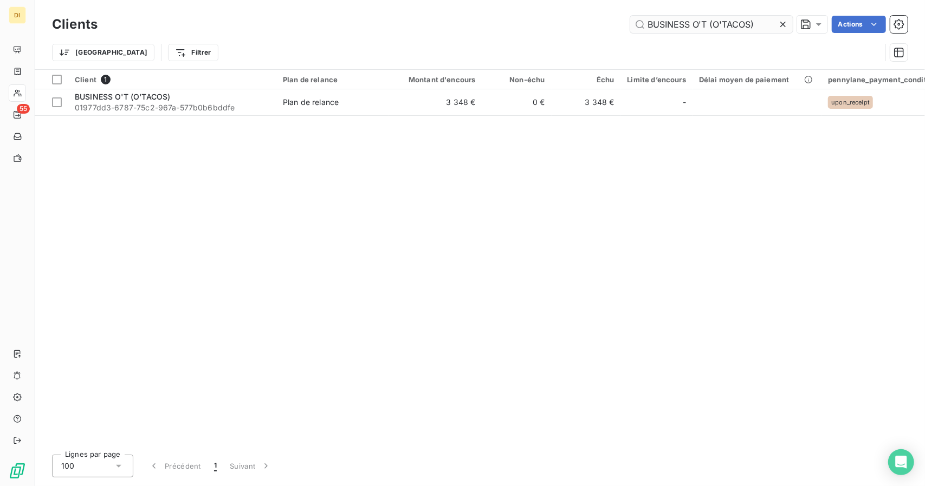
click at [669, 18] on input "BUSINESS O'T (O'TACOS)" at bounding box center [711, 24] width 162 height 17
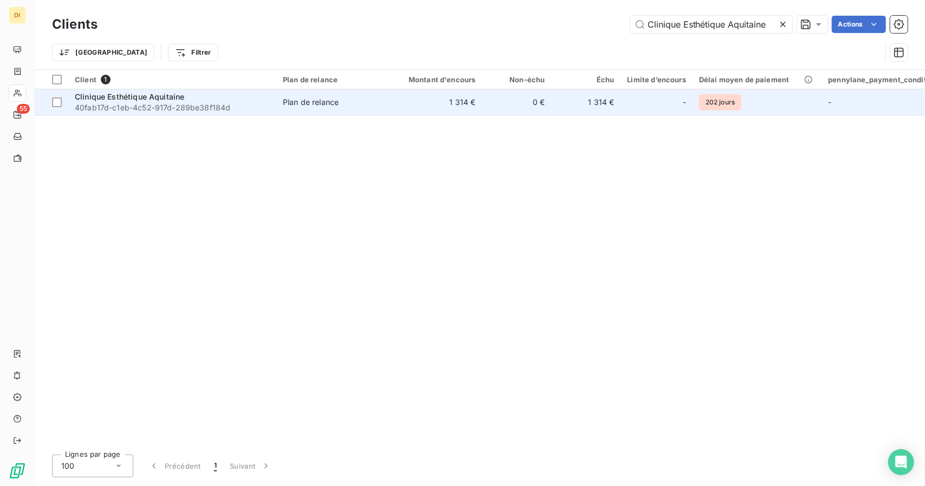
type input "Clinique Esthétique Aquitaine"
click at [322, 113] on td "Plan de relance" at bounding box center [332, 102] width 113 height 26
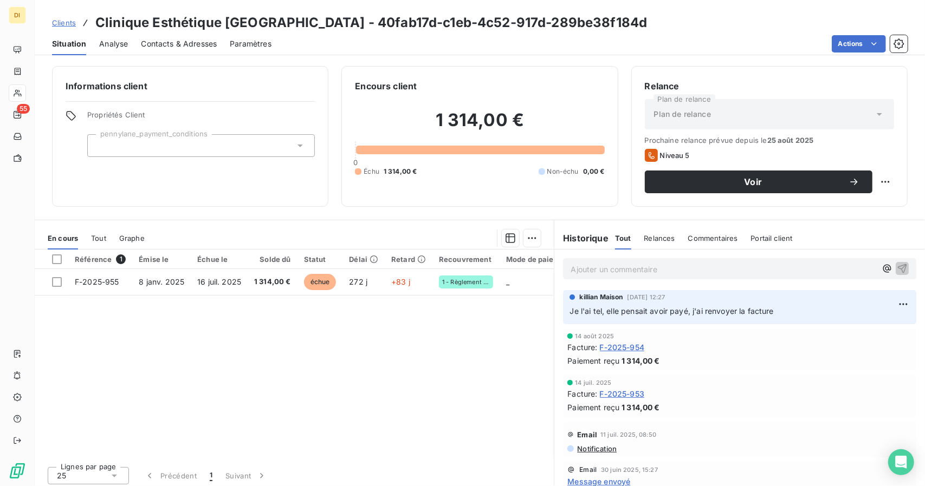
click at [189, 54] on div "Contacts & Adresses" at bounding box center [179, 43] width 76 height 23
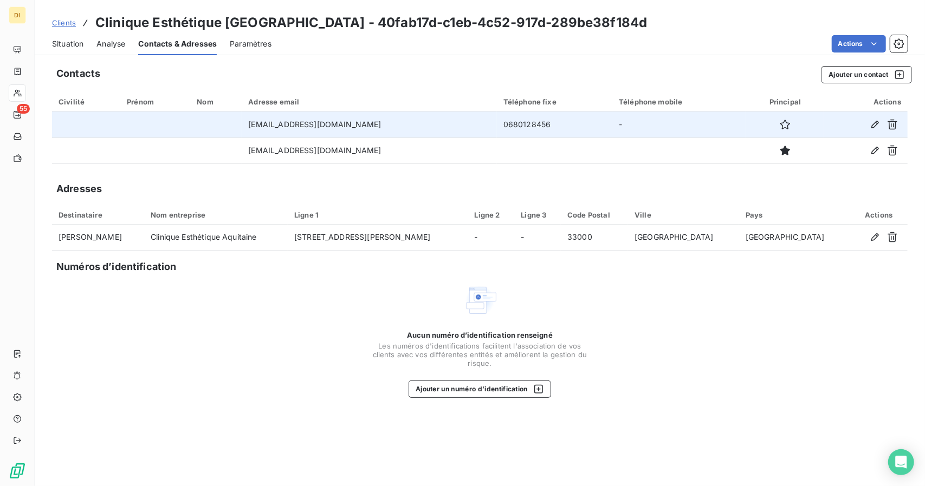
click at [539, 120] on td "0680128456" at bounding box center [554, 125] width 115 height 26
copy td "0680128456"
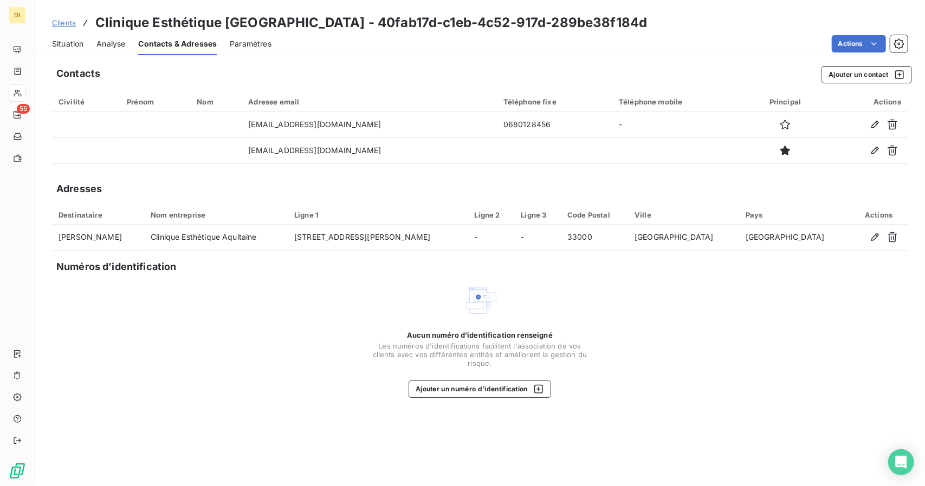
click at [301, 54] on div "Situation Analyse Contacts & Adresses Paramètres Actions" at bounding box center [480, 43] width 890 height 23
click at [254, 47] on span "Paramètres" at bounding box center [251, 43] width 42 height 11
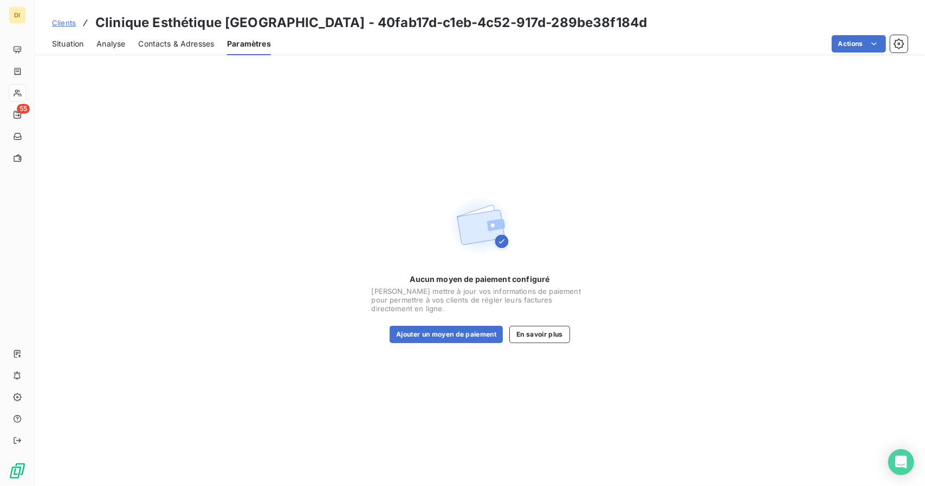
click at [123, 47] on span "Analyse" at bounding box center [110, 43] width 29 height 11
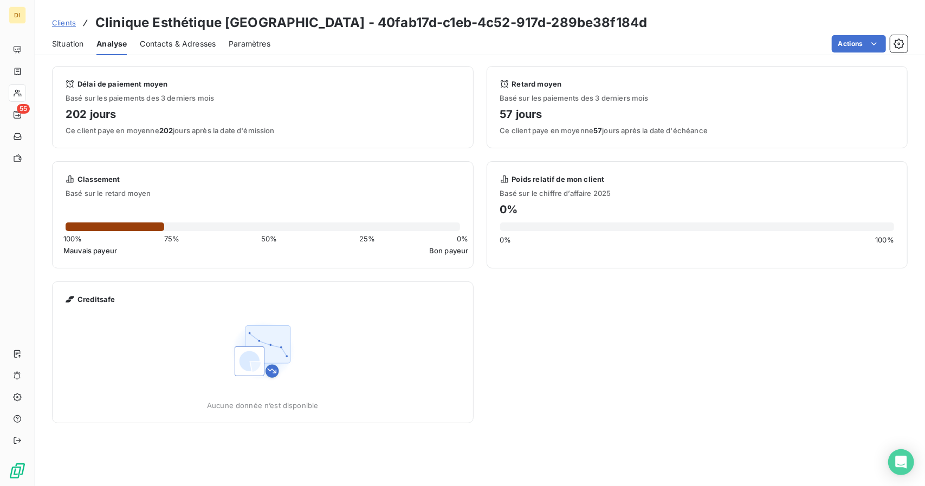
click at [149, 43] on span "Contacts & Adresses" at bounding box center [178, 43] width 76 height 11
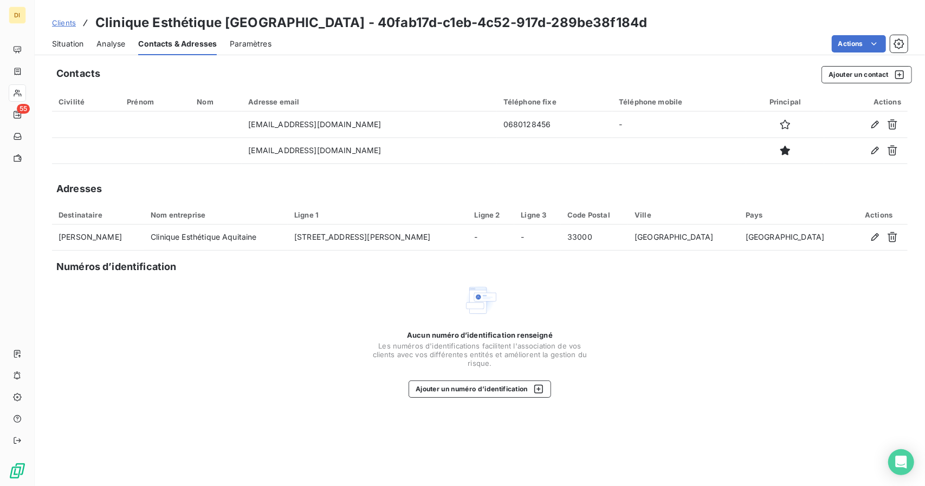
click at [70, 44] on span "Situation" at bounding box center [67, 43] width 31 height 11
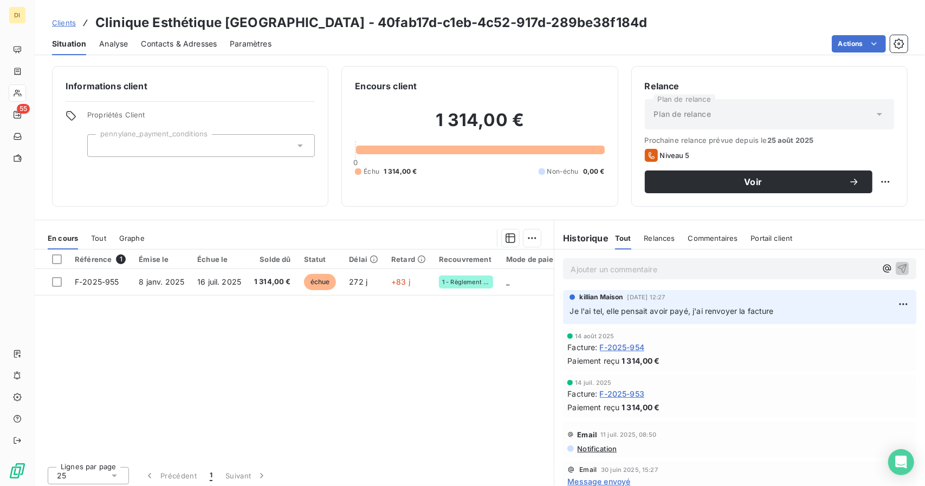
click at [169, 46] on span "Contacts & Adresses" at bounding box center [179, 43] width 76 height 11
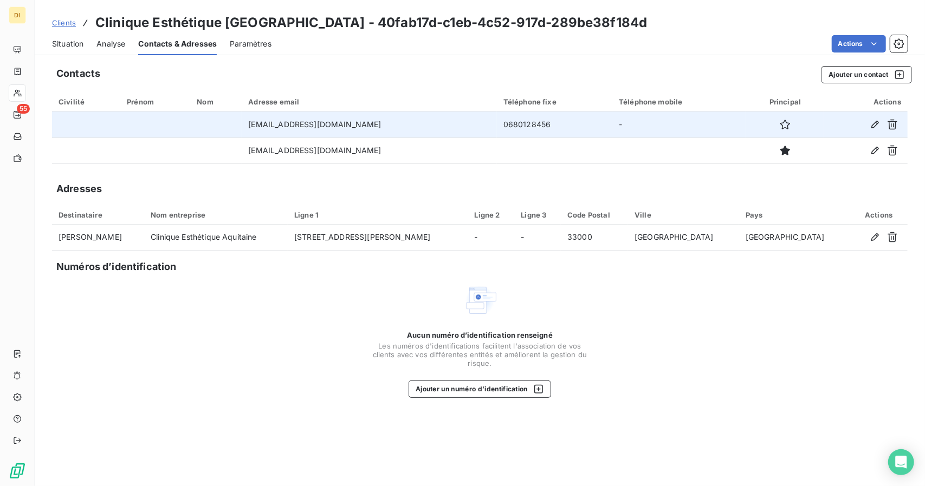
click at [283, 118] on td "[EMAIL_ADDRESS][DOMAIN_NAME]" at bounding box center [369, 125] width 255 height 26
click at [280, 126] on td "[EMAIL_ADDRESS][DOMAIN_NAME]" at bounding box center [369, 125] width 255 height 26
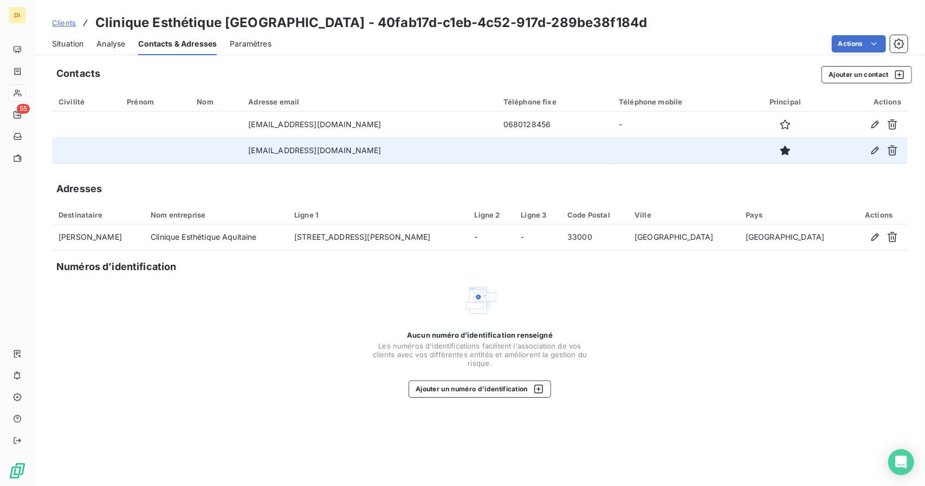
click at [274, 146] on td "[EMAIL_ADDRESS][DOMAIN_NAME]" at bounding box center [369, 151] width 255 height 26
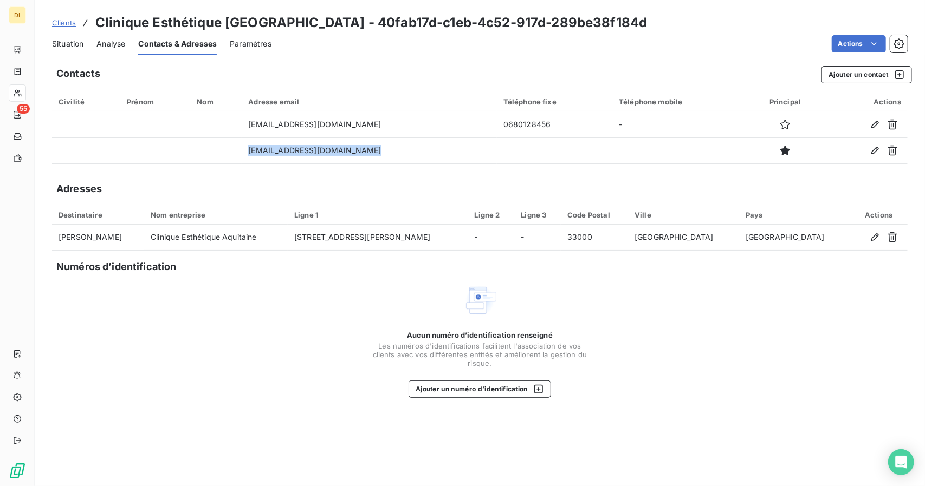
click at [74, 42] on span "Situation" at bounding box center [67, 43] width 31 height 11
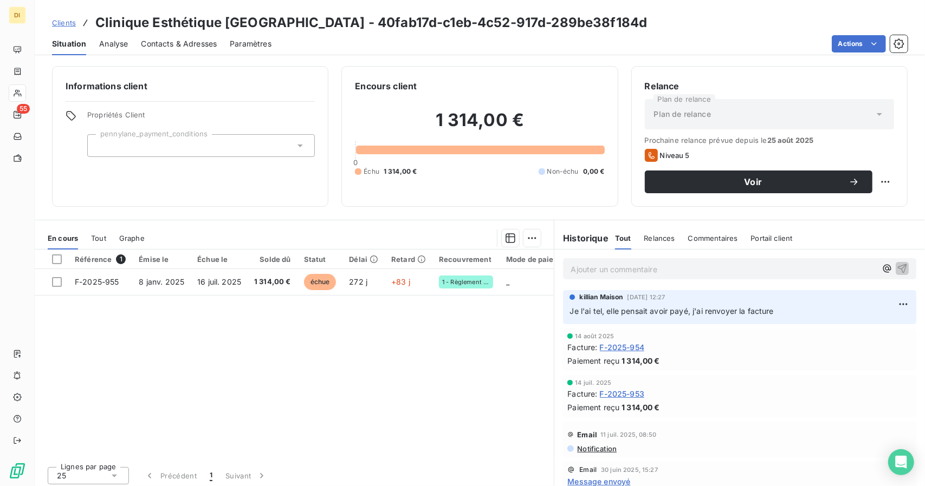
click at [653, 271] on p "Ajouter un commentaire ﻿" at bounding box center [722, 270] width 305 height 14
click at [733, 178] on span "Voir" at bounding box center [753, 182] width 191 height 9
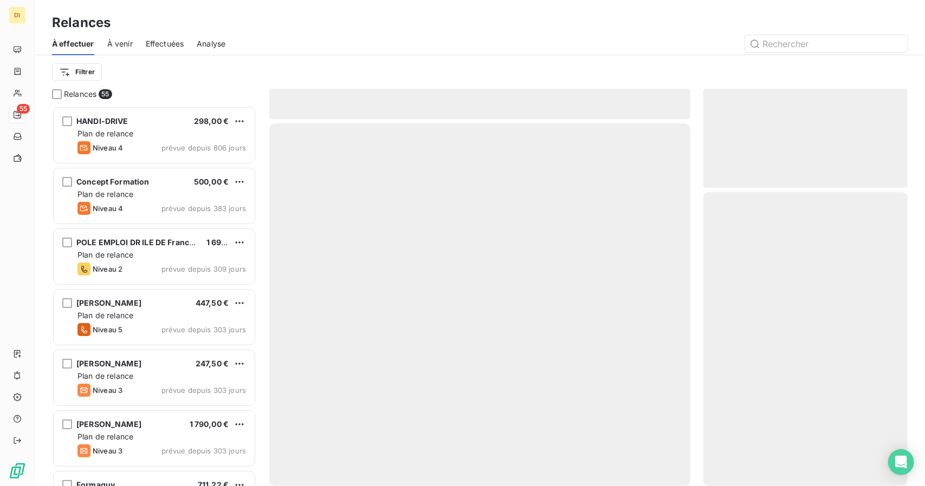
scroll to position [372, 196]
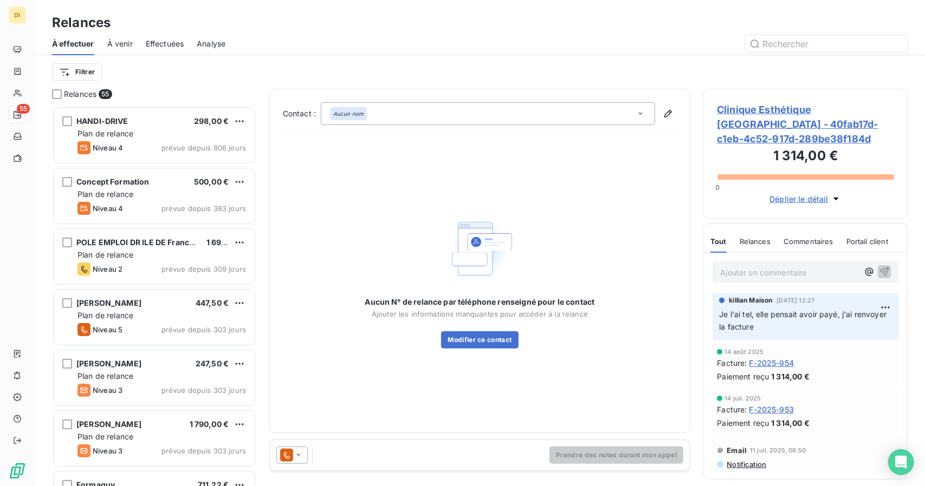
click at [296, 454] on icon at bounding box center [298, 455] width 5 height 3
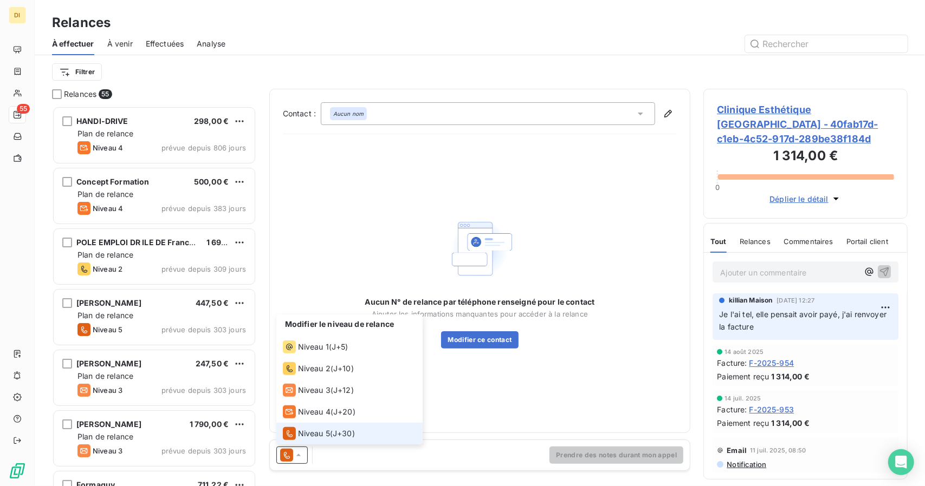
click at [340, 430] on span "J+30 )" at bounding box center [344, 433] width 22 height 11
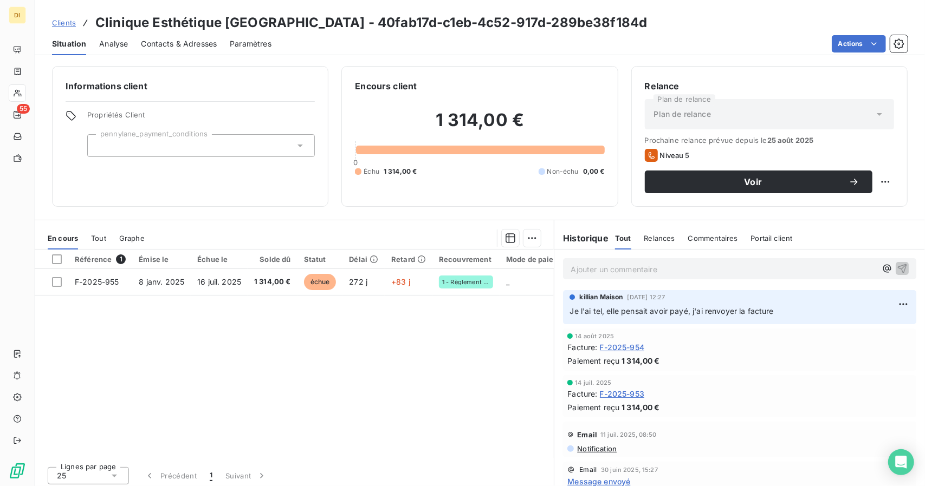
click at [606, 272] on p "Ajouter un commentaire ﻿" at bounding box center [722, 270] width 305 height 14
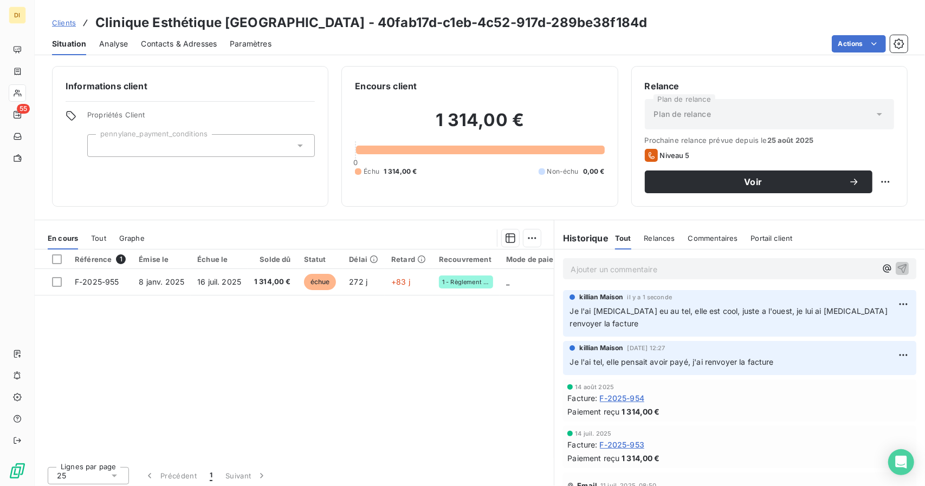
click at [66, 19] on span "Clients" at bounding box center [64, 22] width 24 height 9
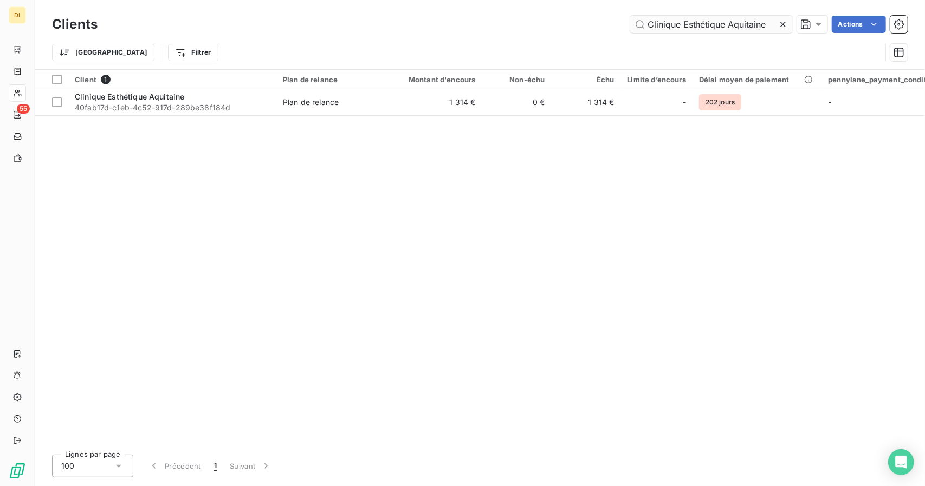
click at [678, 19] on input "Clinique Esthétique Aquitaine" at bounding box center [711, 24] width 162 height 17
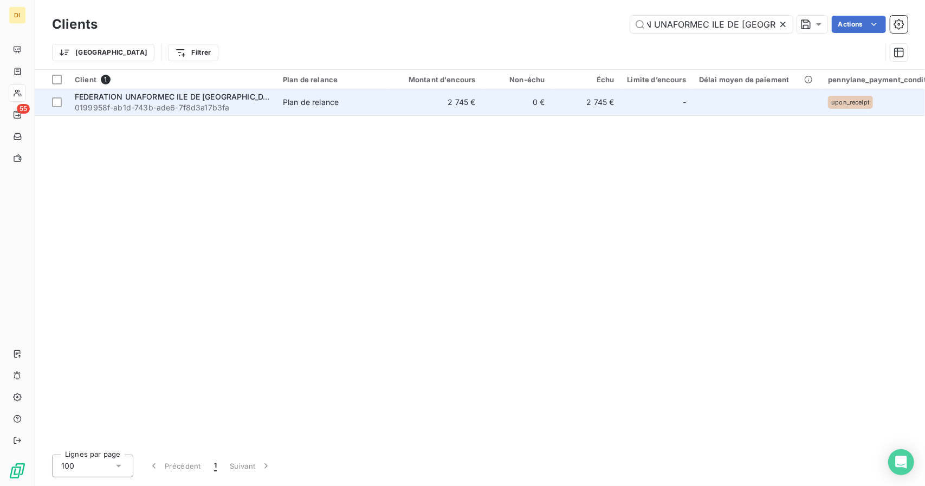
type input "FEDERATION UNAFORMEC ILE DE [GEOGRAPHIC_DATA]"
click at [368, 107] on span "Plan de relance" at bounding box center [333, 102] width 100 height 11
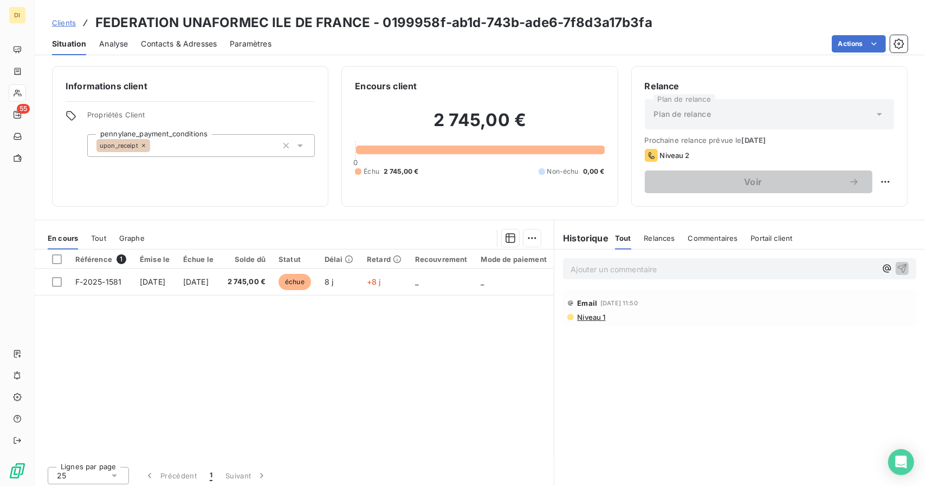
click at [165, 44] on span "Contacts & Adresses" at bounding box center [179, 43] width 76 height 11
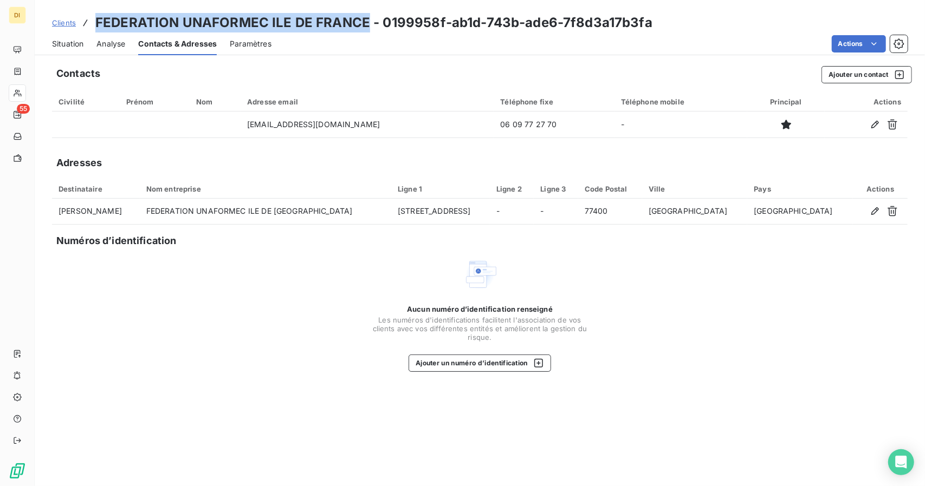
drag, startPoint x: 363, startPoint y: 24, endPoint x: 94, endPoint y: 21, distance: 269.2
click at [94, 21] on div "Clients FEDERATION UNAFORMEC ILE DE FRANCE - 0199958f-ab1d-743b-ade6-7f8d3a17b3…" at bounding box center [352, 22] width 600 height 19
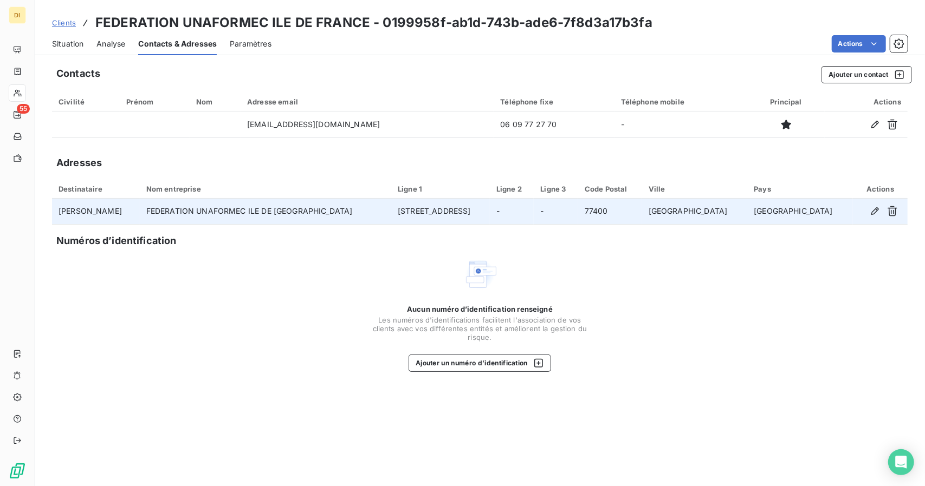
click at [101, 213] on td "[PERSON_NAME]" at bounding box center [96, 212] width 88 height 26
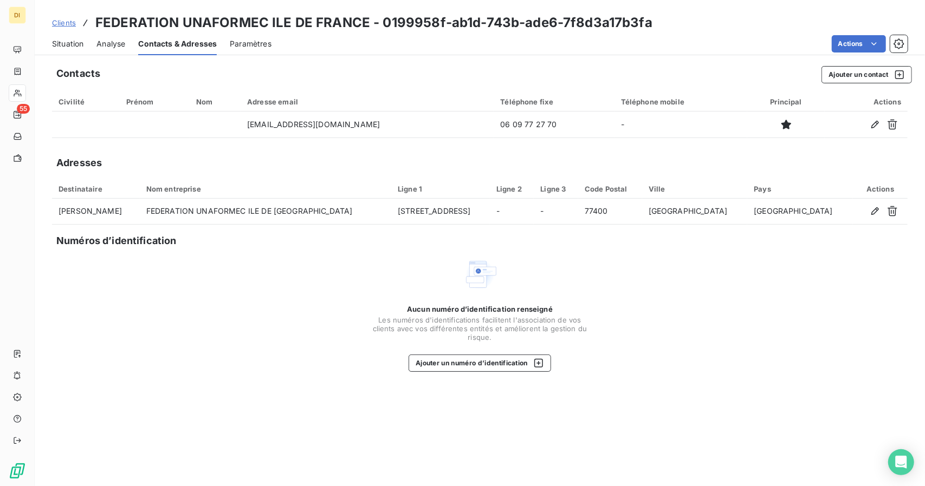
click at [51, 41] on div "Situation Analyse Contacts & Adresses Paramètres Actions" at bounding box center [480, 43] width 890 height 23
click at [60, 42] on span "Situation" at bounding box center [67, 43] width 31 height 11
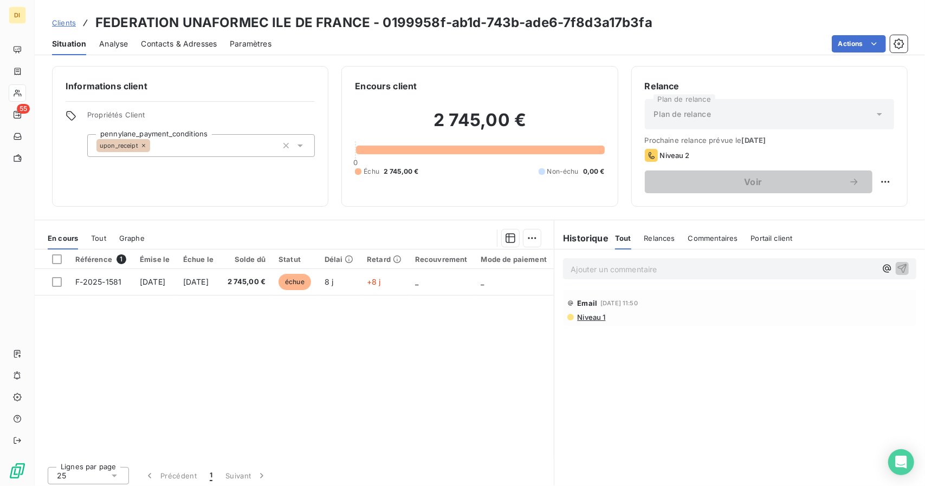
click at [66, 24] on span "Clients" at bounding box center [64, 22] width 24 height 9
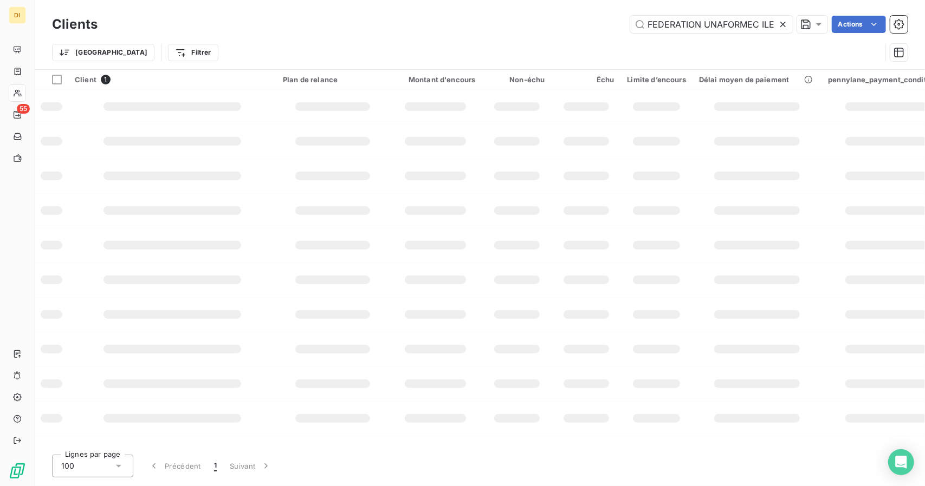
scroll to position [0, 50]
click at [664, 19] on input "FEDERATION UNAFORMEC ILE DE [GEOGRAPHIC_DATA]" at bounding box center [711, 24] width 162 height 17
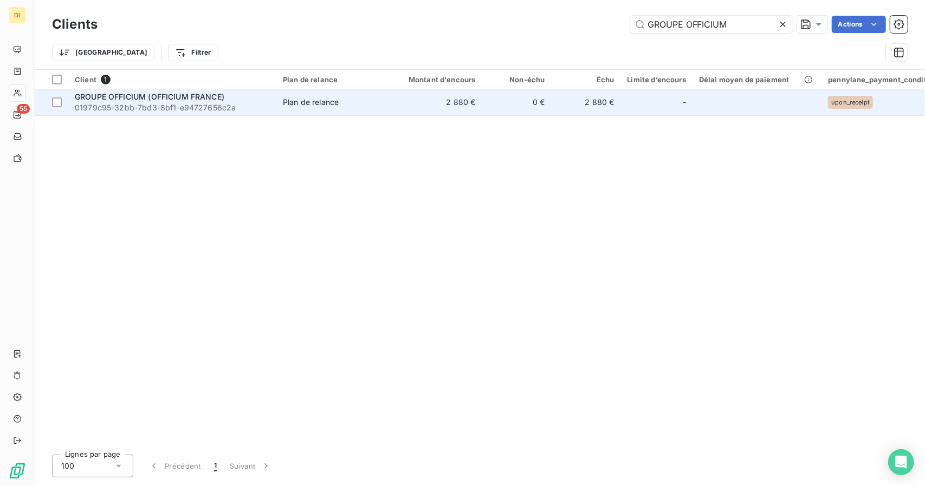
type input "GROUPE OFFICIUM"
click at [370, 114] on td "Plan de relance" at bounding box center [332, 102] width 113 height 26
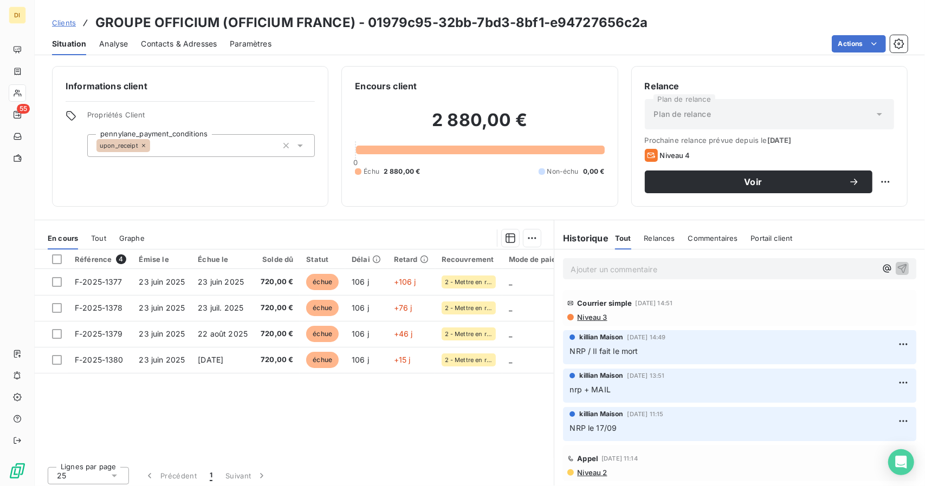
click at [693, 339] on div "killian Maison [DATE] 14:49" at bounding box center [739, 338] width 340 height 10
click at [66, 25] on span "Clients" at bounding box center [64, 22] width 24 height 9
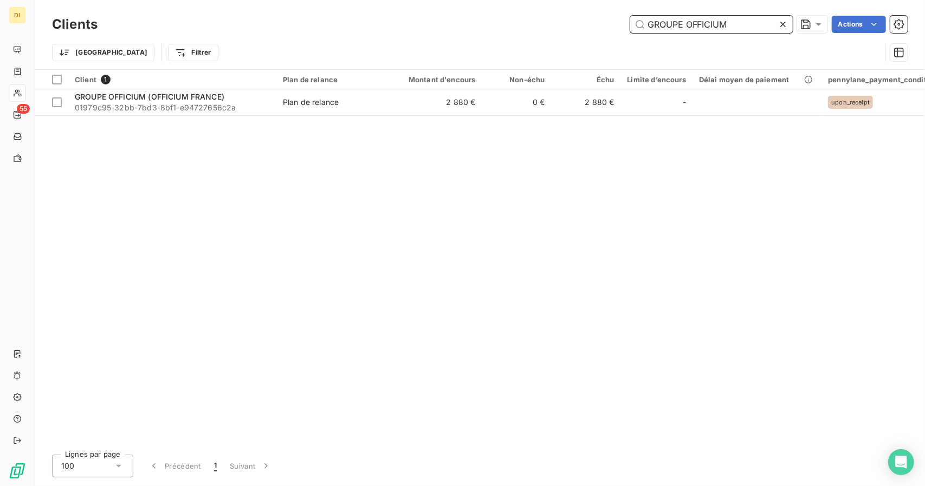
click at [649, 18] on input "GROUPE OFFICIUM" at bounding box center [711, 24] width 162 height 17
paste input "Ifa-academie"
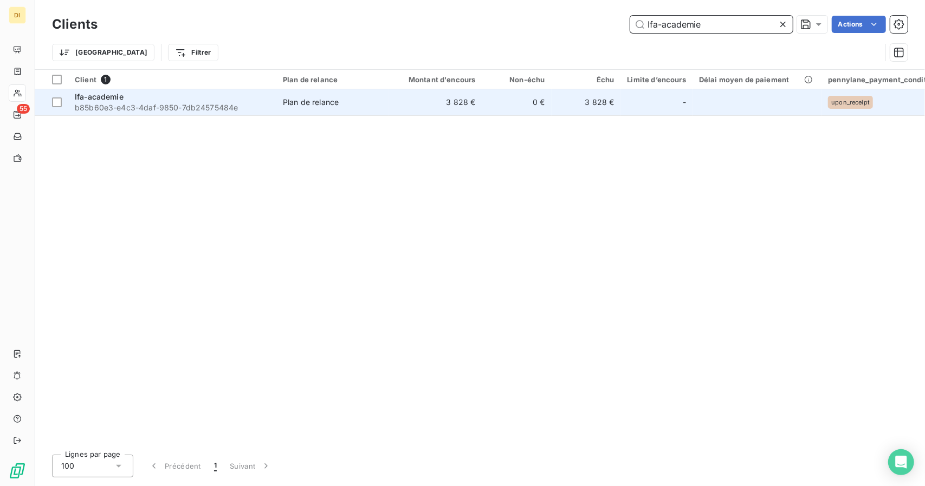
type input "Ifa-academie"
click at [471, 92] on td "3 828 €" at bounding box center [435, 102] width 93 height 26
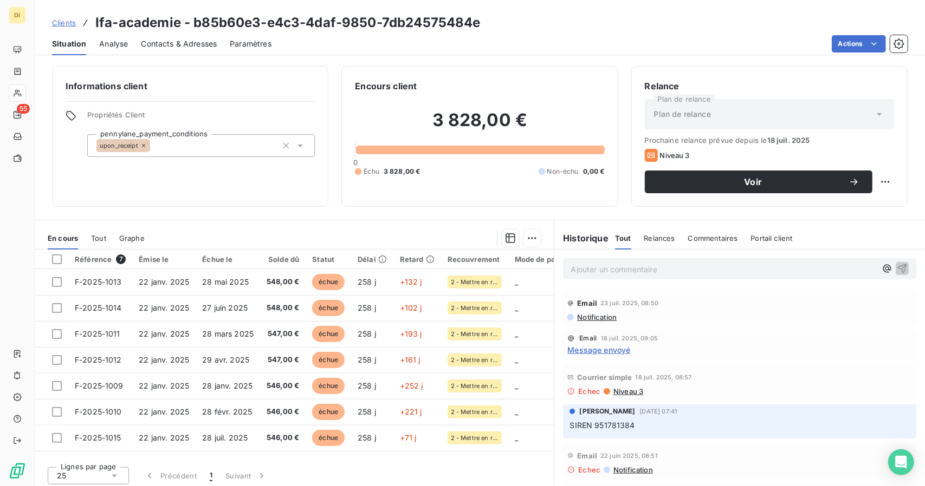
click at [152, 41] on span "Contacts & Adresses" at bounding box center [179, 43] width 76 height 11
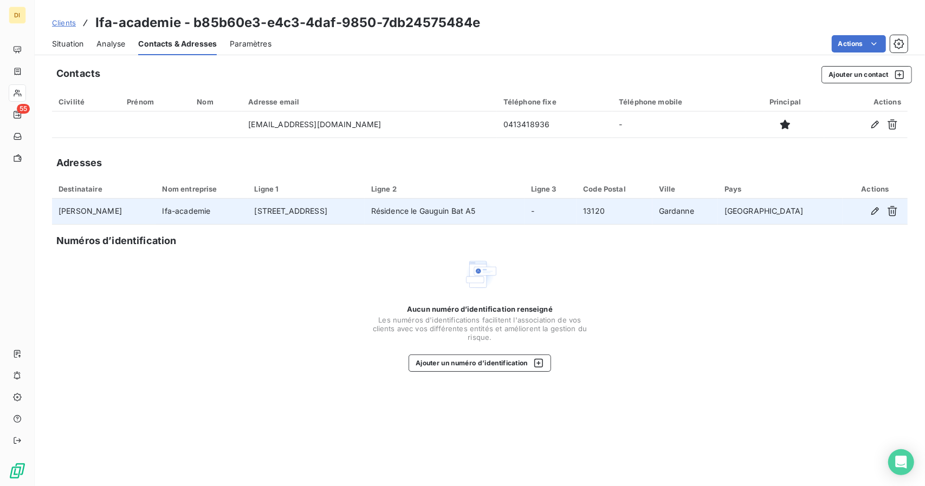
click at [78, 207] on td "[PERSON_NAME]" at bounding box center [104, 212] width 104 height 26
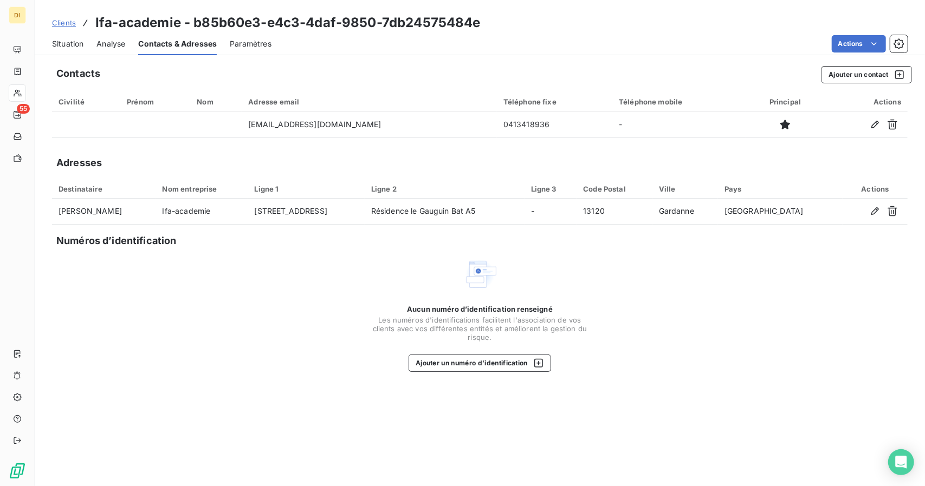
click at [87, 47] on div "Situation Analyse Contacts & Adresses Paramètres Actions" at bounding box center [480, 43] width 890 height 23
click at [78, 46] on span "Situation" at bounding box center [67, 43] width 31 height 11
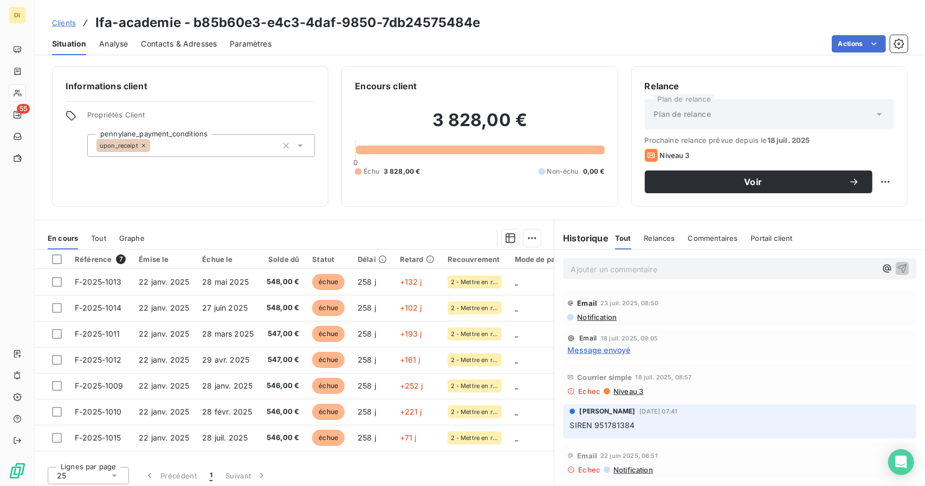
click at [61, 24] on span "Clients" at bounding box center [64, 22] width 24 height 9
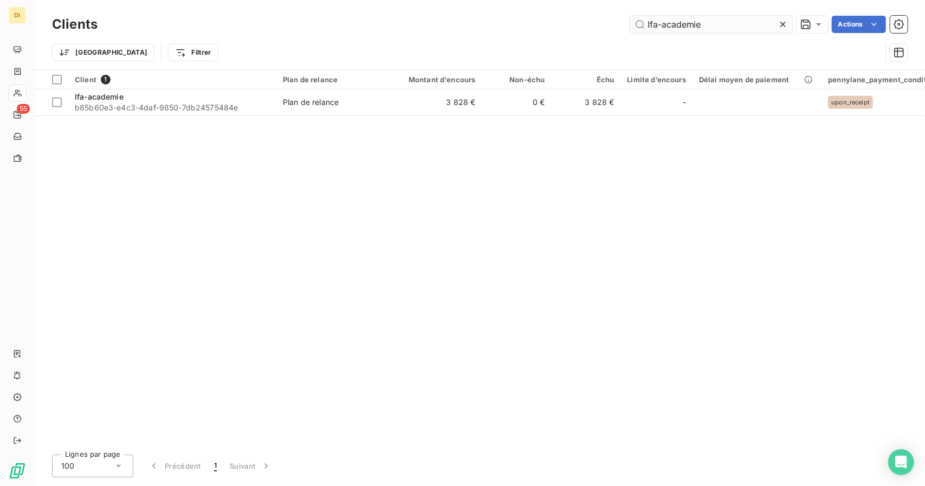
click at [661, 32] on input "Ifa-academie" at bounding box center [711, 24] width 162 height 17
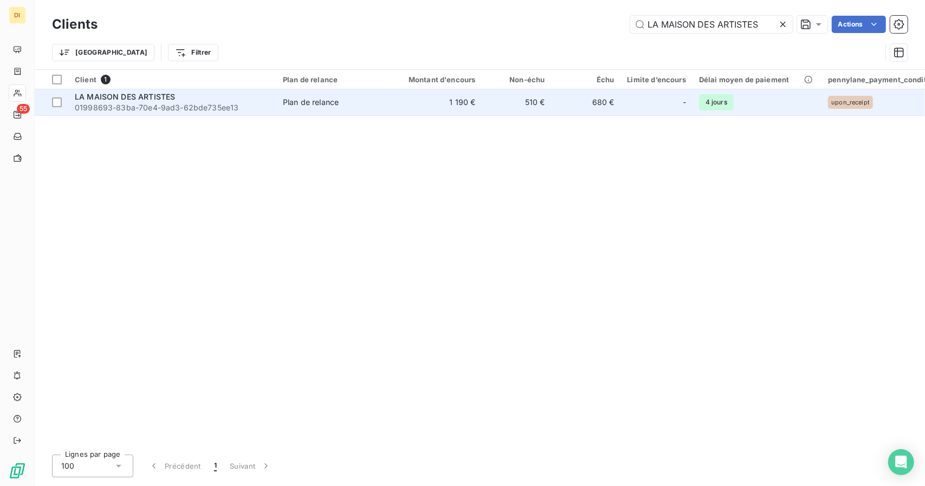
type input "LA MAISON DES ARTISTES"
click at [441, 110] on td "1 190 €" at bounding box center [435, 102] width 93 height 26
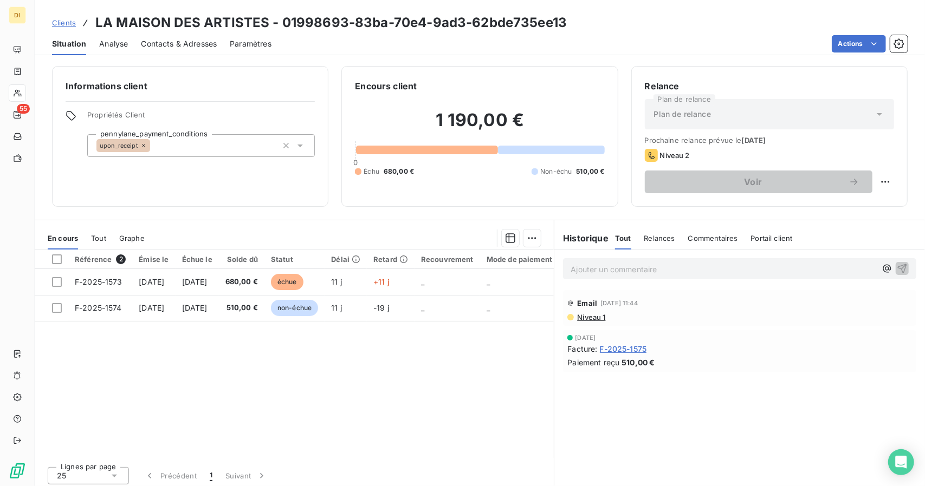
click at [168, 49] on div "Contacts & Adresses" at bounding box center [179, 43] width 76 height 23
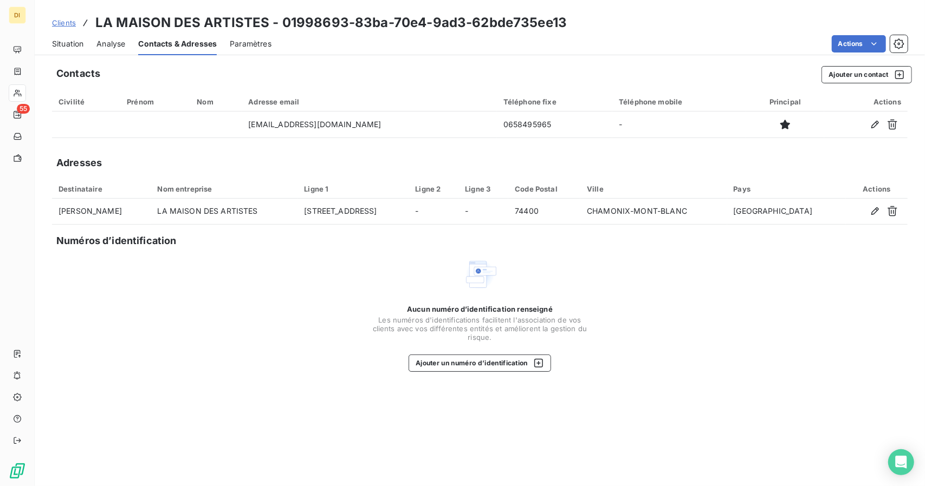
click at [70, 47] on span "Situation" at bounding box center [67, 43] width 31 height 11
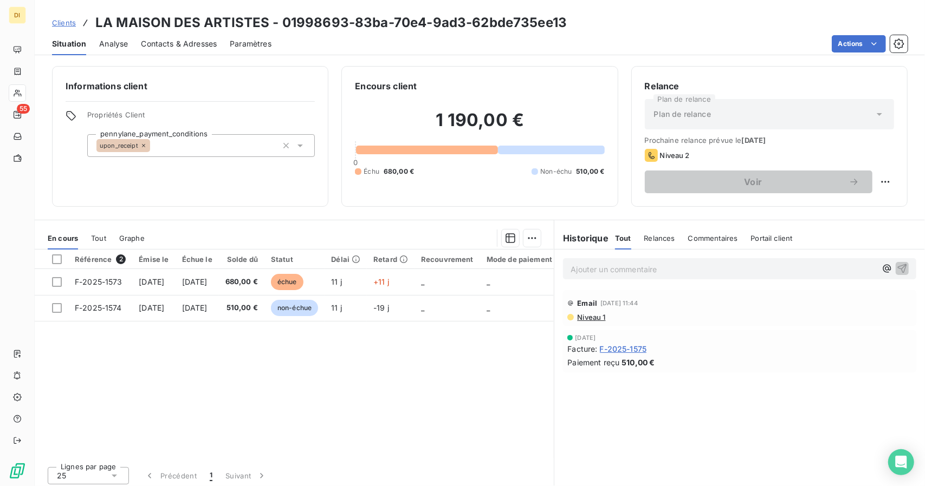
click at [616, 348] on span "F-2025-1575" at bounding box center [623, 348] width 47 height 11
click at [62, 24] on span "Clients" at bounding box center [64, 22] width 24 height 9
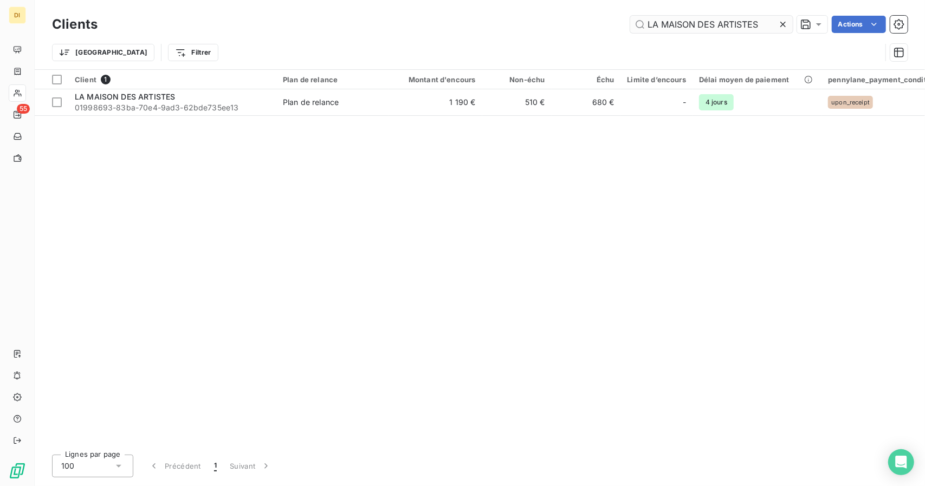
click at [673, 19] on input "LA MAISON DES ARTISTES" at bounding box center [711, 24] width 162 height 17
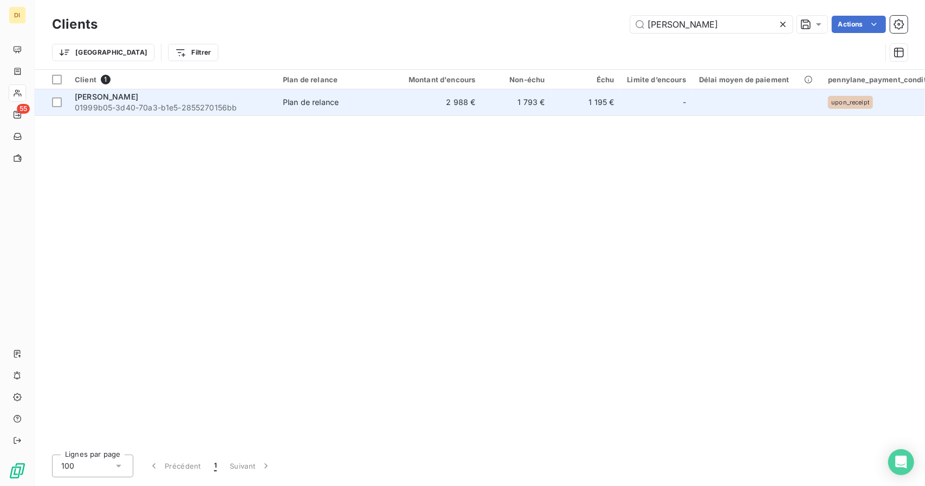
type input "[PERSON_NAME]"
click at [323, 102] on div "Plan de relance" at bounding box center [311, 102] width 56 height 11
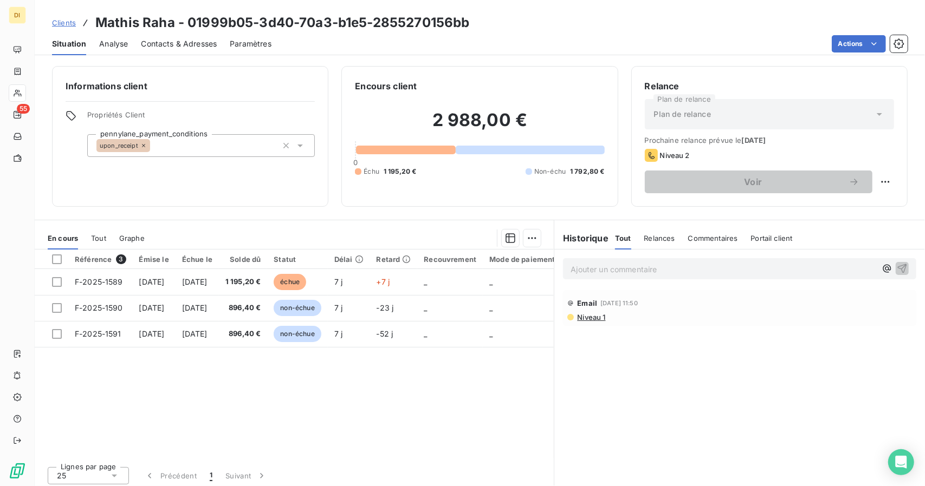
click at [57, 19] on span "Clients" at bounding box center [64, 22] width 24 height 9
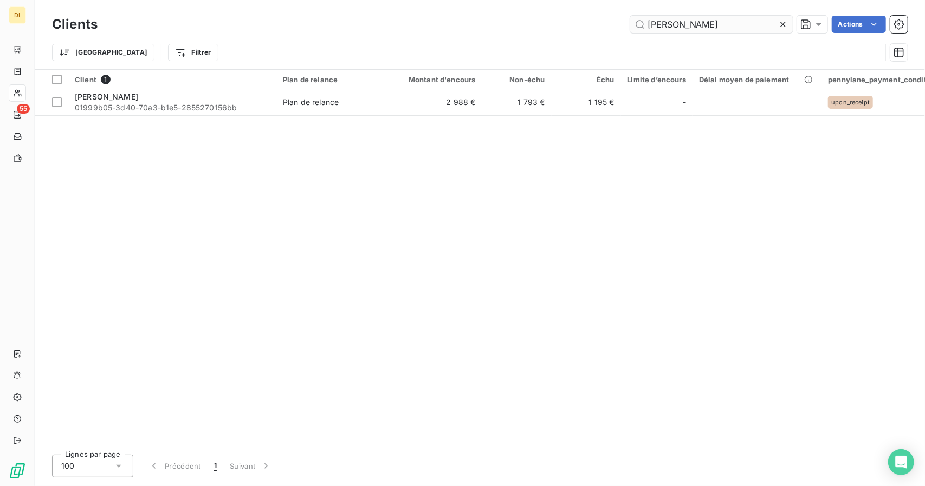
click at [669, 28] on input "[PERSON_NAME]" at bounding box center [711, 24] width 162 height 17
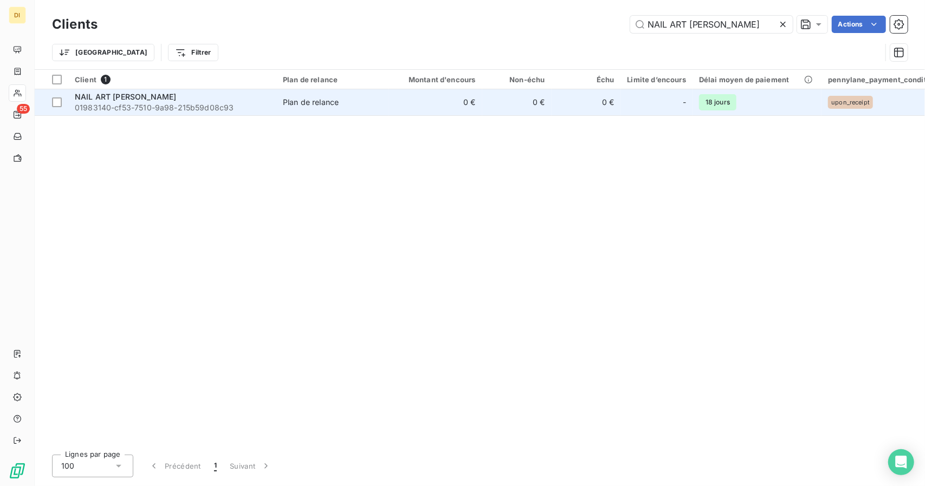
type input "NAIL ART [PERSON_NAME]"
click at [415, 103] on td "0 €" at bounding box center [435, 102] width 93 height 26
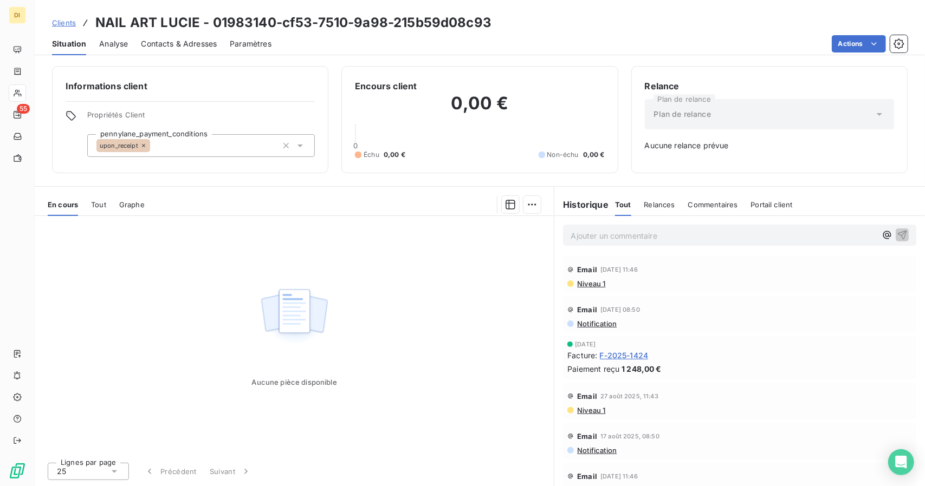
click at [60, 19] on span "Clients" at bounding box center [64, 22] width 24 height 9
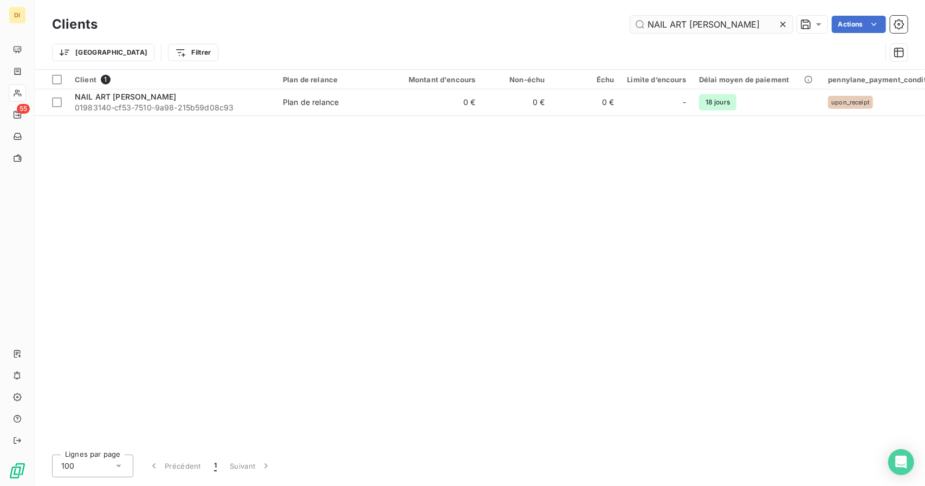
click at [666, 21] on input "NAIL ART [PERSON_NAME]" at bounding box center [711, 24] width 162 height 17
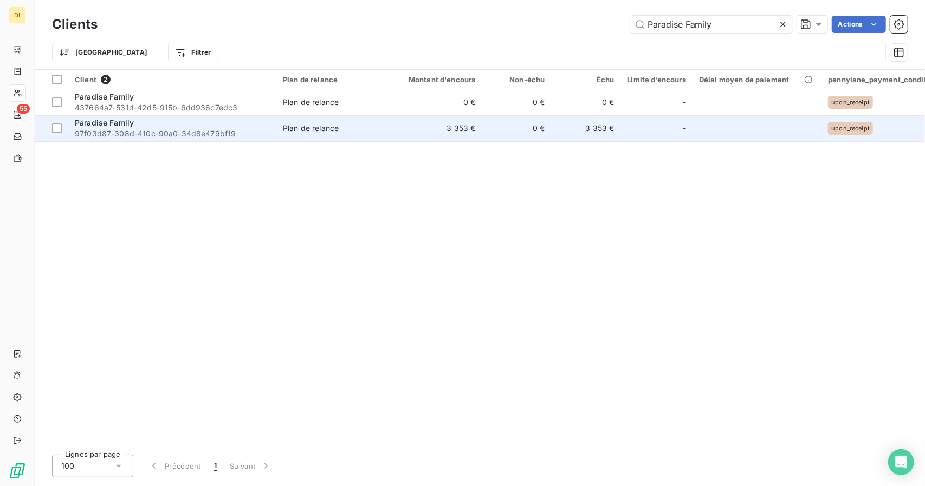
type input "Paradise Family"
click at [412, 126] on td "3 353 €" at bounding box center [435, 128] width 93 height 26
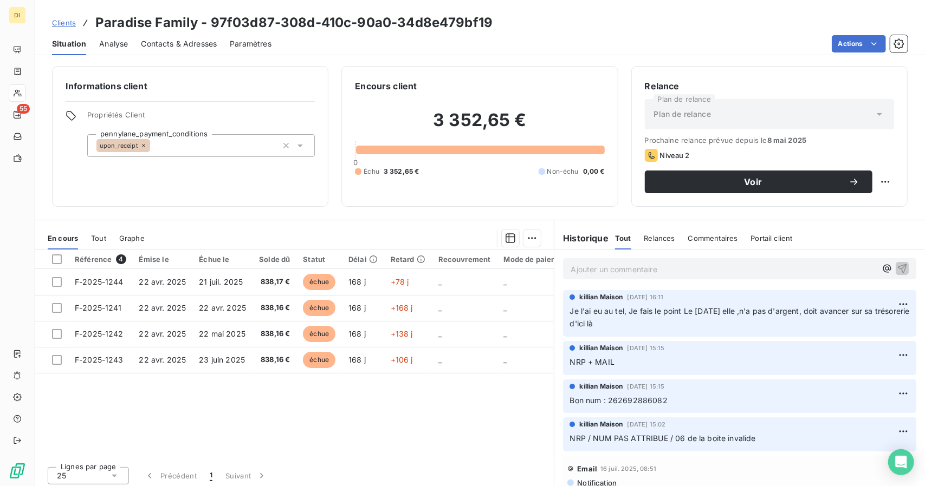
click at [69, 22] on span "Clients" at bounding box center [64, 22] width 24 height 9
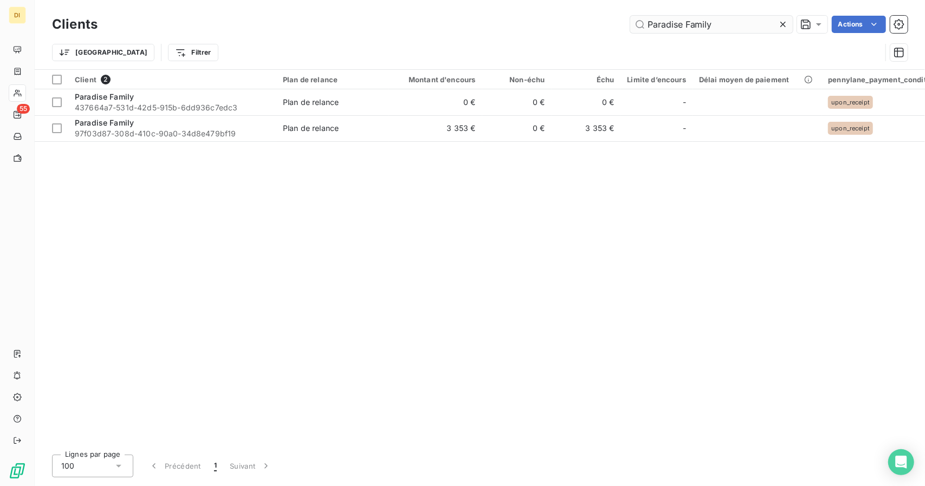
click at [665, 31] on input "Paradise Family" at bounding box center [711, 24] width 162 height 17
click at [665, 31] on input "ALEOS CONSULTANTS" at bounding box center [711, 24] width 162 height 17
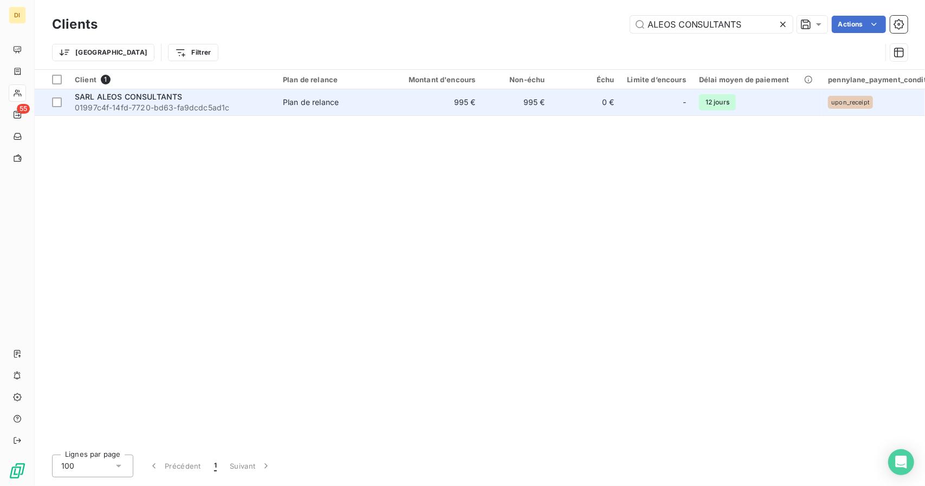
type input "ALEOS CONSULTANTS"
click at [467, 102] on td "995 €" at bounding box center [435, 102] width 93 height 26
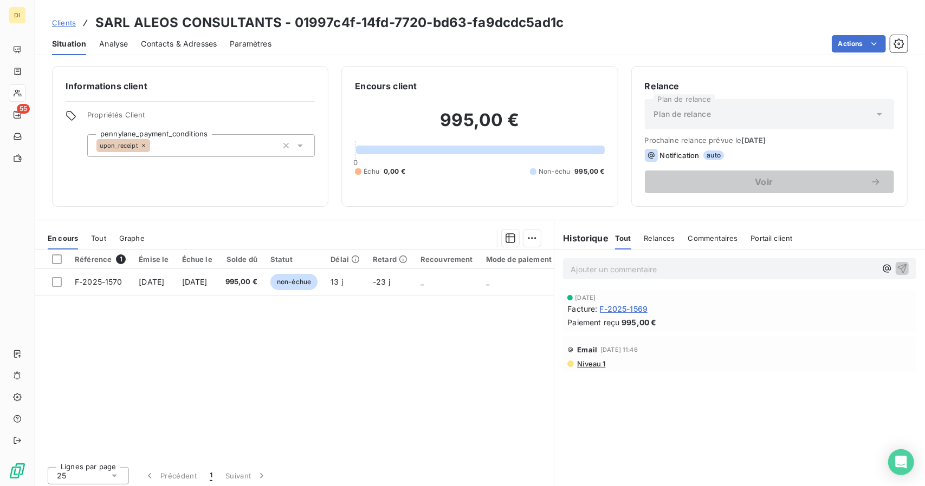
click at [69, 23] on span "Clients" at bounding box center [64, 22] width 24 height 9
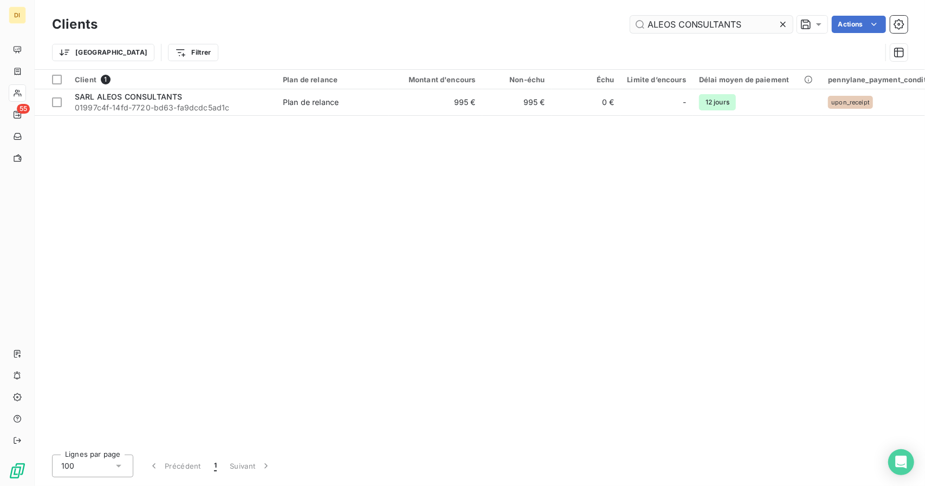
click at [667, 21] on input "ALEOS CONSULTANTS" at bounding box center [711, 24] width 162 height 17
click at [667, 21] on input "SMART INFIRMIER" at bounding box center [711, 24] width 162 height 17
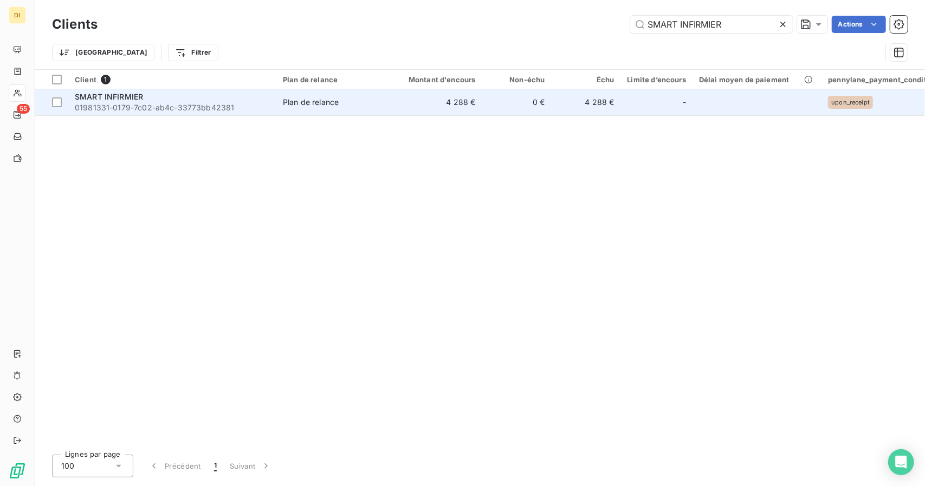
type input "SMART INFIRMIER"
click at [547, 99] on td "0 €" at bounding box center [516, 102] width 69 height 26
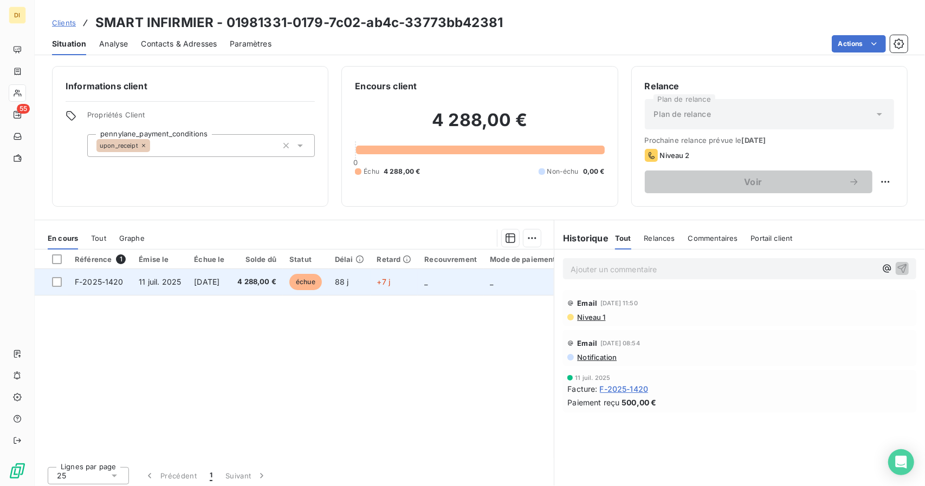
click at [413, 272] on td "+7 j" at bounding box center [394, 282] width 48 height 26
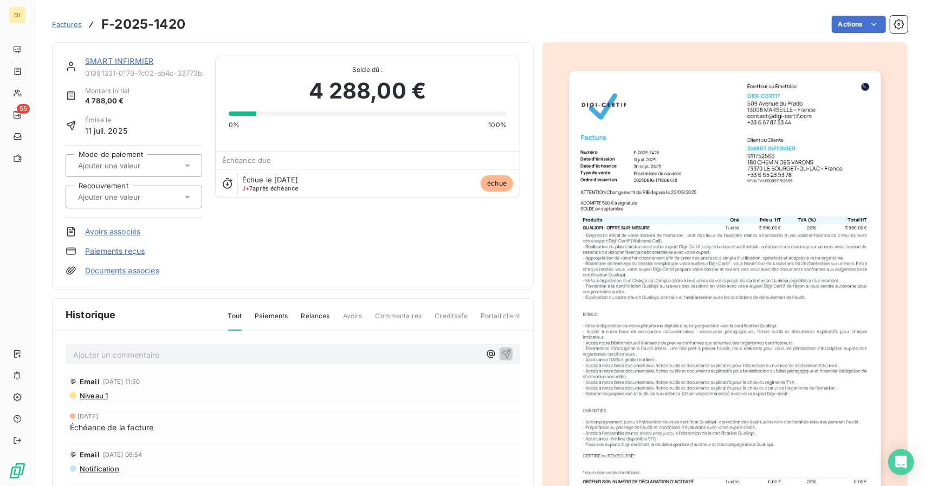
click at [127, 58] on link "SMART INFIRMIER" at bounding box center [119, 60] width 68 height 9
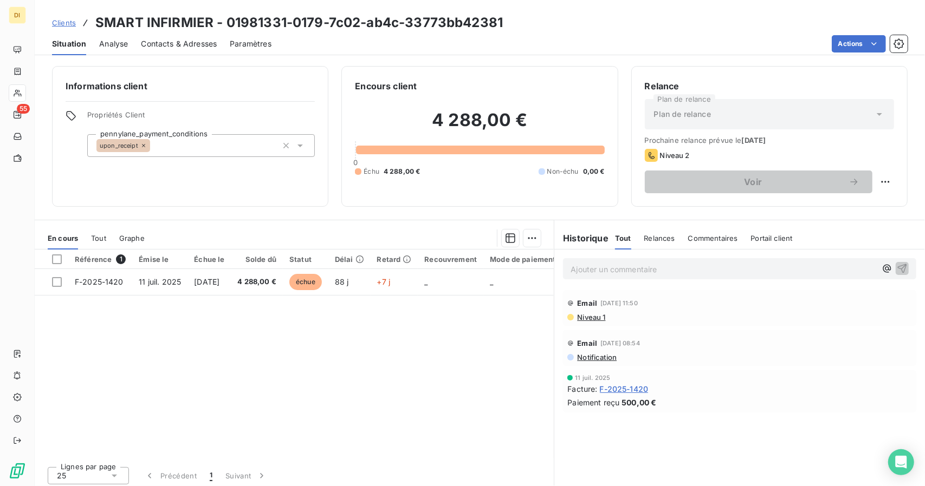
click at [175, 47] on span "Contacts & Adresses" at bounding box center [179, 43] width 76 height 11
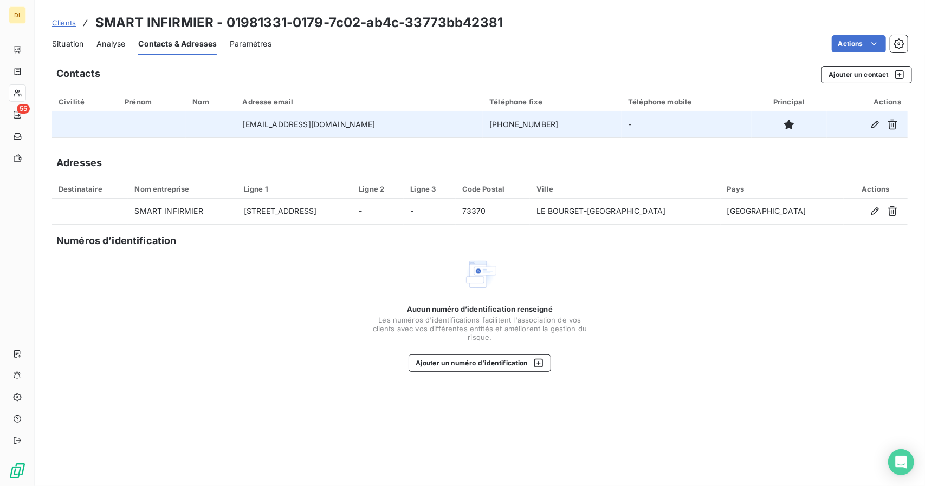
click at [308, 122] on td "[EMAIL_ADDRESS][DOMAIN_NAME]" at bounding box center [359, 125] width 247 height 26
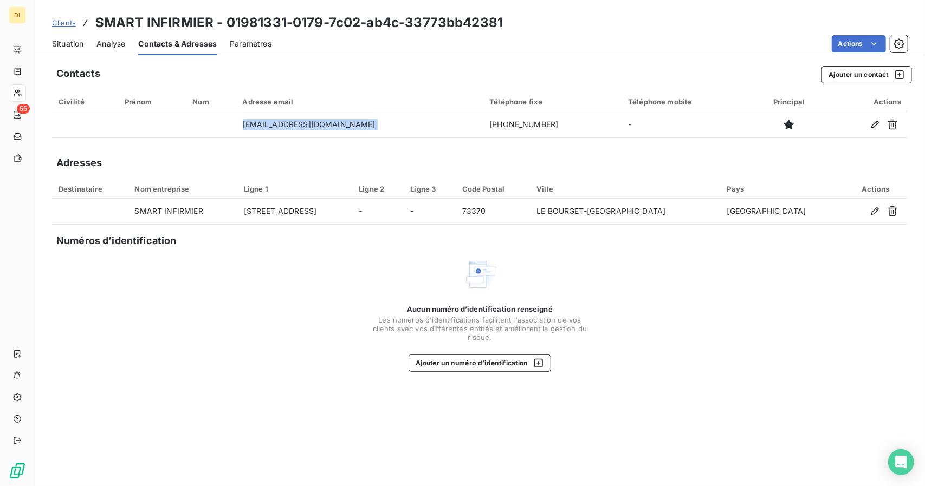
click at [62, 44] on span "Situation" at bounding box center [67, 43] width 31 height 11
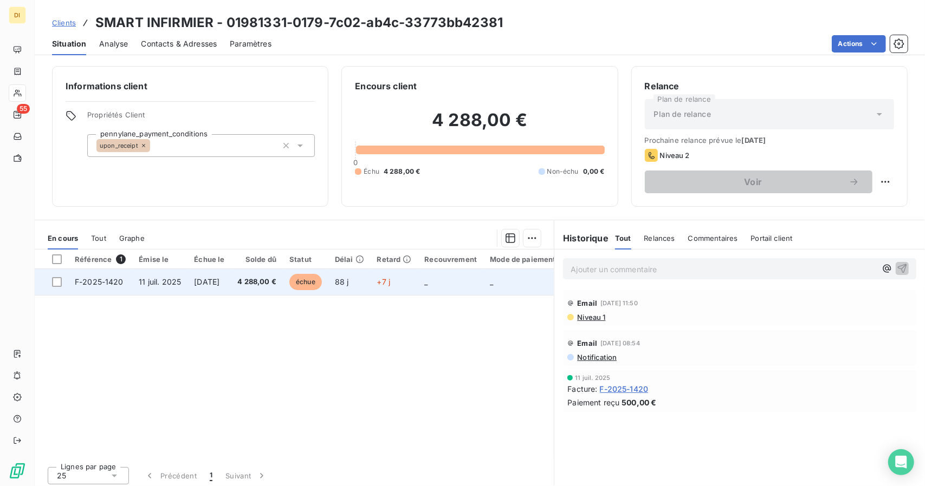
click at [370, 285] on td "88 j" at bounding box center [349, 282] width 42 height 26
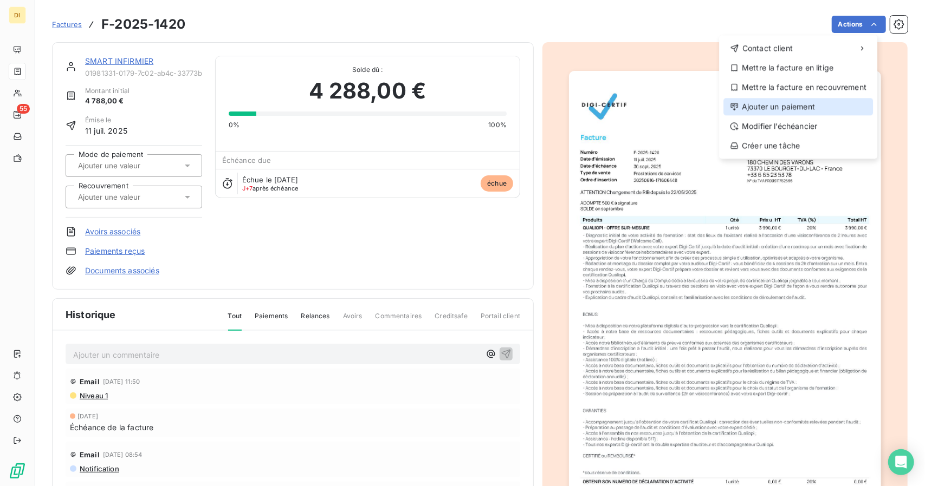
click at [818, 107] on div "Ajouter un paiement" at bounding box center [797, 106] width 149 height 17
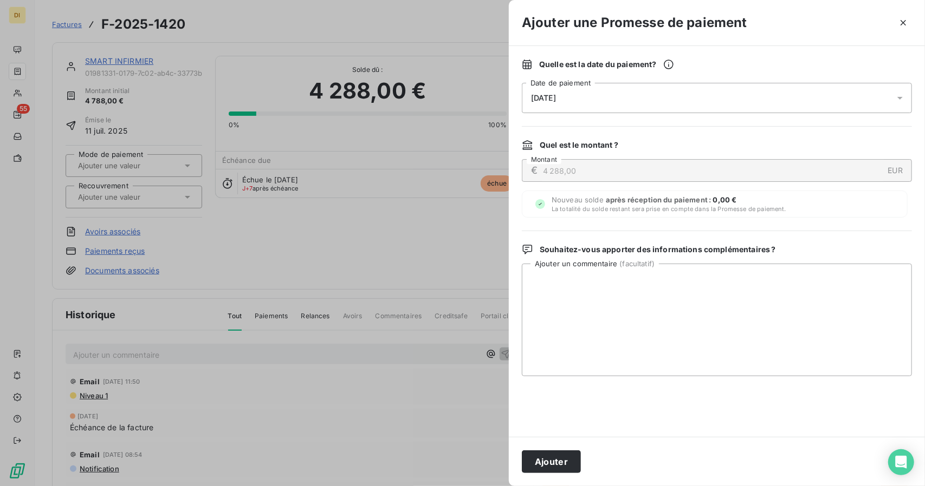
click at [587, 99] on div "[DATE]" at bounding box center [717, 98] width 390 height 30
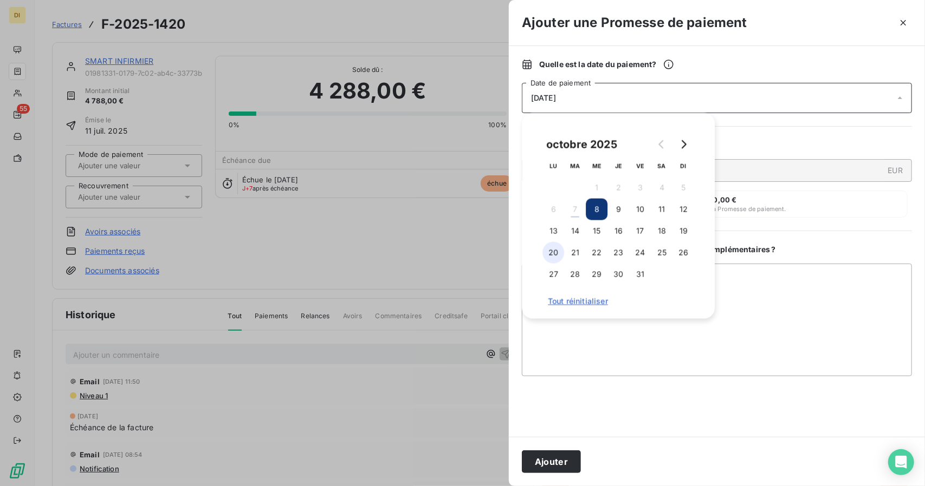
click at [551, 249] on button "20" at bounding box center [553, 253] width 22 height 22
click at [561, 450] on div "Ajouter" at bounding box center [717, 461] width 416 height 49
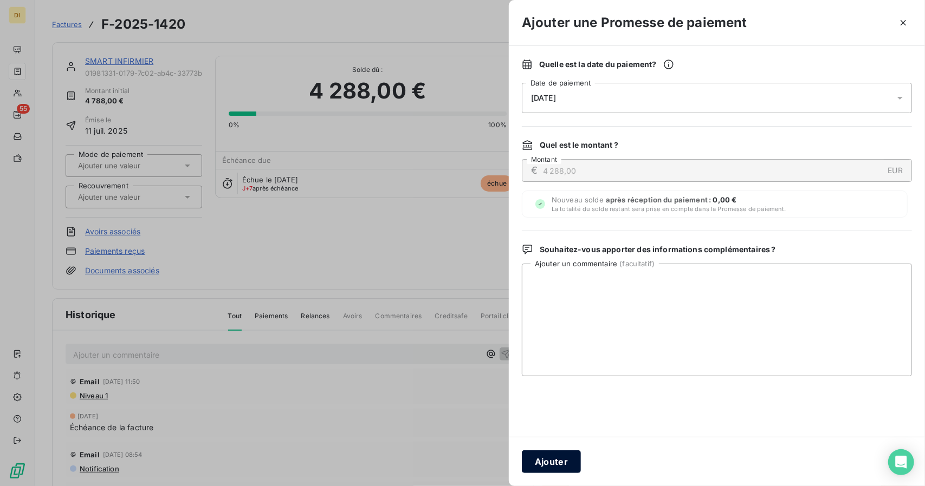
click at [557, 460] on button "Ajouter" at bounding box center [551, 462] width 59 height 23
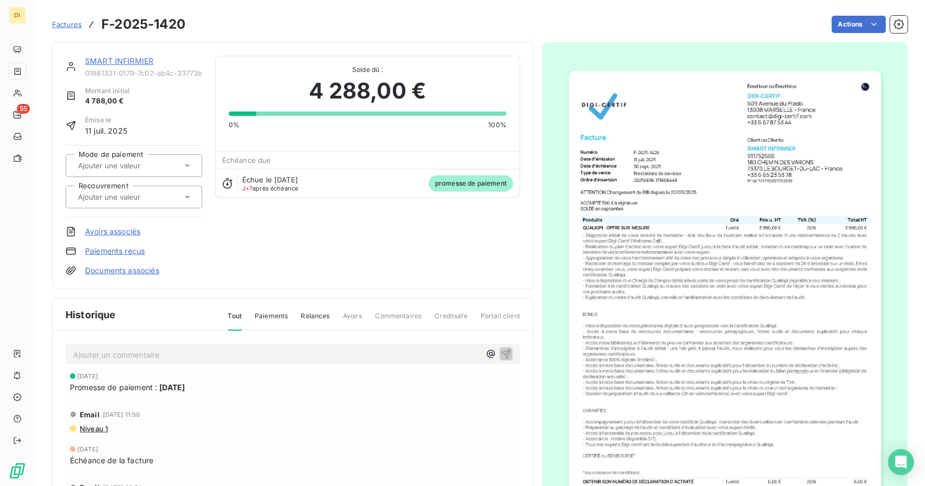
click at [99, 66] on div "SMART INFIRMIER" at bounding box center [143, 61] width 117 height 11
click at [99, 62] on link "SMART INFIRMIER" at bounding box center [119, 60] width 68 height 9
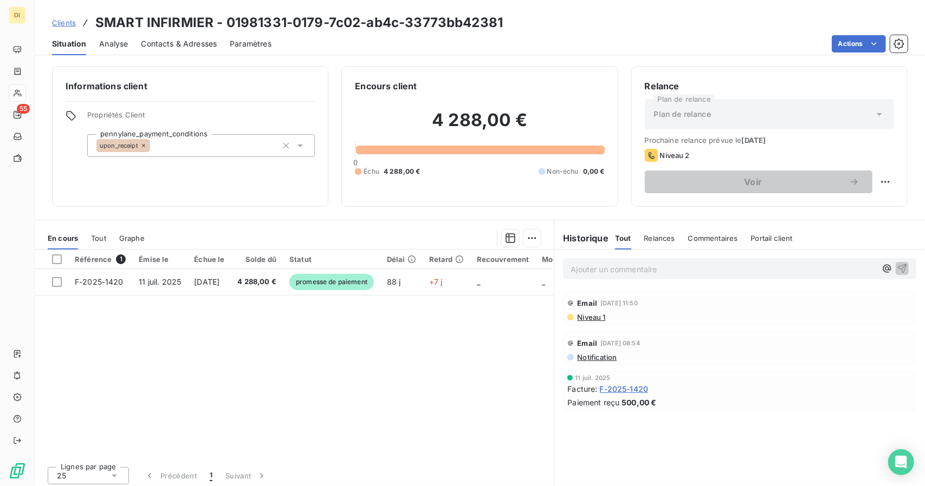
click at [56, 21] on span "Clients" at bounding box center [64, 22] width 24 height 9
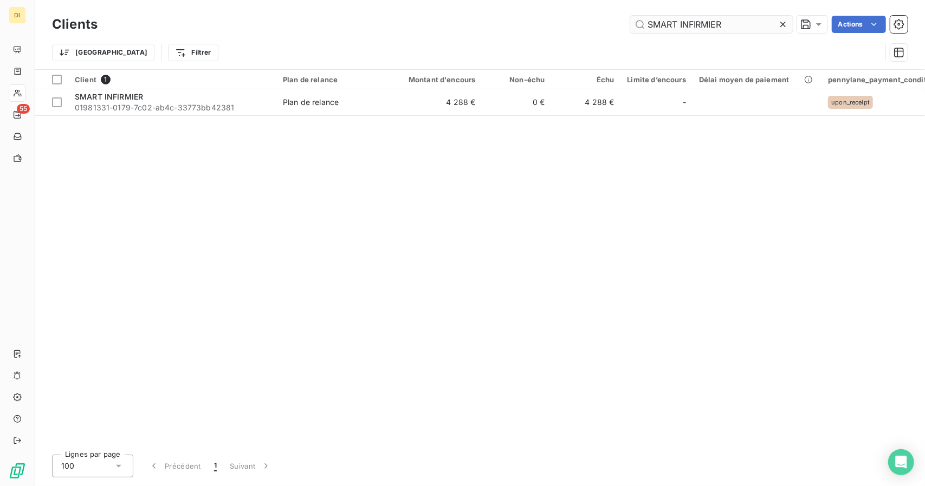
click at [652, 25] on input "SMART INFIRMIER" at bounding box center [711, 24] width 162 height 17
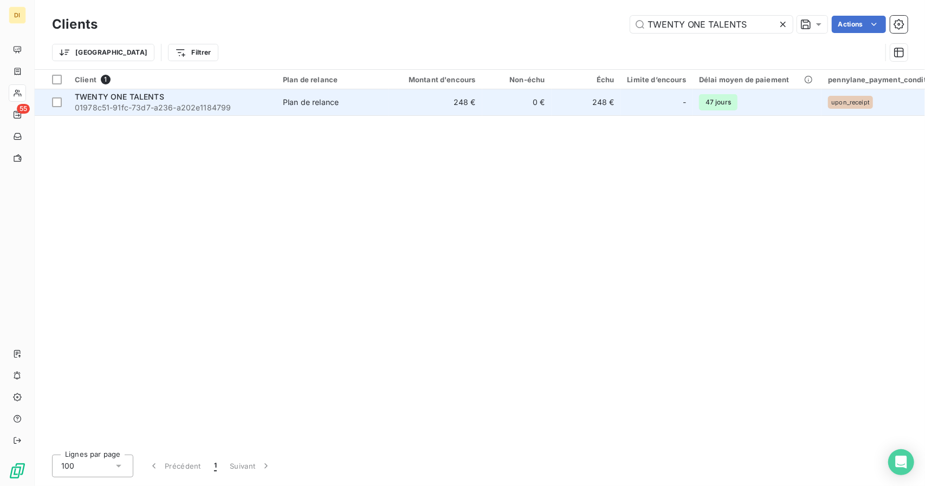
type input "TWENTY ONE TALENTS"
click at [421, 99] on td "248 €" at bounding box center [435, 102] width 93 height 26
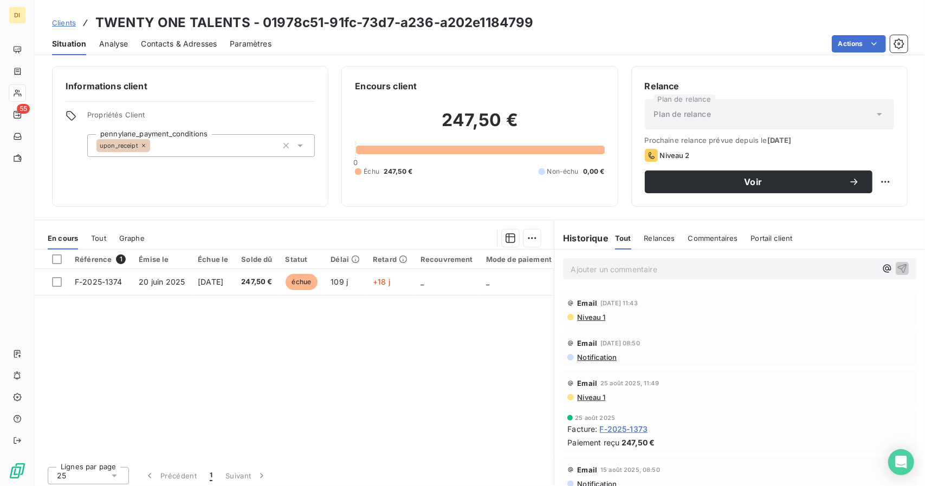
drag, startPoint x: 625, startPoint y: 181, endPoint x: 525, endPoint y: 170, distance: 99.8
click at [625, 181] on div "Informations client Propriétés Client pennylane_payment_conditions upon_receipt…" at bounding box center [480, 136] width 890 height 141
click at [165, 25] on h3 "TWENTY ONE TALENTS - 01978c51-91fc-73d7-a236-a202e1184799" at bounding box center [314, 22] width 438 height 19
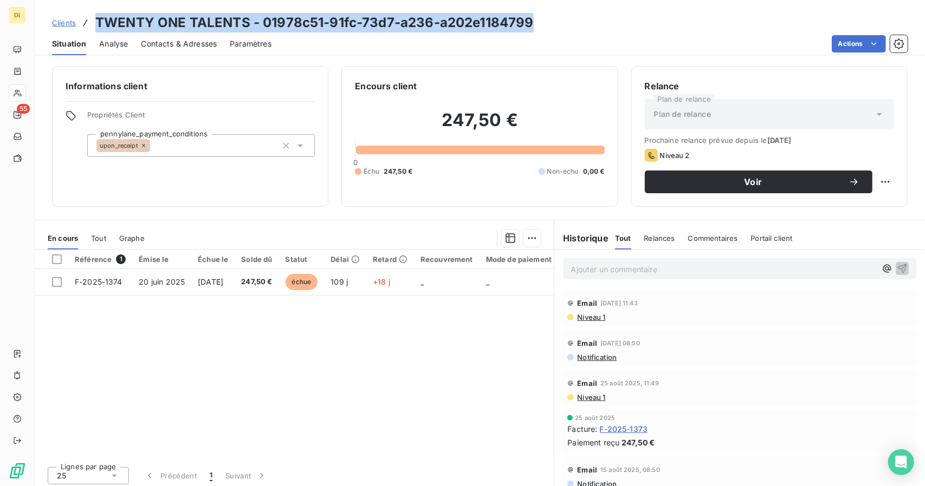
click at [165, 25] on h3 "TWENTY ONE TALENTS - 01978c51-91fc-73d7-a236-a202e1184799" at bounding box center [314, 22] width 438 height 19
drag, startPoint x: 165, startPoint y: 25, endPoint x: 230, endPoint y: 16, distance: 65.7
click at [230, 16] on h3 "TWENTY ONE TALENTS - 01978c51-91fc-73d7-a236-a202e1184799" at bounding box center [314, 22] width 438 height 19
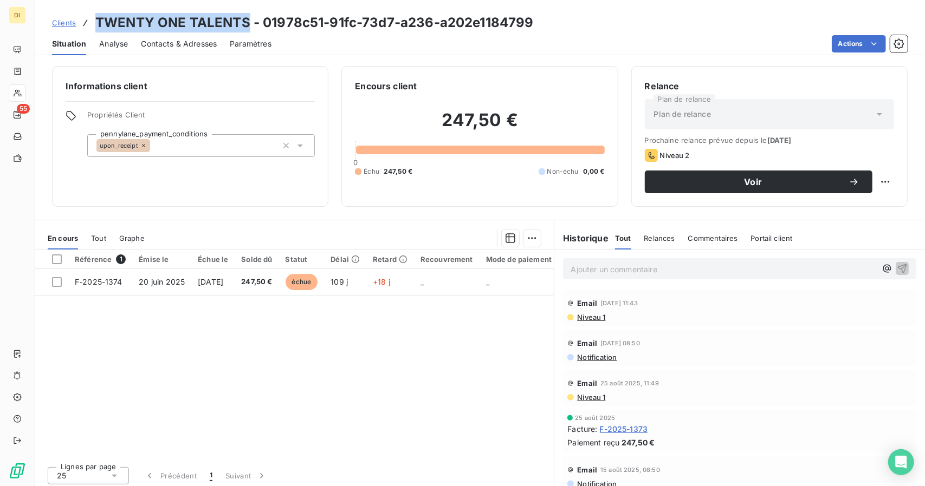
drag, startPoint x: 247, startPoint y: 22, endPoint x: 96, endPoint y: 30, distance: 150.8
click at [96, 30] on h3 "TWENTY ONE TALENTS - 01978c51-91fc-73d7-a236-a202e1184799" at bounding box center [314, 22] width 438 height 19
click at [190, 51] on div "Contacts & Adresses" at bounding box center [179, 43] width 76 height 23
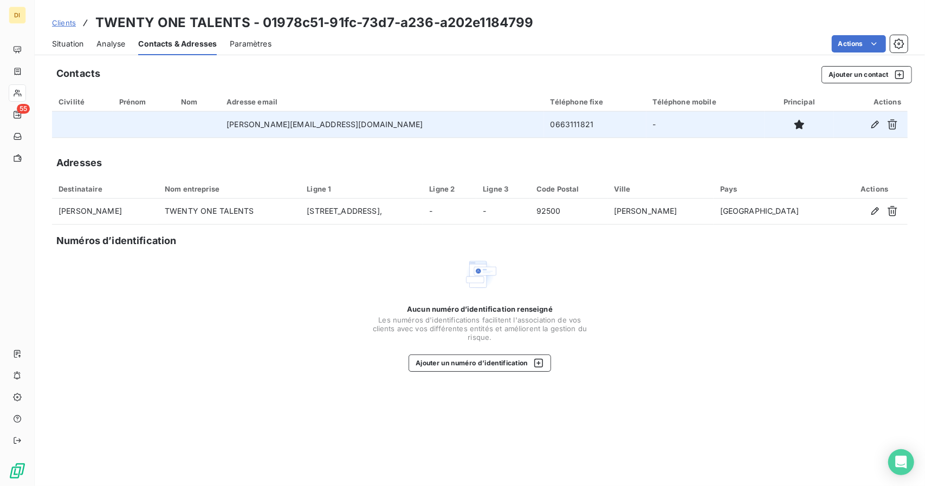
click at [544, 125] on td "0663111821" at bounding box center [595, 125] width 102 height 26
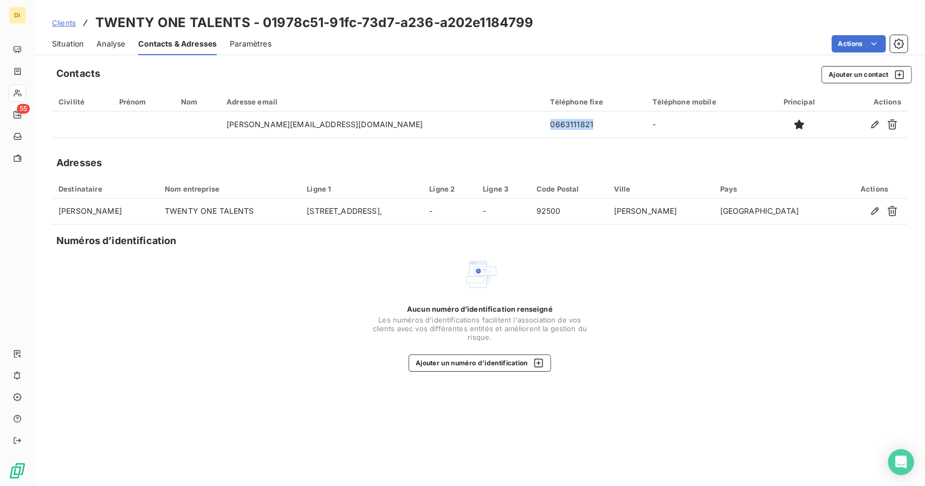
click at [69, 40] on span "Situation" at bounding box center [67, 43] width 31 height 11
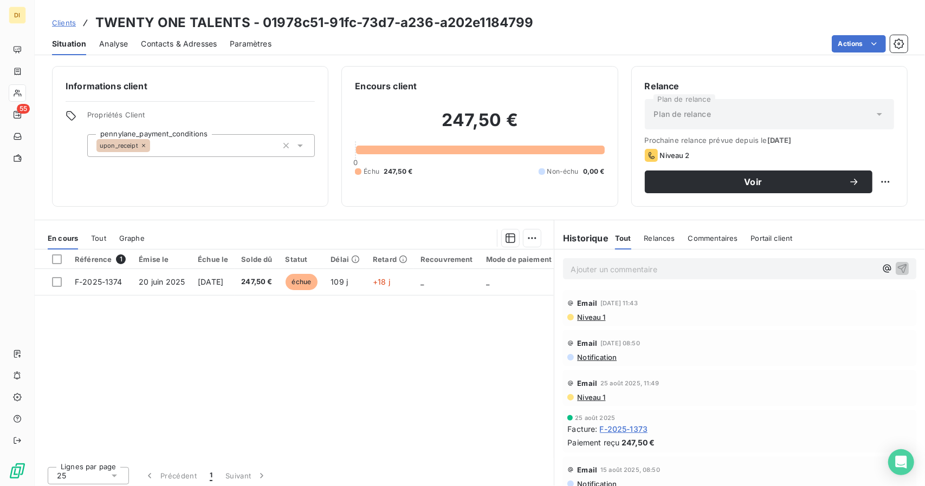
click at [165, 40] on span "Contacts & Adresses" at bounding box center [179, 43] width 76 height 11
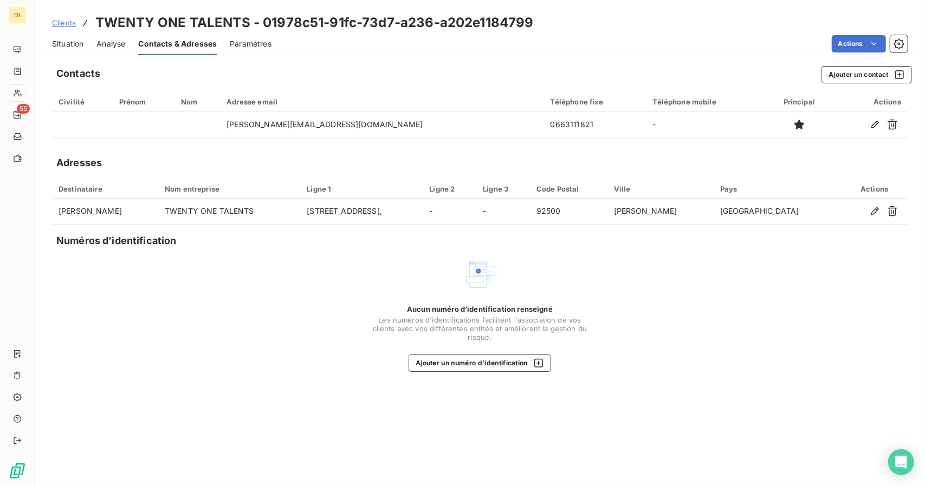
click at [411, 22] on h3 "TWENTY ONE TALENTS - 01978c51-91fc-73d7-a236-a202e1184799" at bounding box center [314, 22] width 438 height 19
click at [54, 25] on span "Clients" at bounding box center [64, 22] width 24 height 9
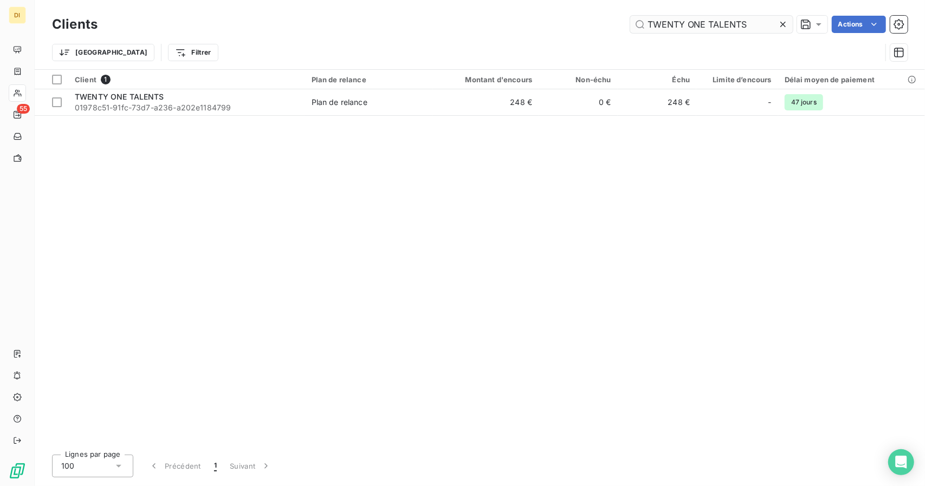
click at [665, 17] on input "TWENTY ONE TALENTS" at bounding box center [711, 24] width 162 height 17
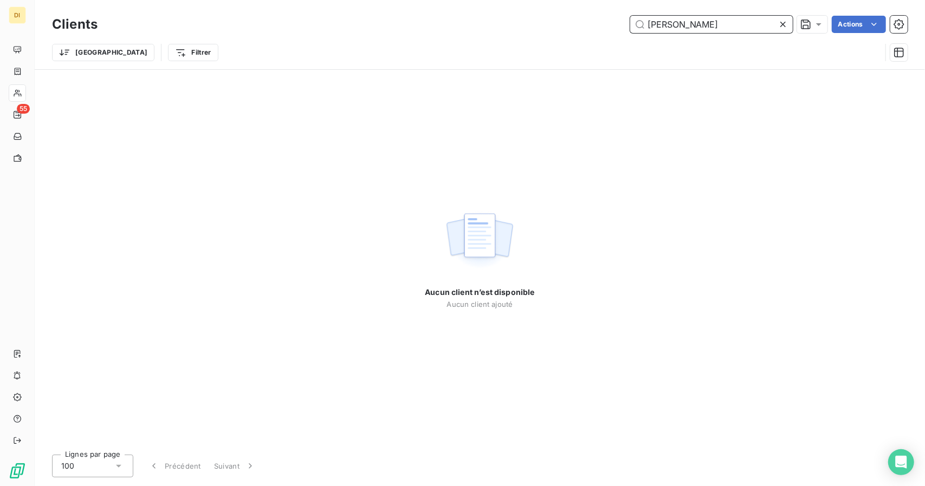
click at [658, 31] on input "[PERSON_NAME]" at bounding box center [711, 24] width 162 height 17
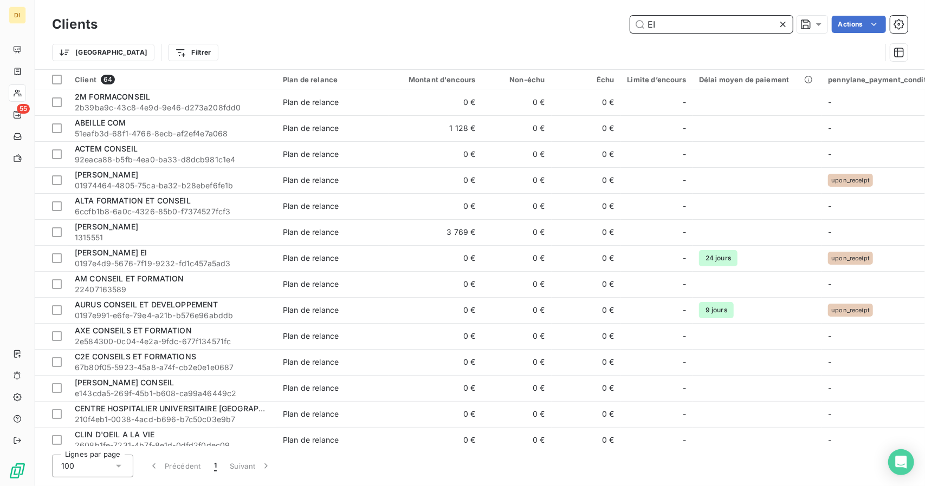
type input "EI"
